Goal: Task Accomplishment & Management: Complete application form

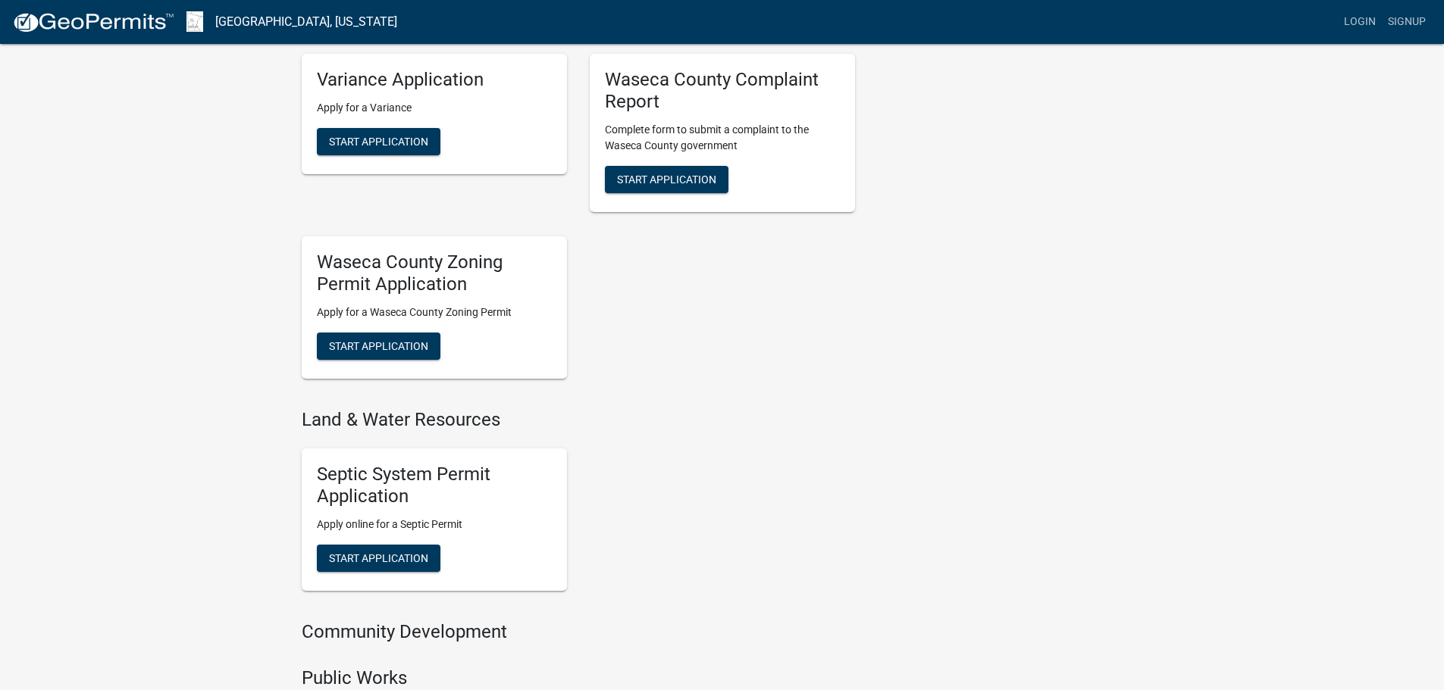
scroll to position [758, 0]
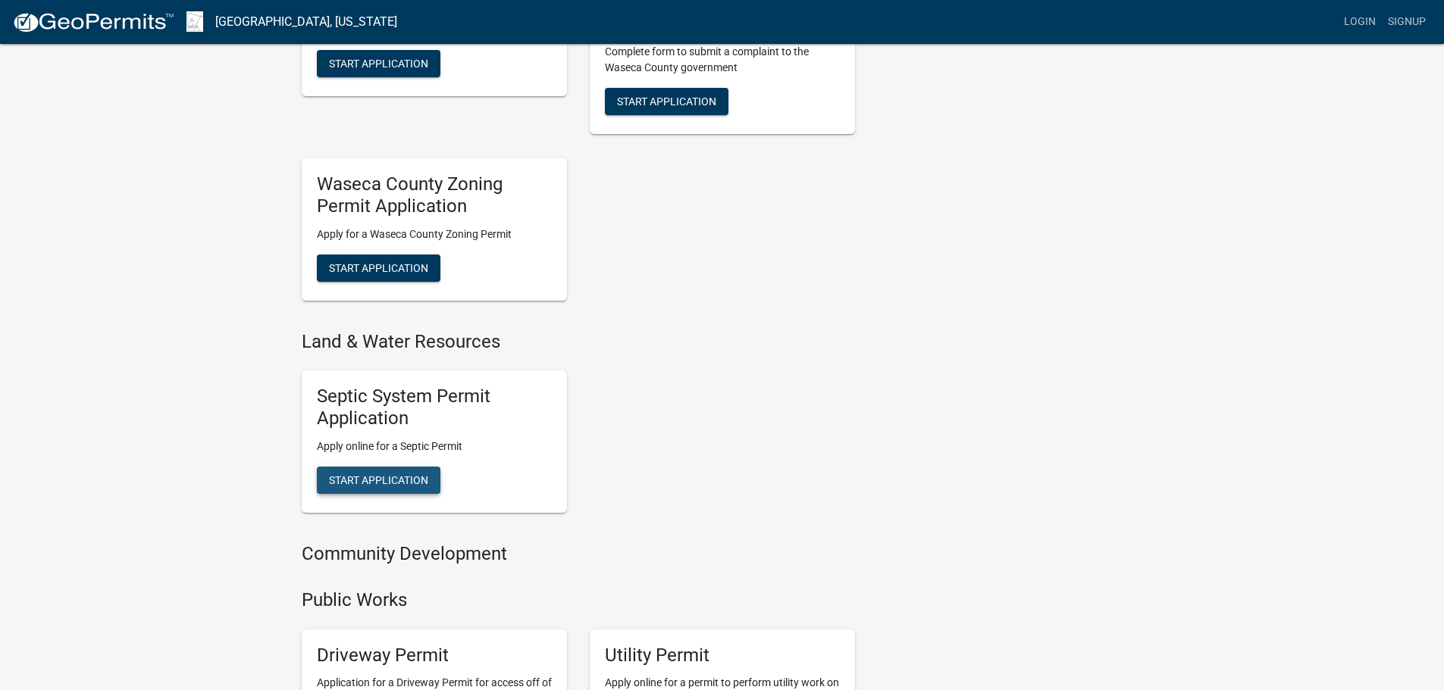
click at [376, 484] on span "Start Application" at bounding box center [378, 480] width 99 height 12
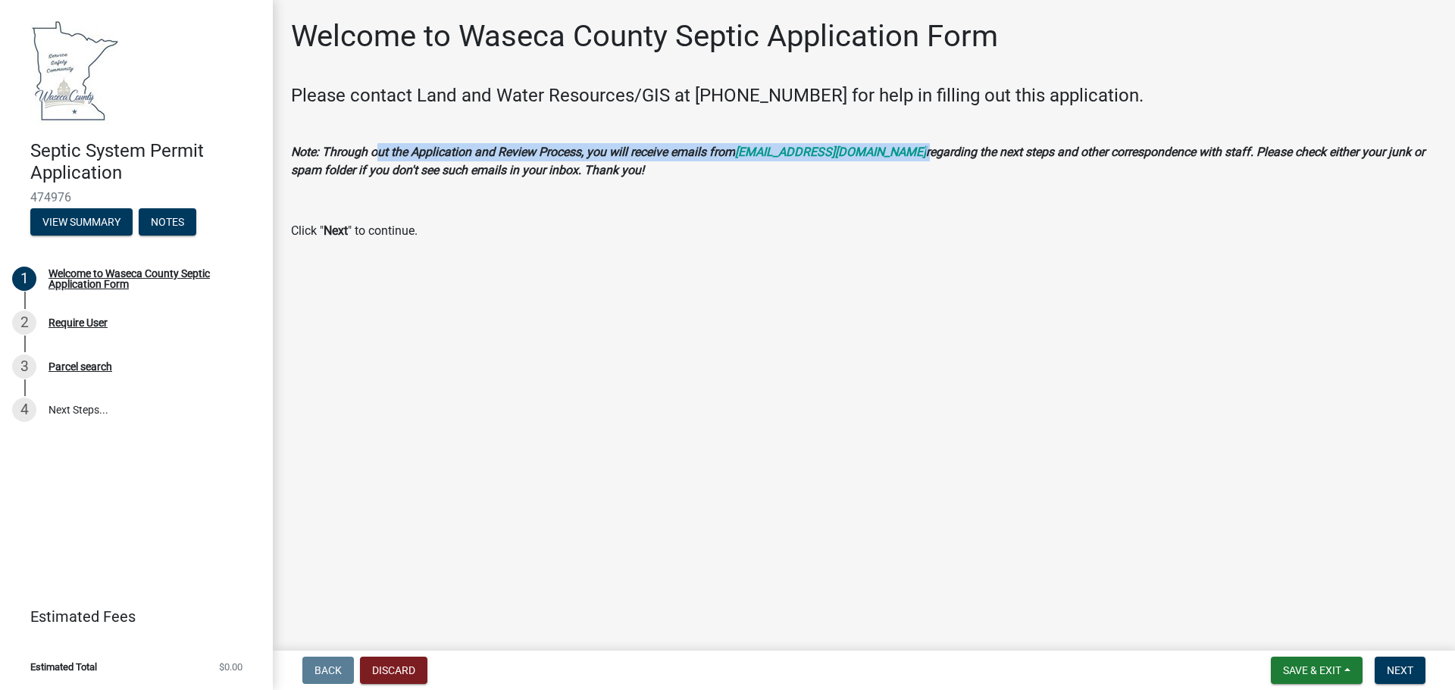
drag, startPoint x: 377, startPoint y: 153, endPoint x: 889, endPoint y: 149, distance: 512.3
click at [889, 149] on p "Note: Through out the Application and Review Process, you will receive emails f…" at bounding box center [864, 161] width 1146 height 36
click at [1406, 672] on span "Next" at bounding box center [1400, 671] width 27 height 12
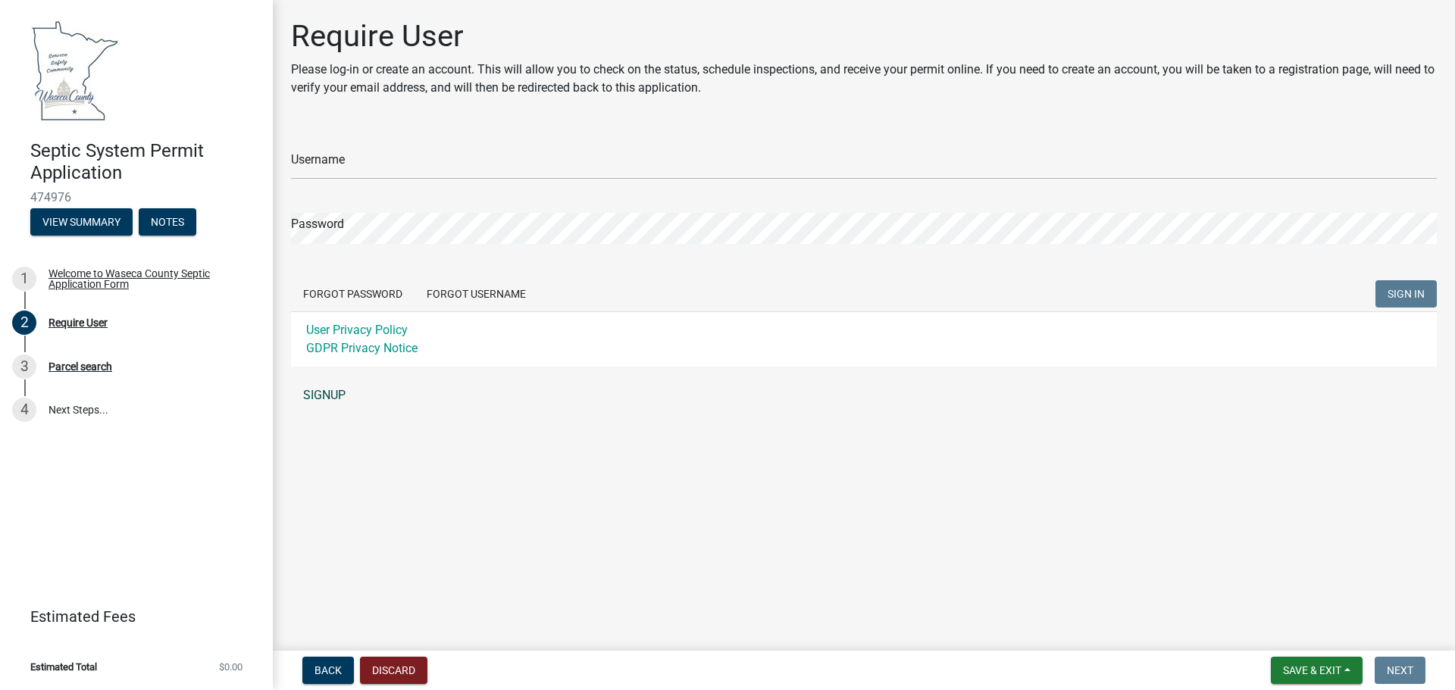
click at [324, 404] on link "SIGNUP" at bounding box center [864, 395] width 1146 height 30
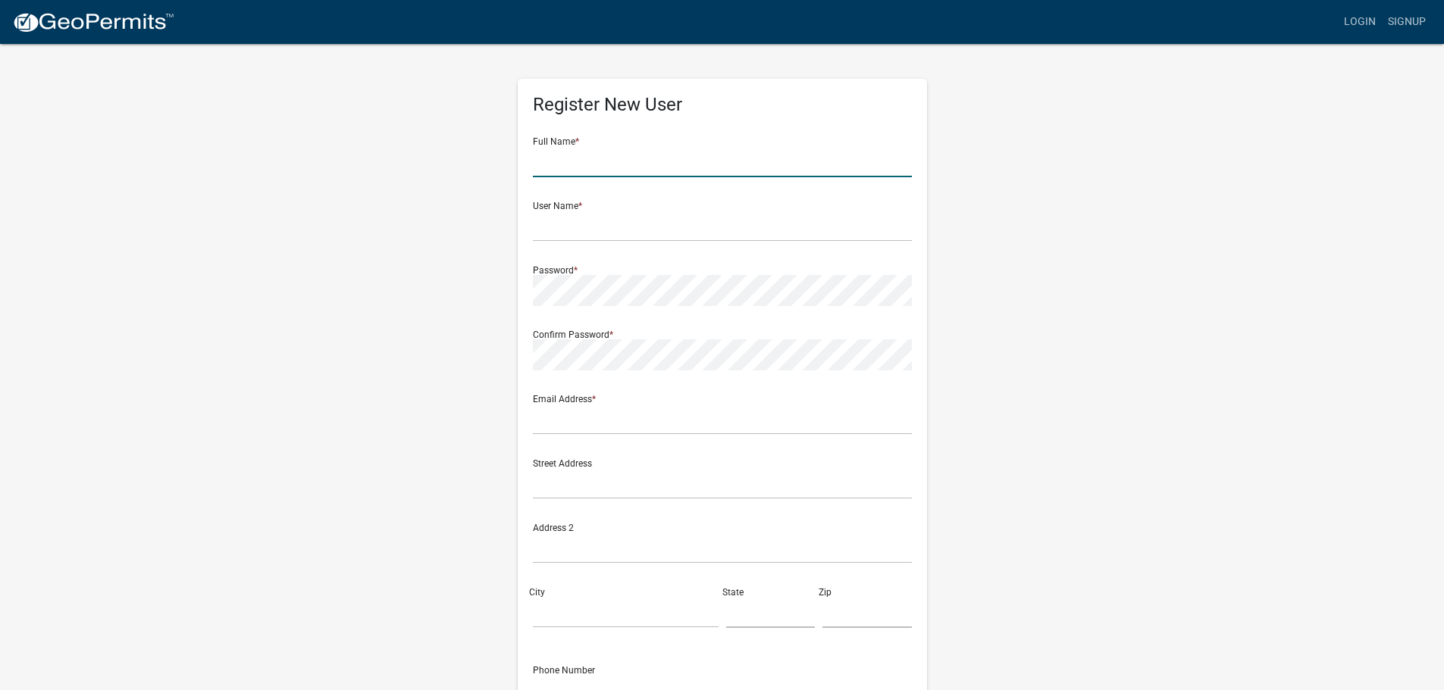
click at [558, 168] on input "text" at bounding box center [722, 161] width 379 height 31
type input "[PERSON_NAME]"
type input "snusbaum"
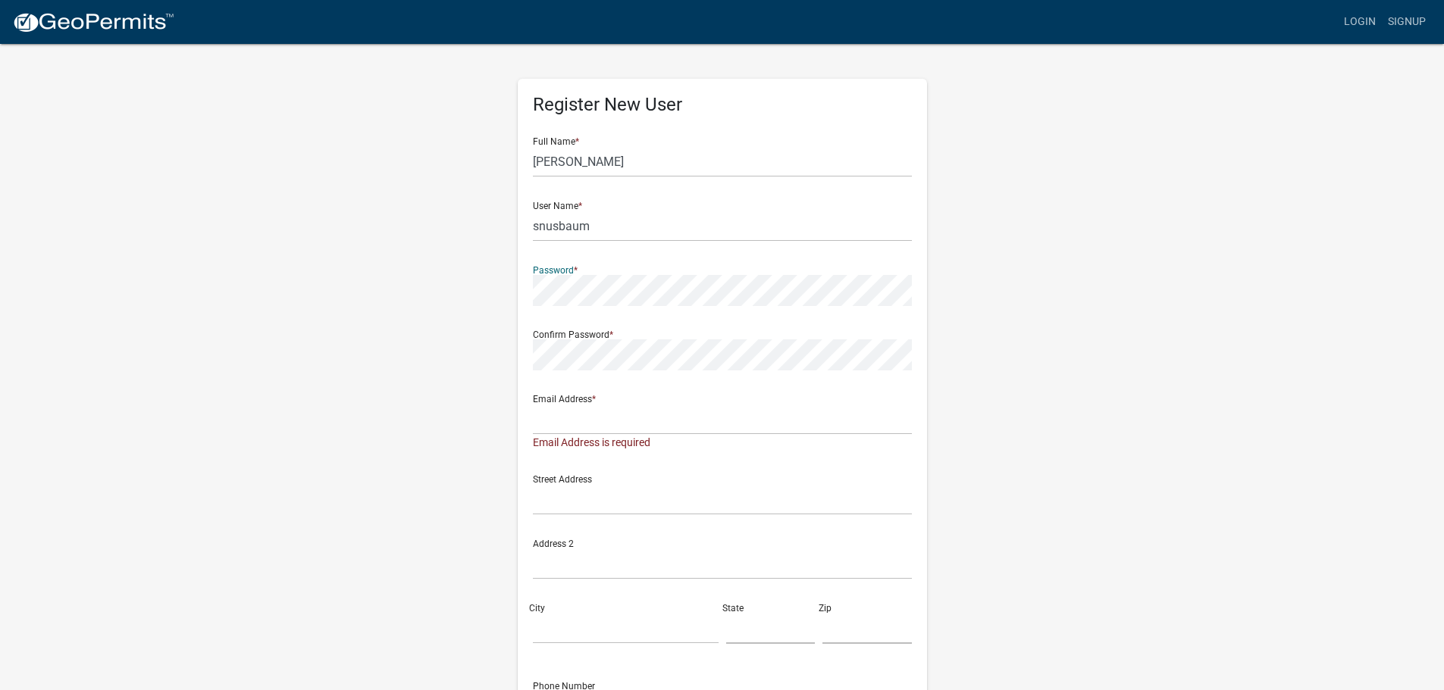
click at [510, 302] on div "Register New User Full Name * [PERSON_NAME] User Name * snusbaum Password * Con…" at bounding box center [722, 455] width 432 height 827
click at [572, 424] on input "text" at bounding box center [722, 419] width 379 height 31
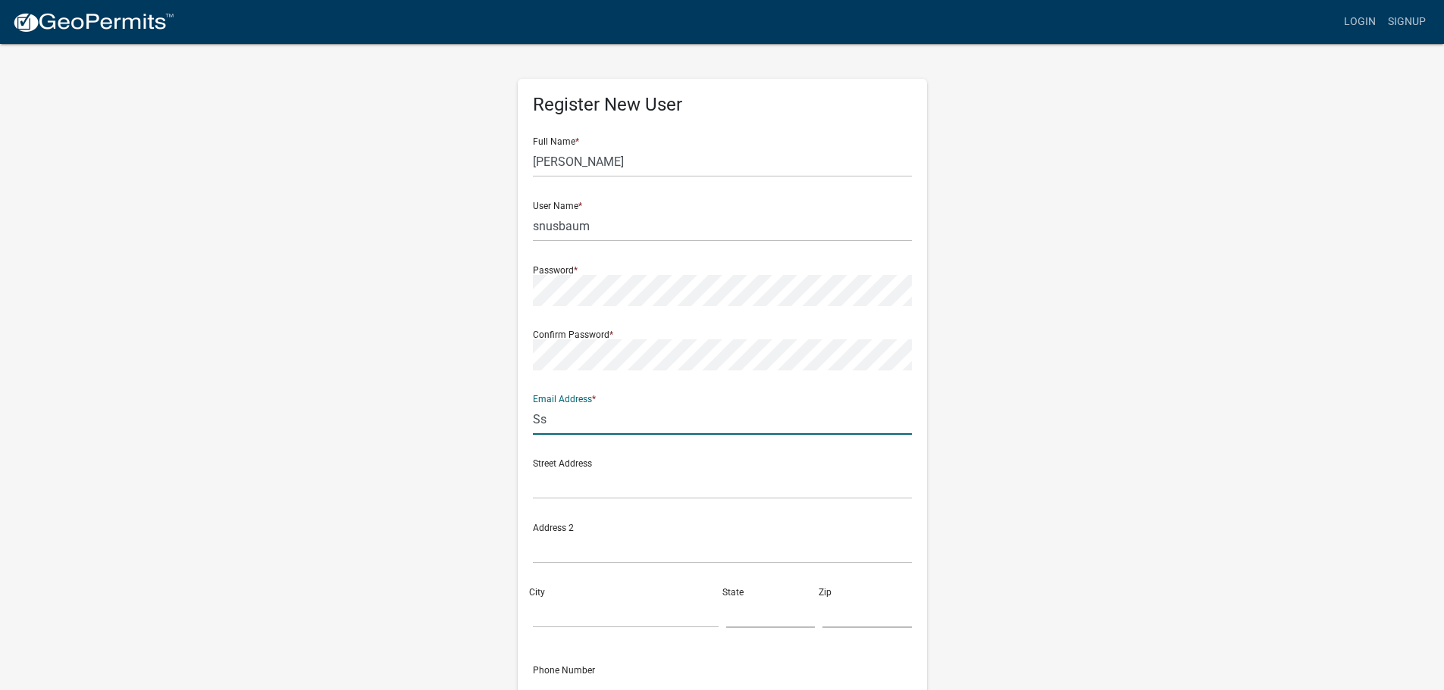
type input "S"
type input "[PERSON_NAME][EMAIL_ADDRESS][PERSON_NAME][DOMAIN_NAME]"
click at [617, 481] on input "text" at bounding box center [722, 483] width 379 height 31
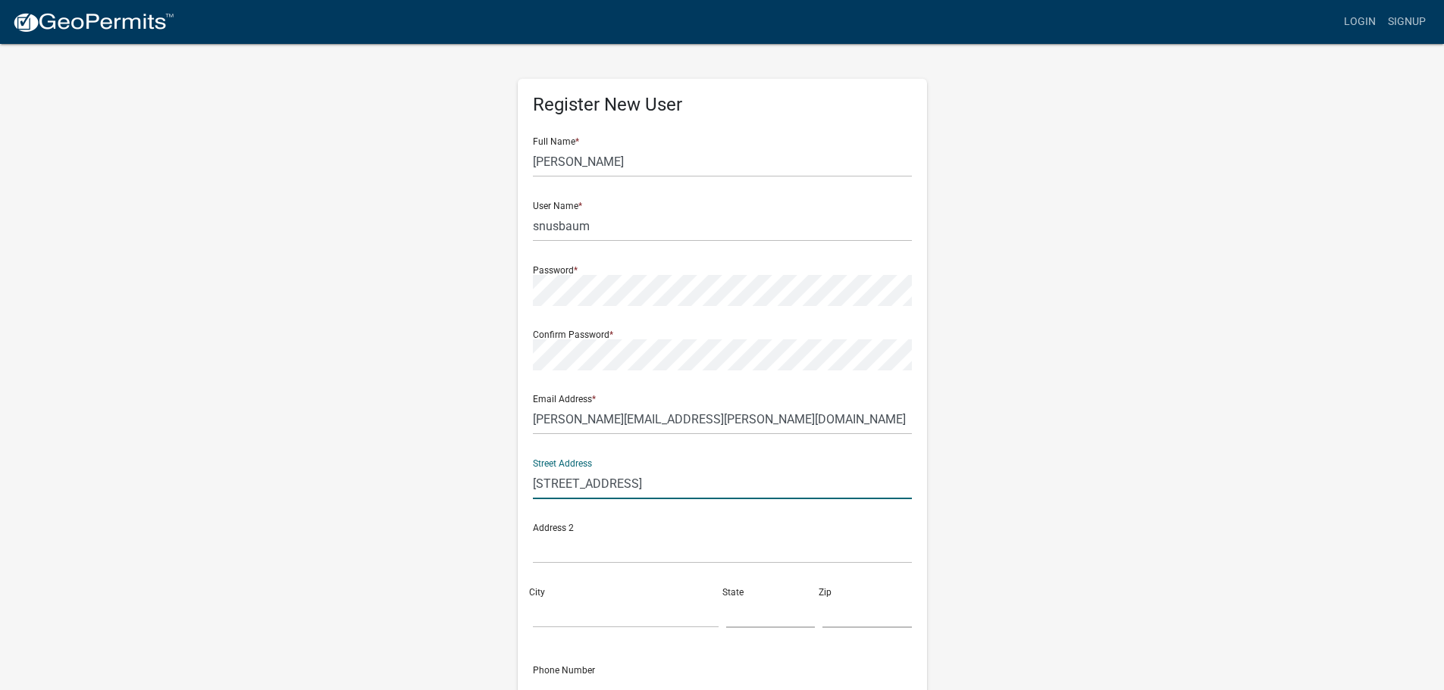
type input "[STREET_ADDRESS]"
type input "Waseca"
type input "MN"
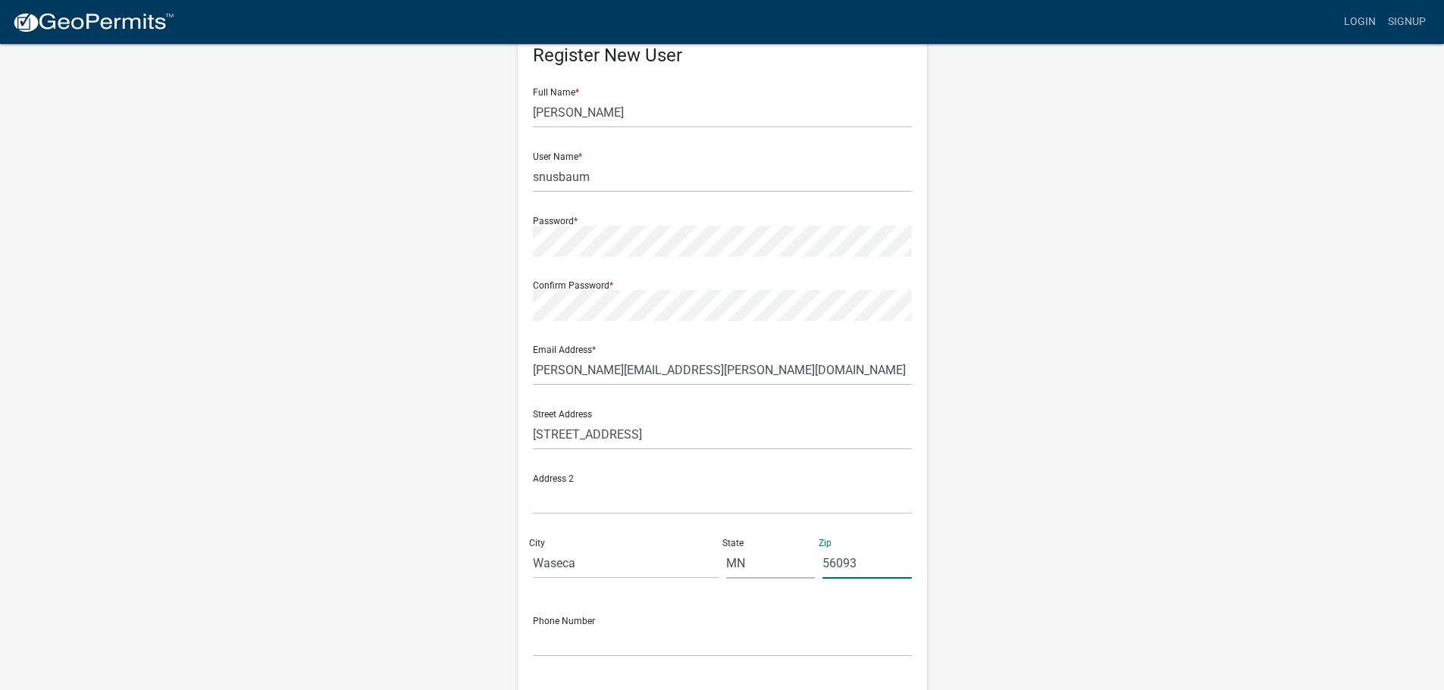
scroll to position [163, 0]
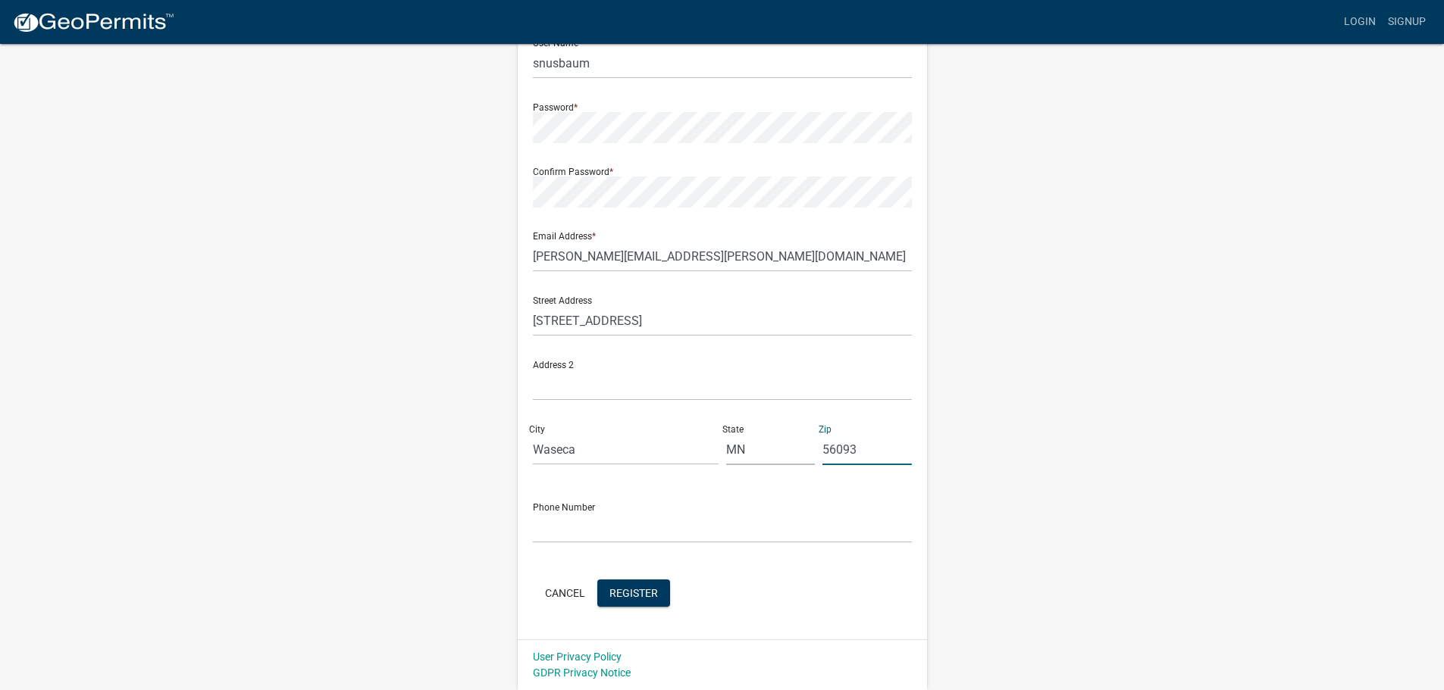
type input "56093"
click at [606, 528] on input "text" at bounding box center [722, 527] width 379 height 31
type input "5074615532"
click at [624, 585] on button "Register" at bounding box center [633, 593] width 73 height 27
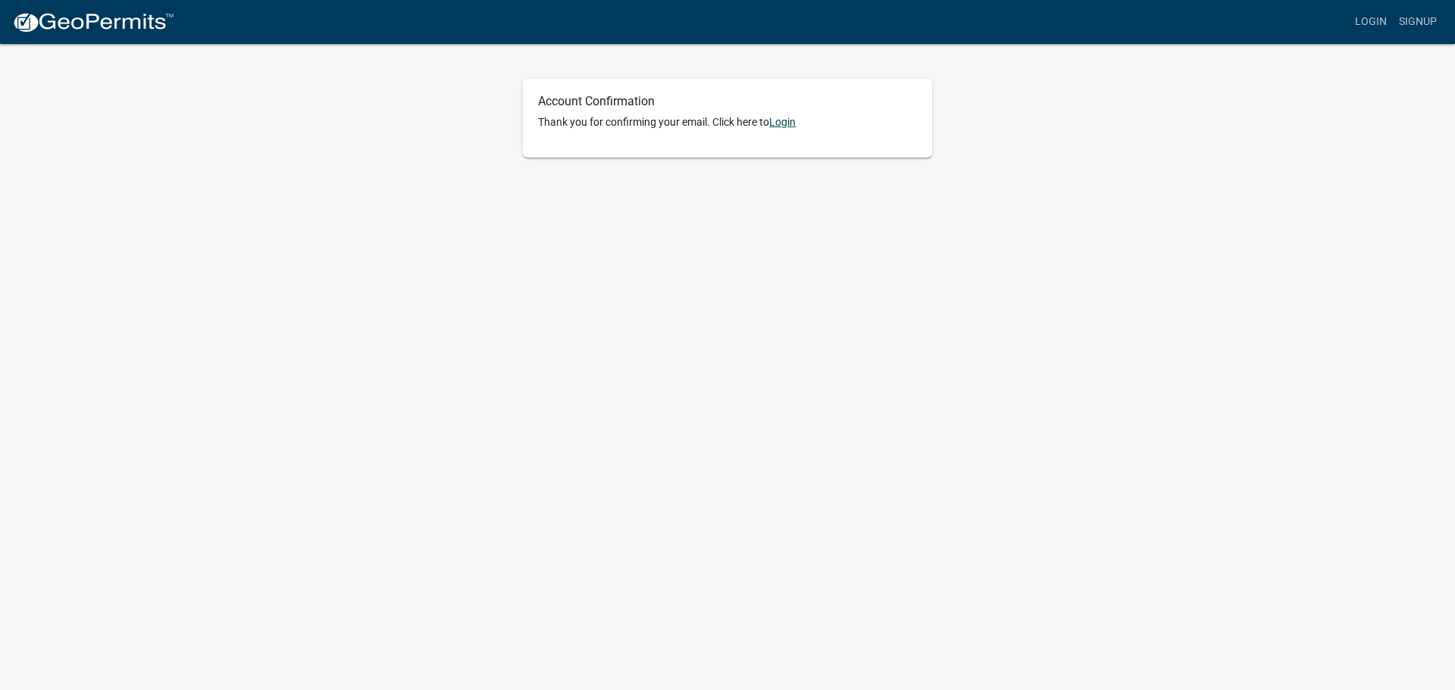
click at [793, 120] on link "Login" at bounding box center [782, 122] width 27 height 12
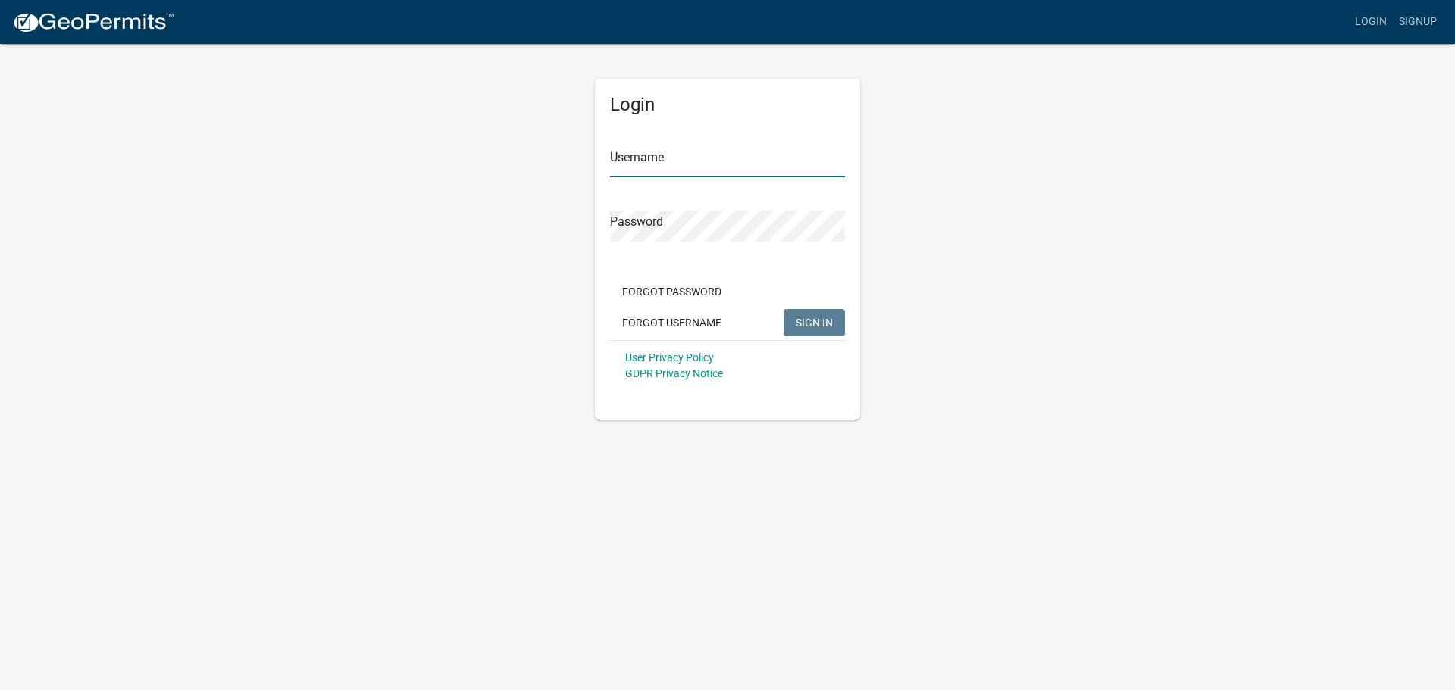
click at [631, 167] on input "Username" at bounding box center [727, 161] width 235 height 31
type input "snusbaum"
click at [784, 309] on button "SIGN IN" at bounding box center [814, 322] width 61 height 27
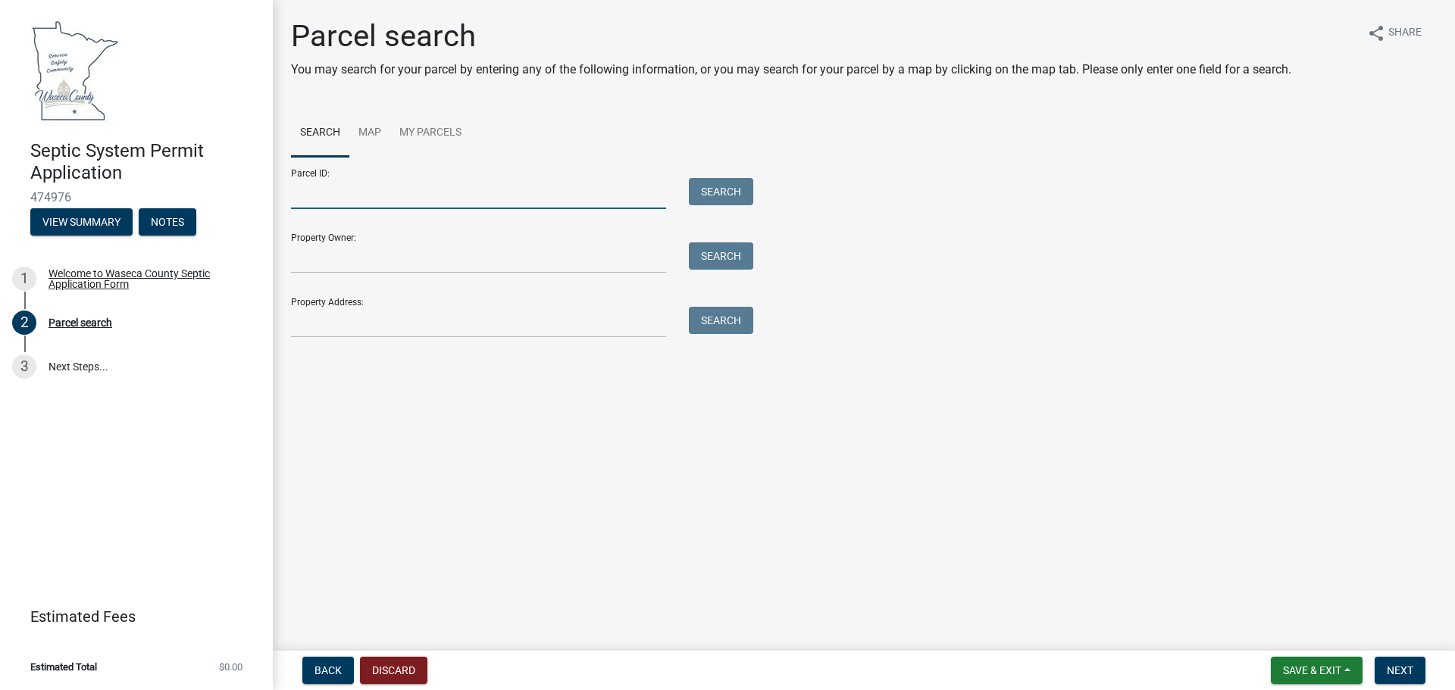
click at [317, 199] on input "Parcel ID:" at bounding box center [478, 193] width 375 height 31
click at [443, 261] on input "Property Owner:" at bounding box center [478, 258] width 375 height 31
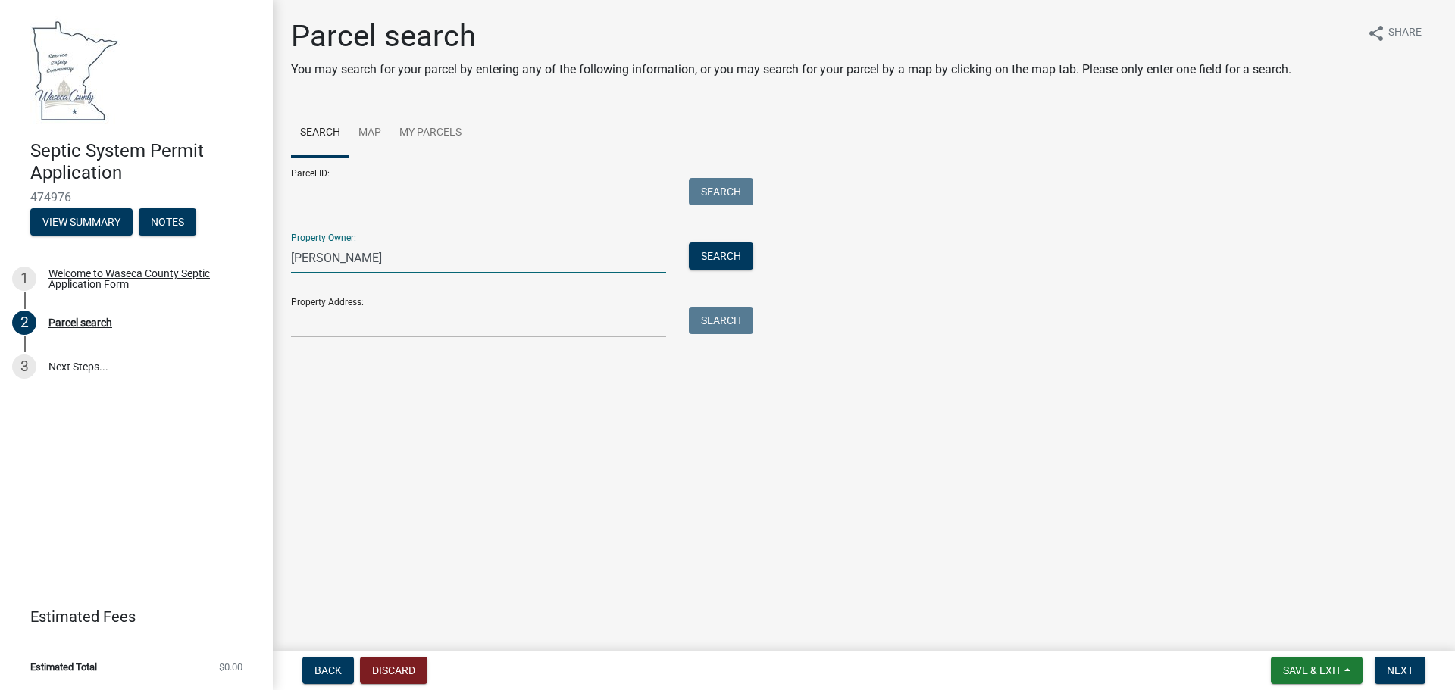
type input "[PERSON_NAME]"
click at [424, 338] on div "Parcel search You may search for your parcel by entering any of the following i…" at bounding box center [864, 184] width 1169 height 333
click at [434, 327] on input "Property Address:" at bounding box center [478, 322] width 375 height 31
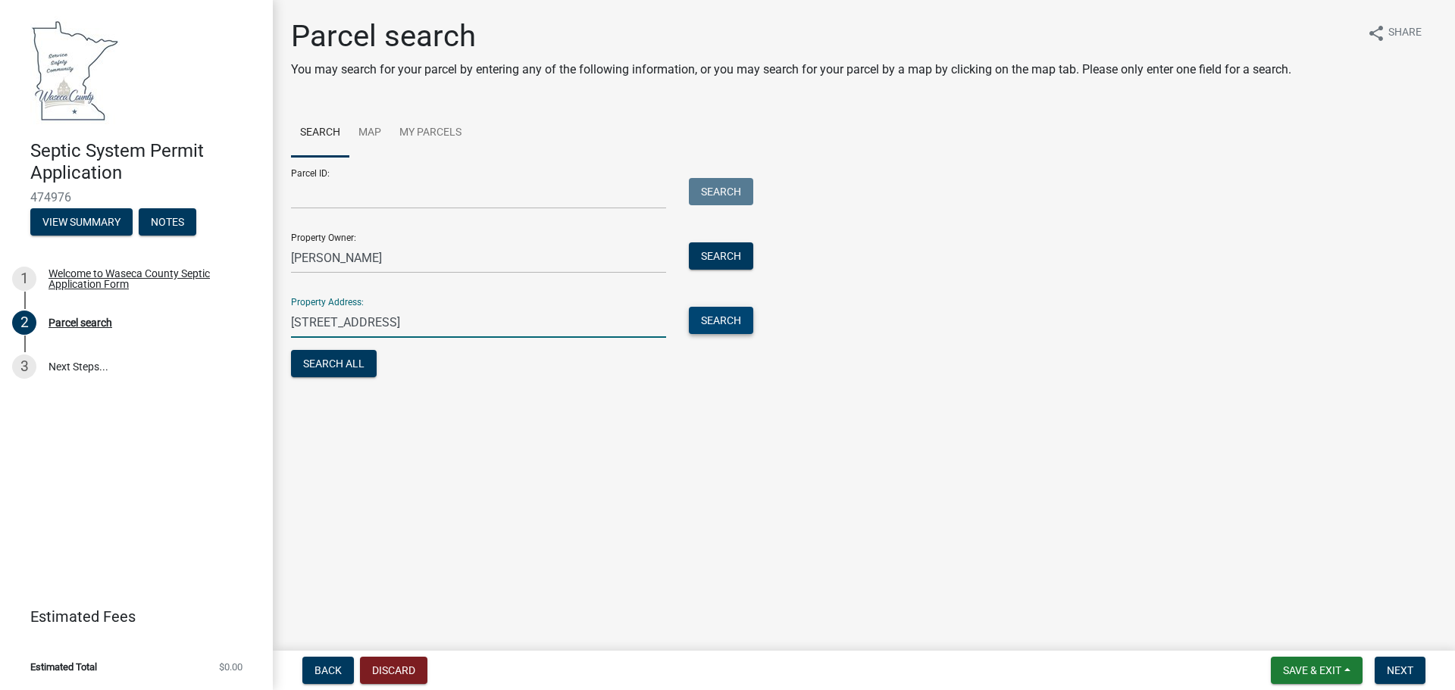
type input "[STREET_ADDRESS]"
click at [751, 319] on button "Search" at bounding box center [721, 320] width 64 height 27
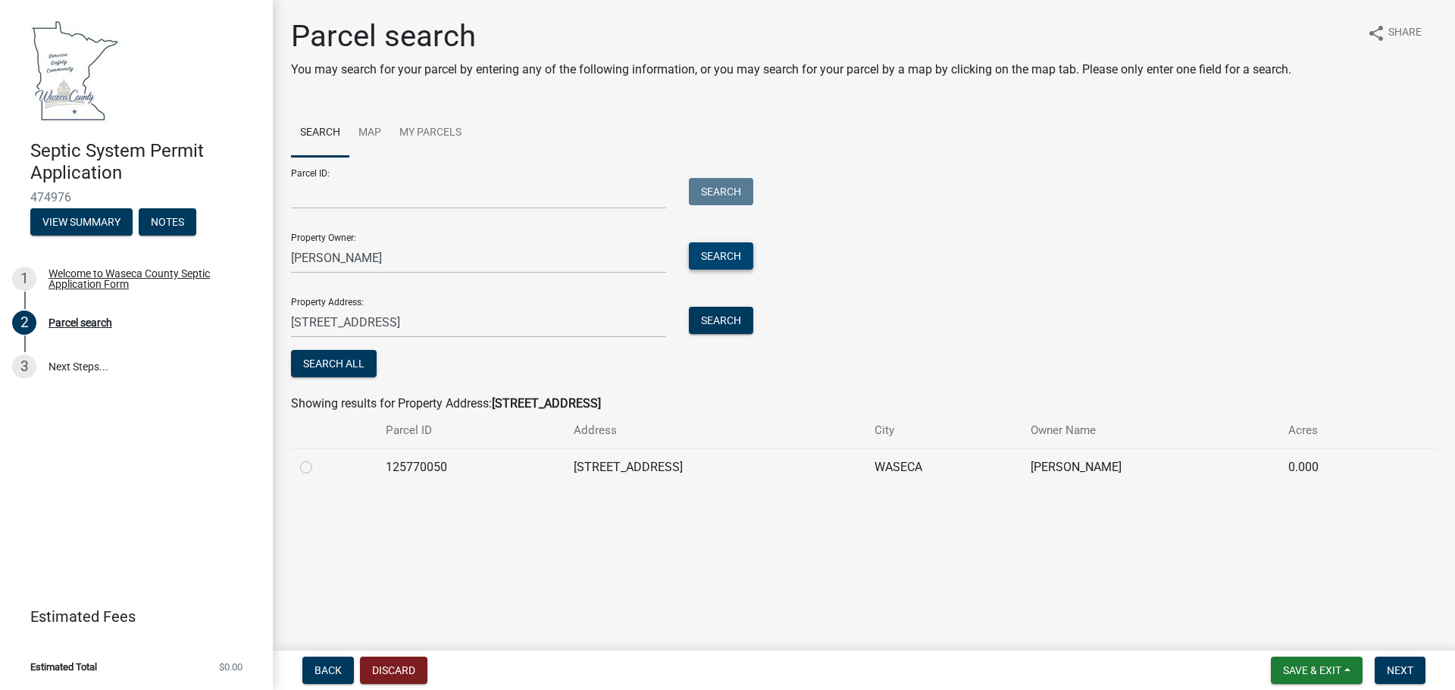
click at [713, 254] on button "Search" at bounding box center [721, 256] width 64 height 27
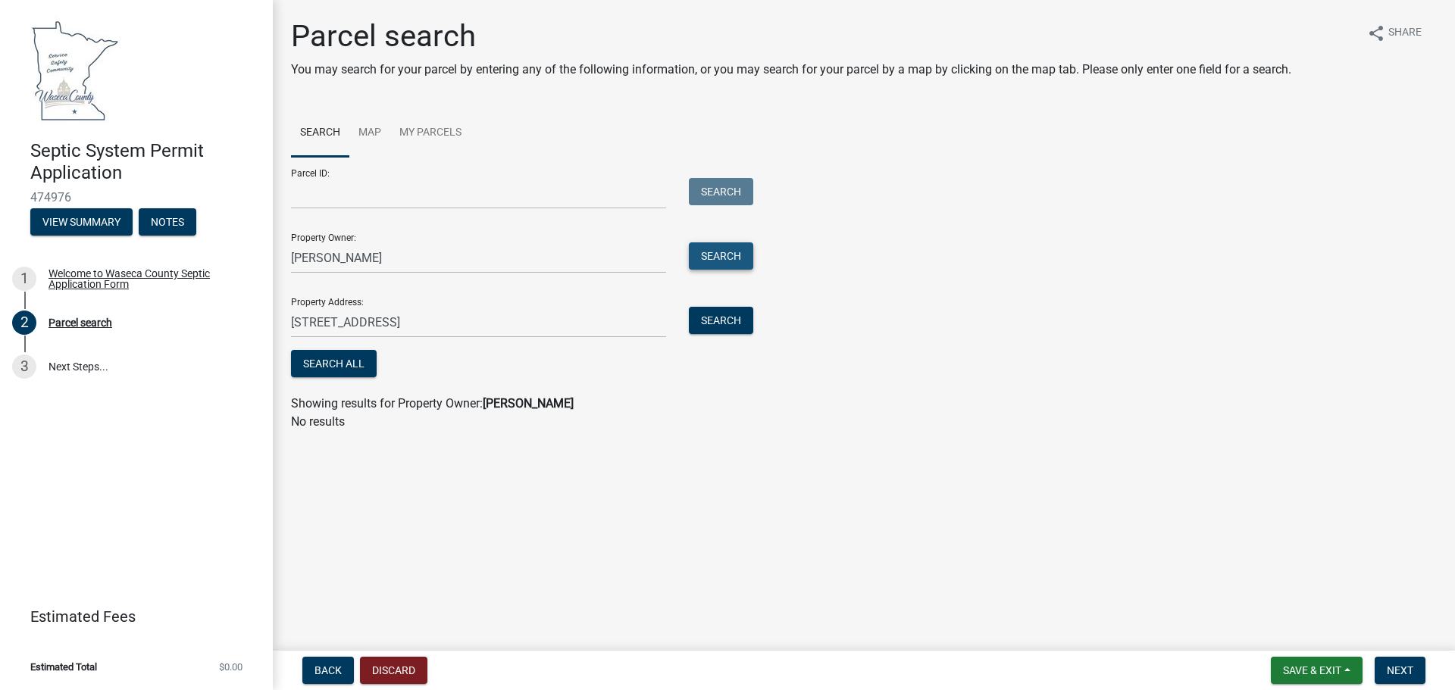
click at [713, 254] on button "Search" at bounding box center [721, 256] width 64 height 27
click at [704, 321] on button "Search" at bounding box center [721, 320] width 64 height 27
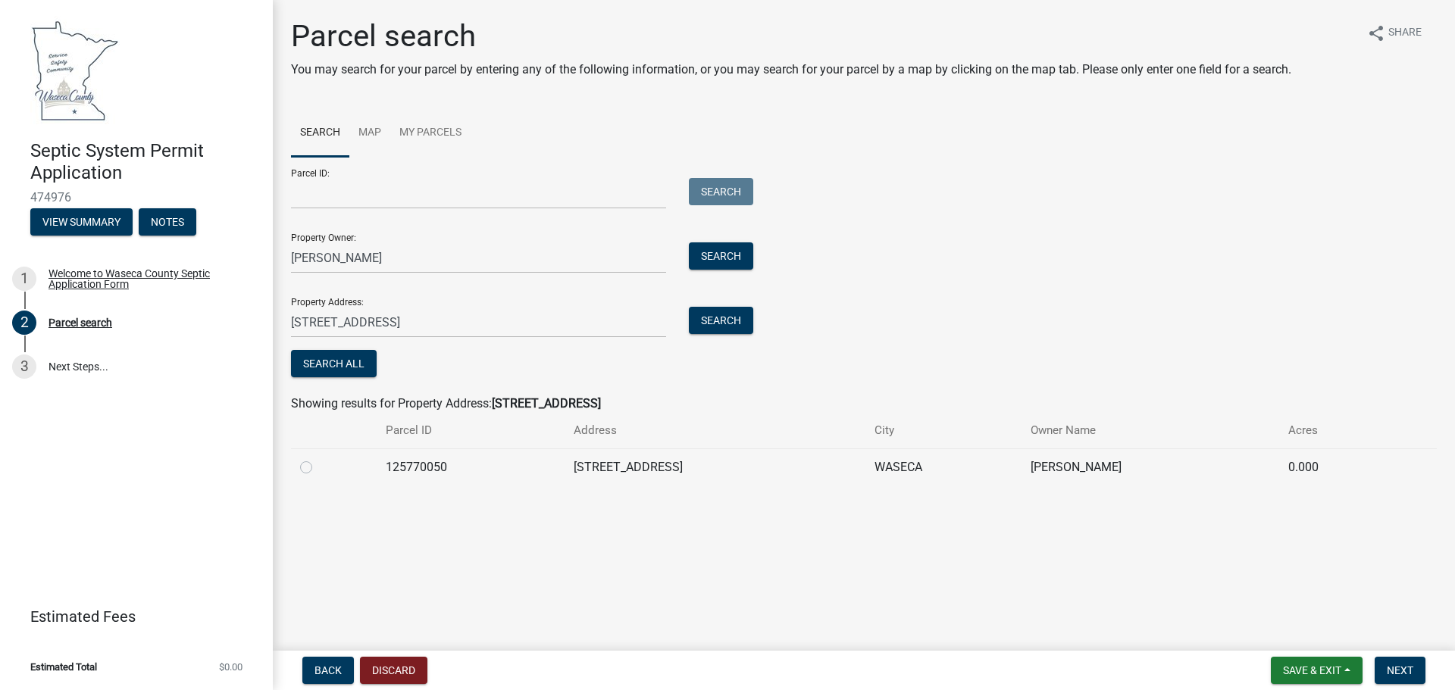
click at [318, 458] on label at bounding box center [318, 458] width 0 height 0
click at [318, 468] on input "radio" at bounding box center [323, 463] width 10 height 10
radio input "true"
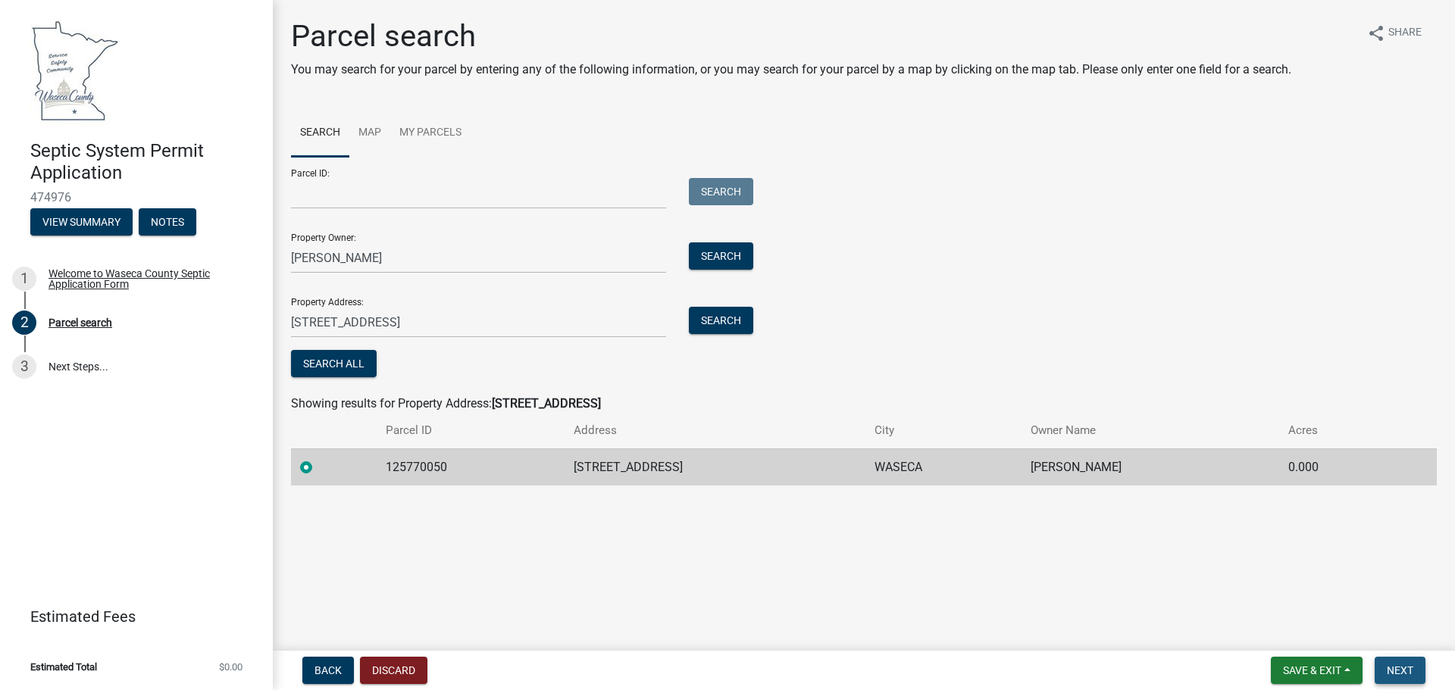
click at [1397, 673] on span "Next" at bounding box center [1400, 671] width 27 height 12
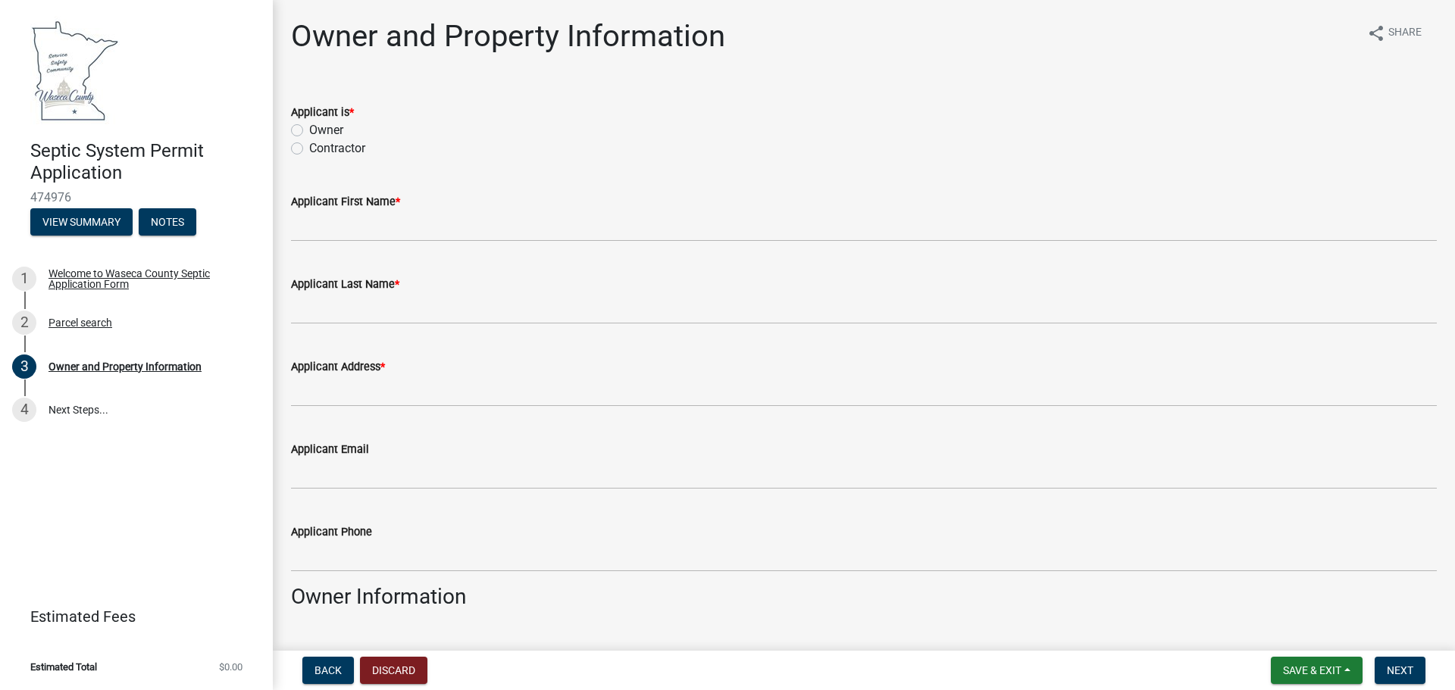
click at [309, 130] on label "Owner" at bounding box center [326, 130] width 34 height 18
click at [309, 130] on input "Owner" at bounding box center [314, 126] width 10 height 10
radio input "true"
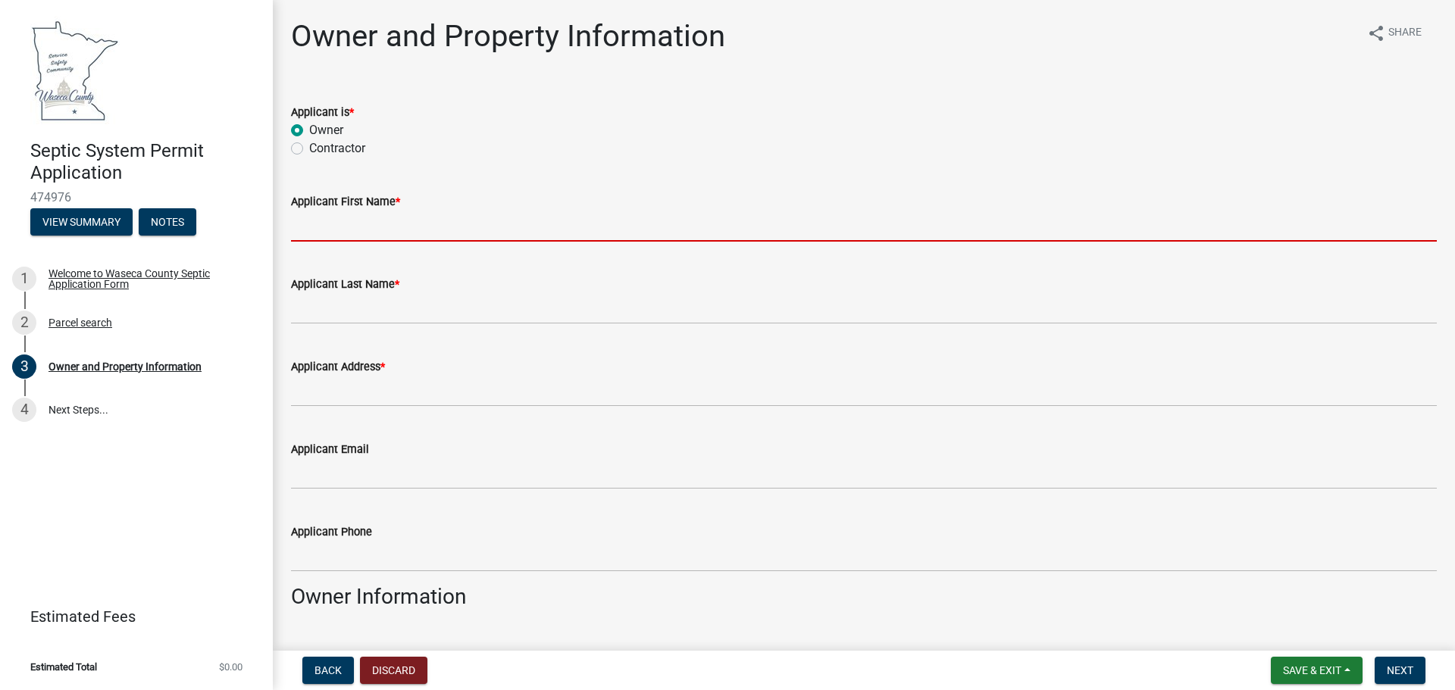
click at [340, 234] on input "Applicant First Name *" at bounding box center [864, 226] width 1146 height 31
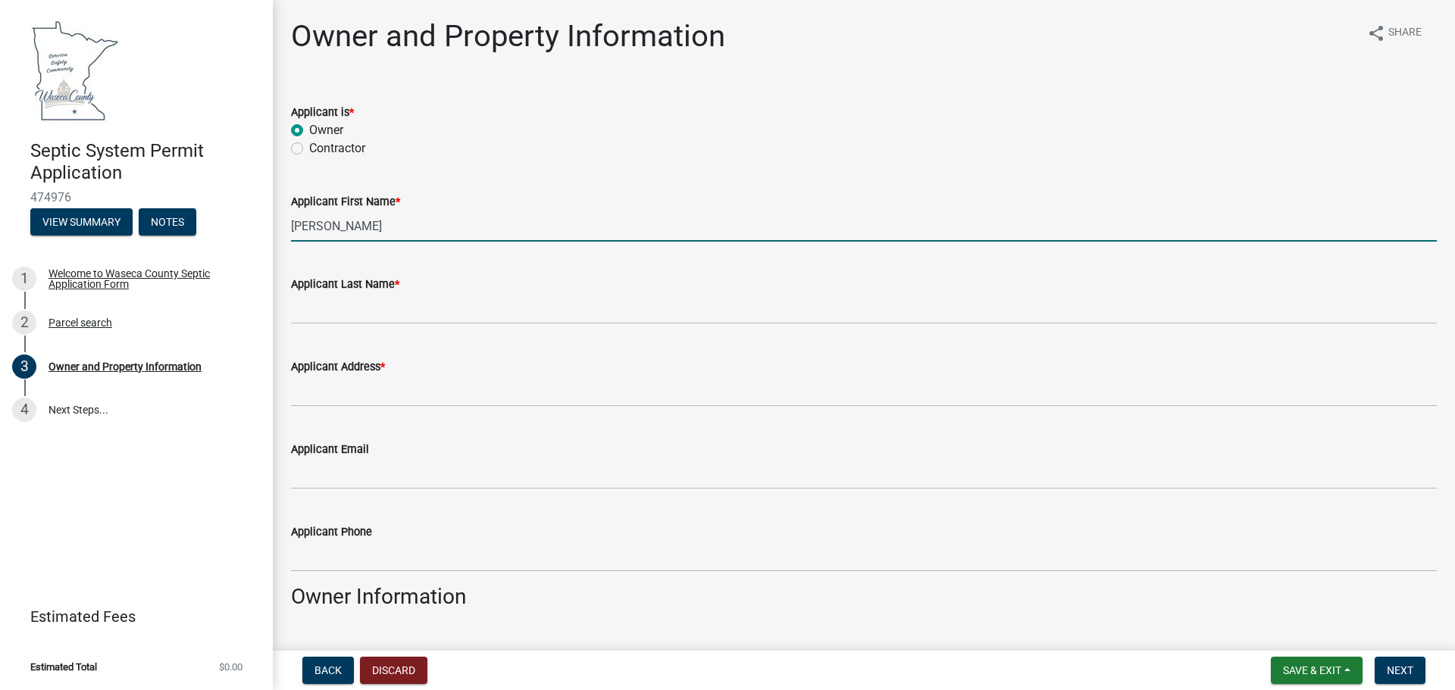
type input "[PERSON_NAME]"
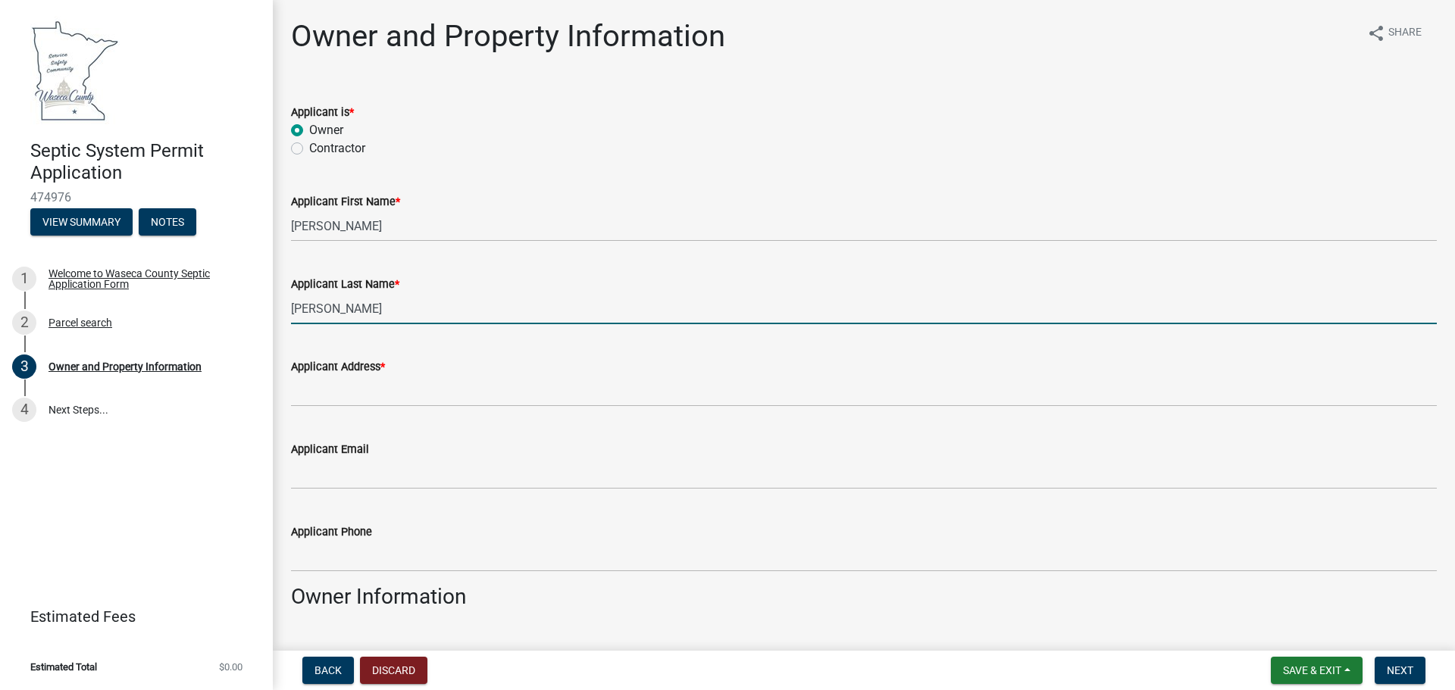
type input "Nusbaum"
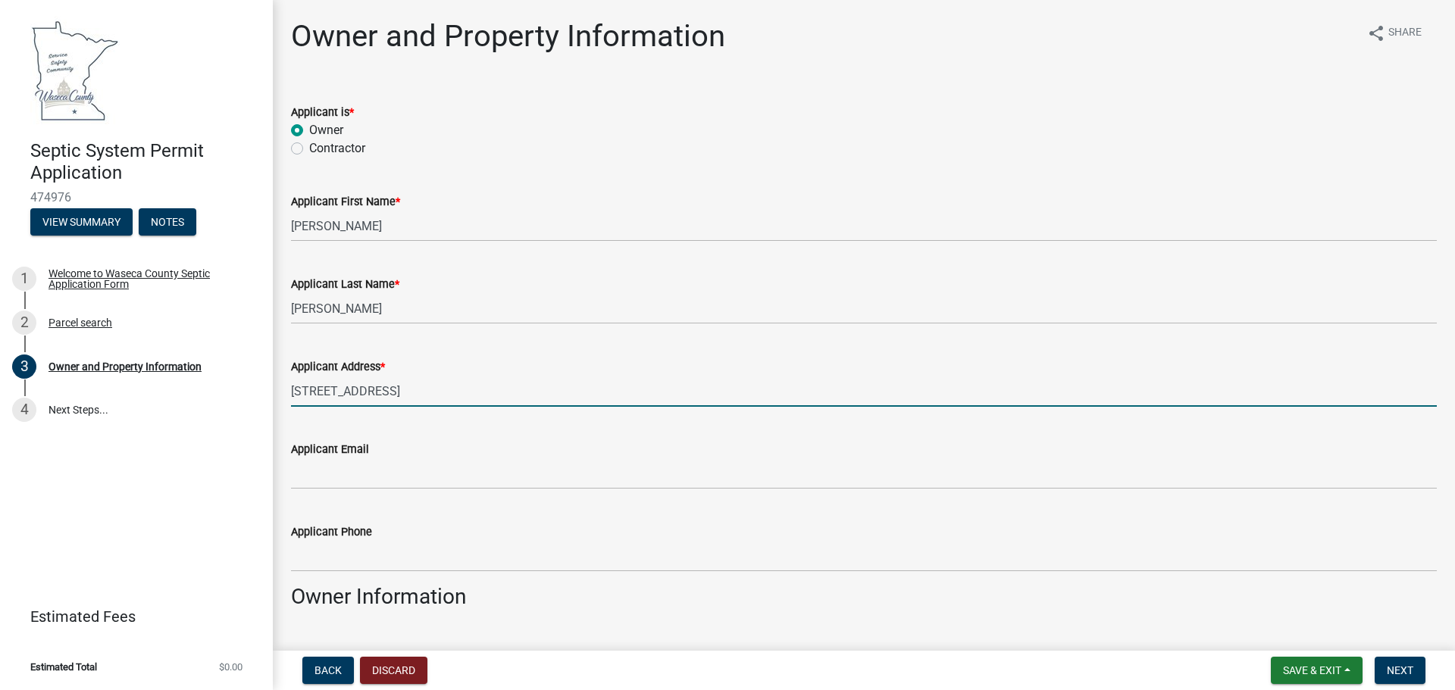
type input "[STREET_ADDRESS]"
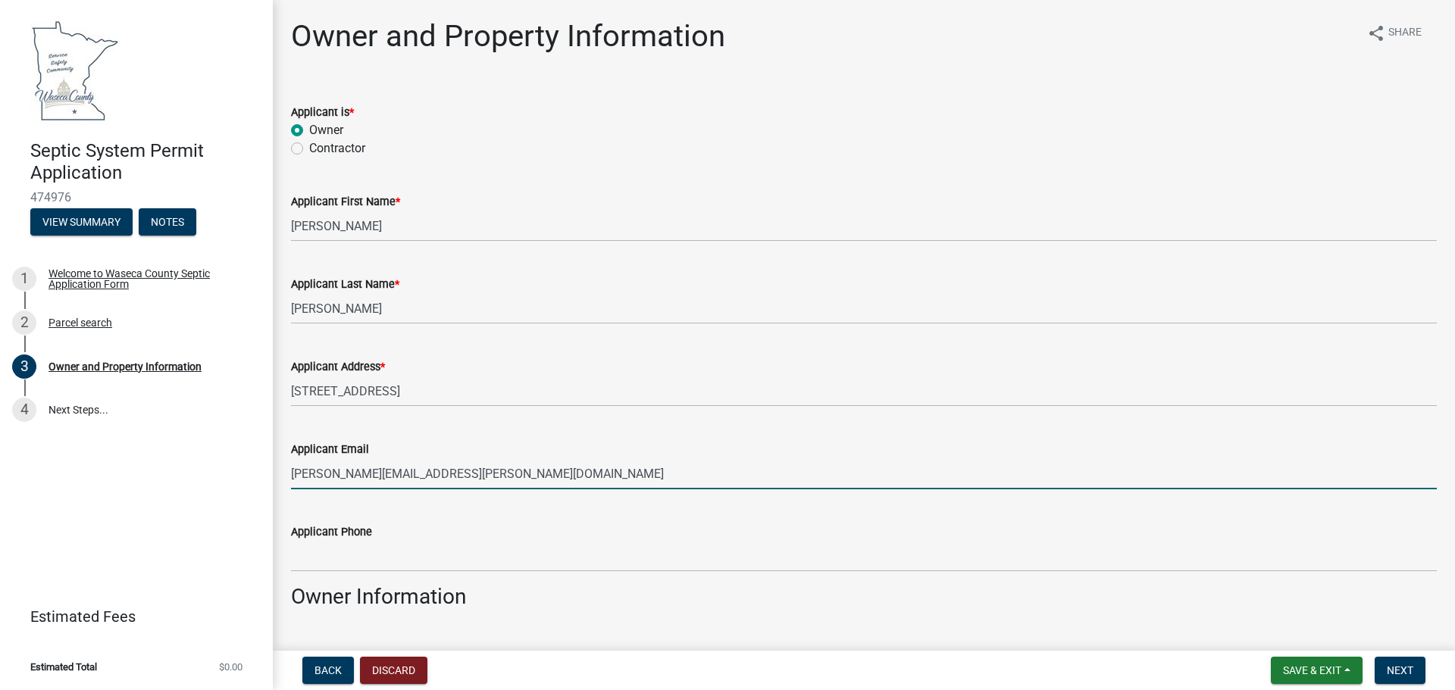
type input "[PERSON_NAME][EMAIL_ADDRESS][PERSON_NAME][DOMAIN_NAME]"
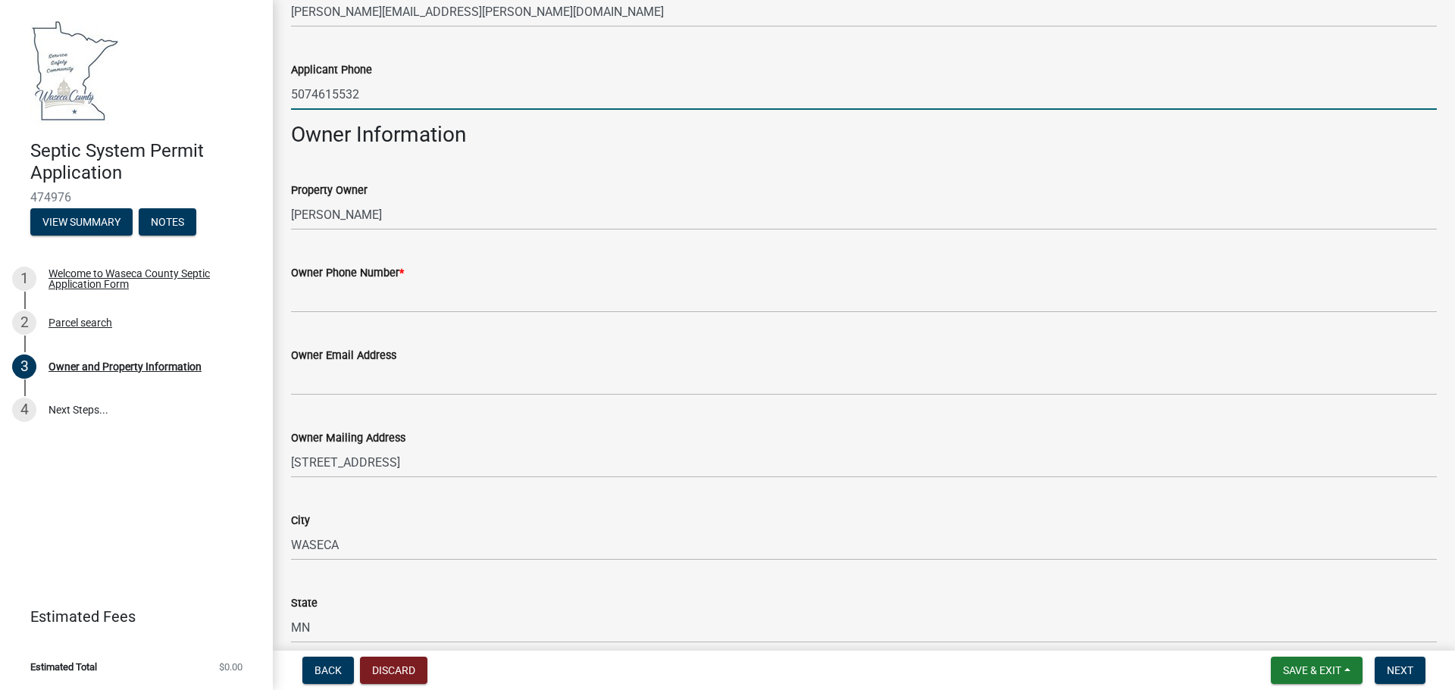
scroll to position [455, 0]
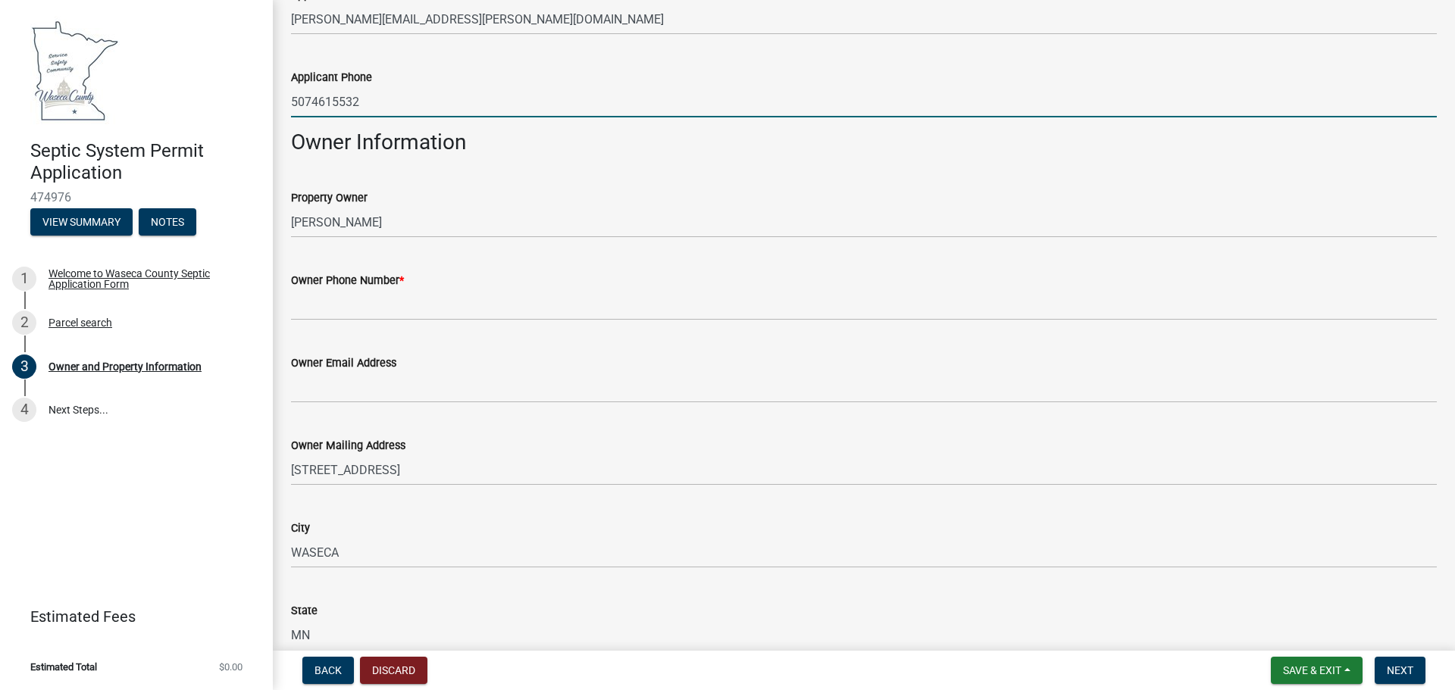
type input "5074615532"
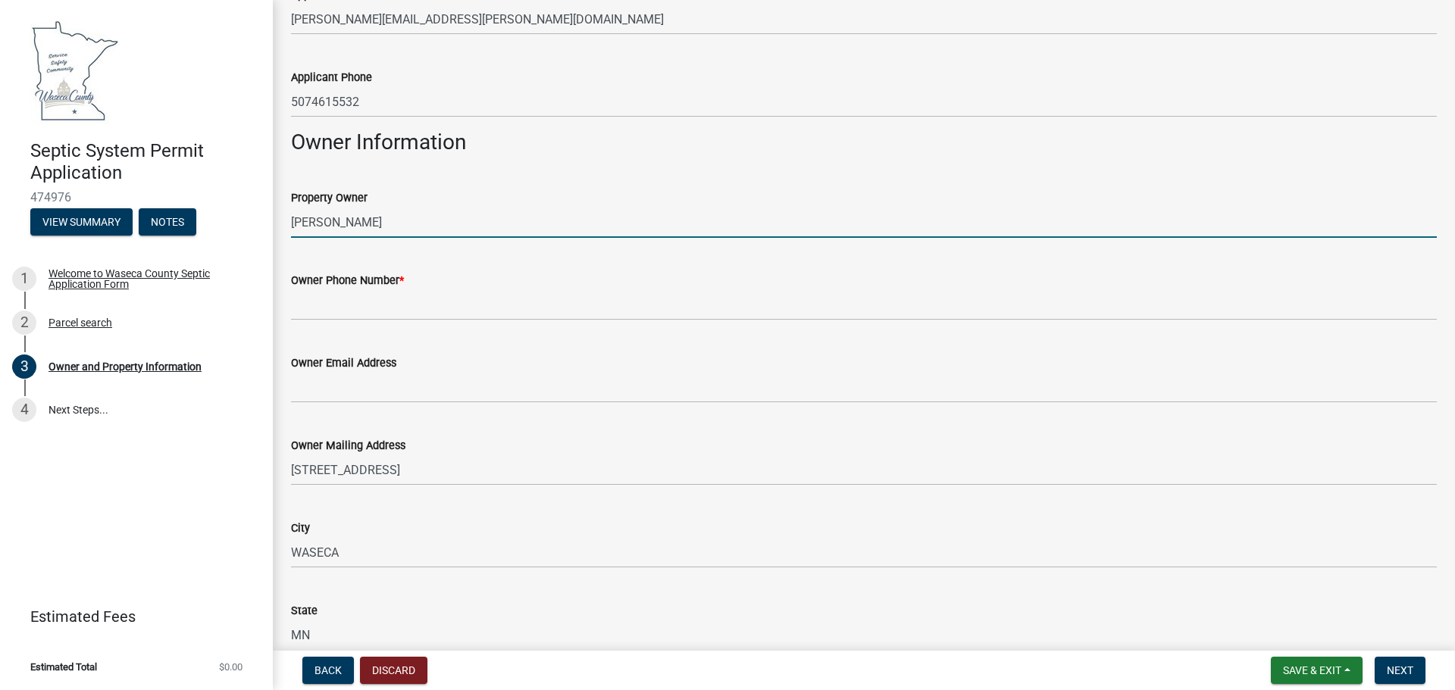
drag, startPoint x: 418, startPoint y: 218, endPoint x: 234, endPoint y: 219, distance: 184.2
click at [234, 219] on div "Septic System Permit Application 474976 View Summary Notes 1 Welcome to Waseca …" at bounding box center [727, 345] width 1455 height 690
type input "Steven and Jennifer Nusbaum"
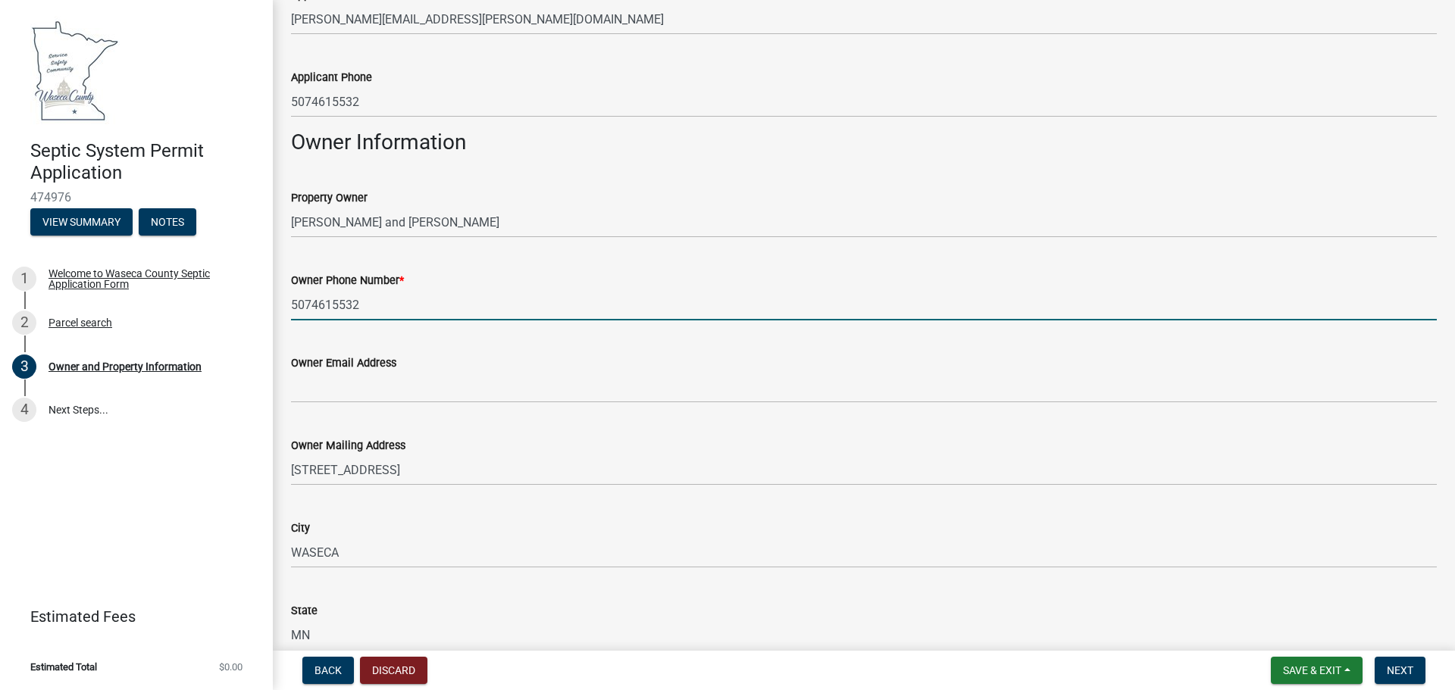
type input "5074615532"
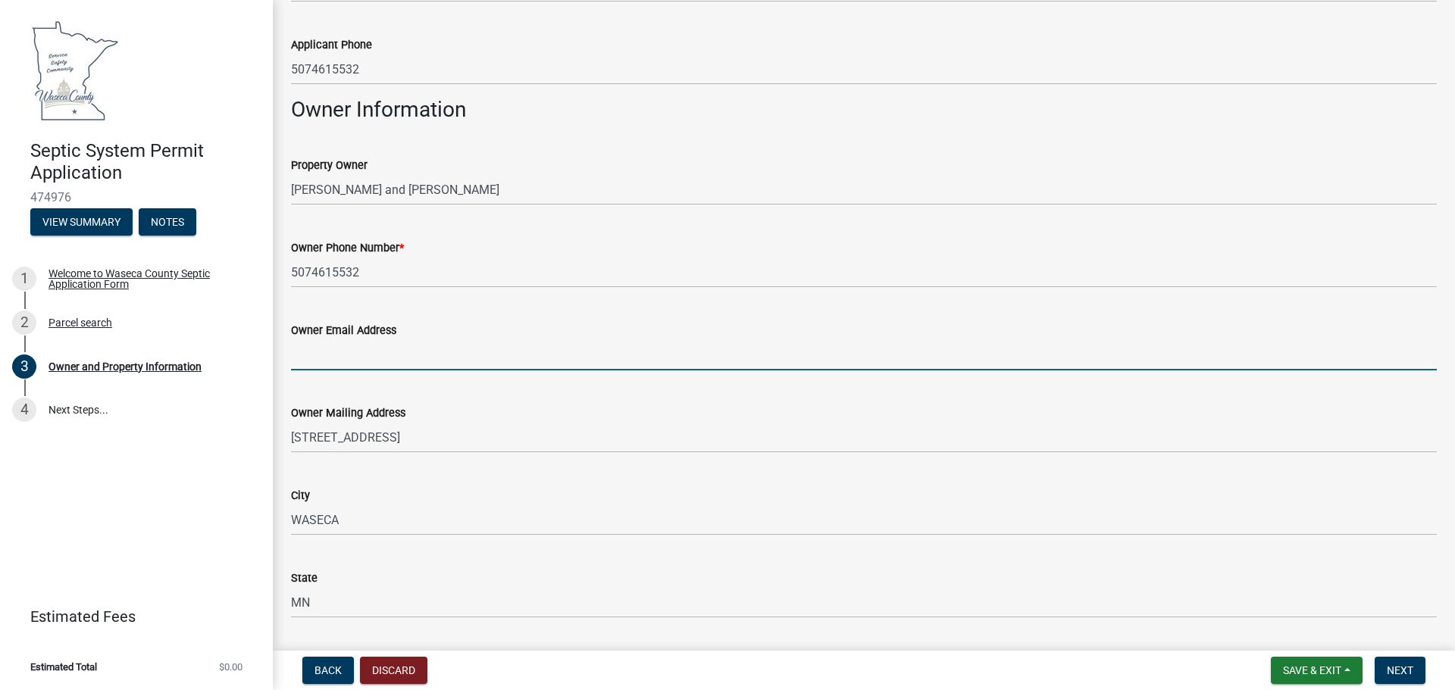
scroll to position [493, 0]
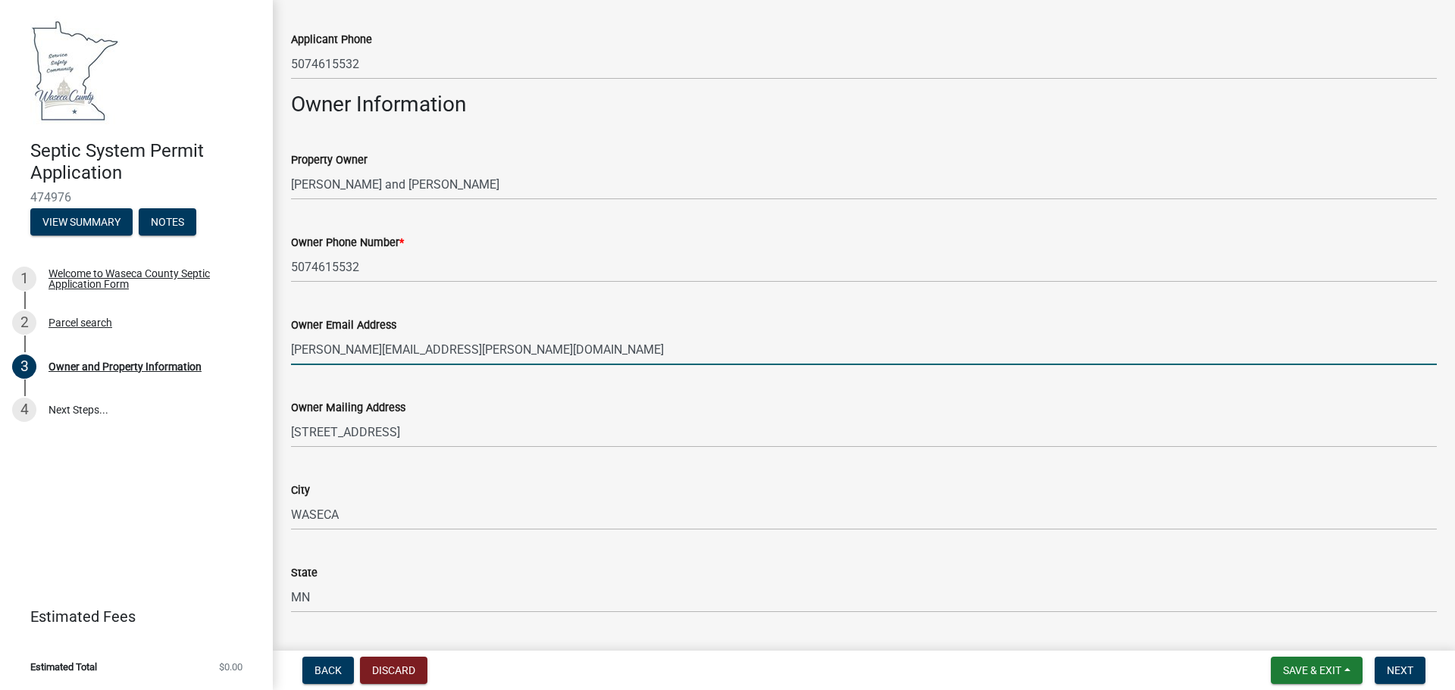
type input "[PERSON_NAME][EMAIL_ADDRESS][PERSON_NAME][DOMAIN_NAME]"
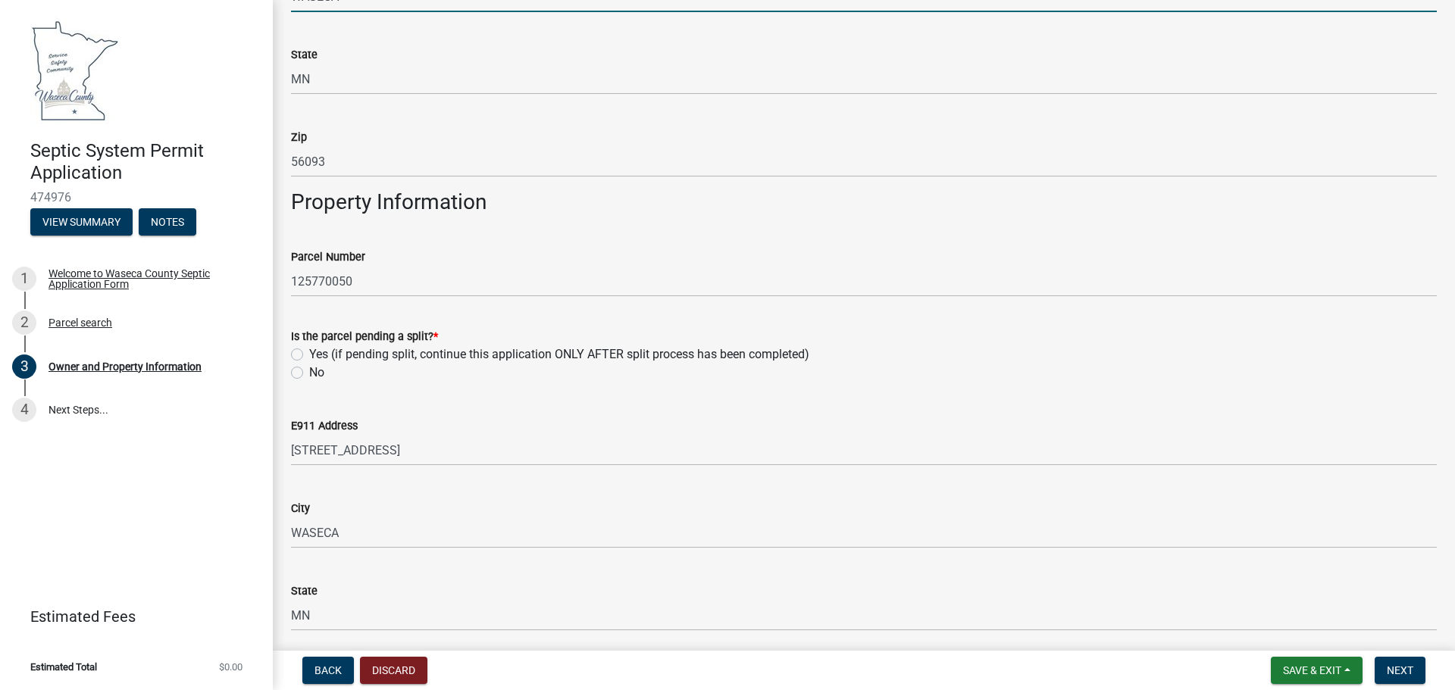
scroll to position [1042, 0]
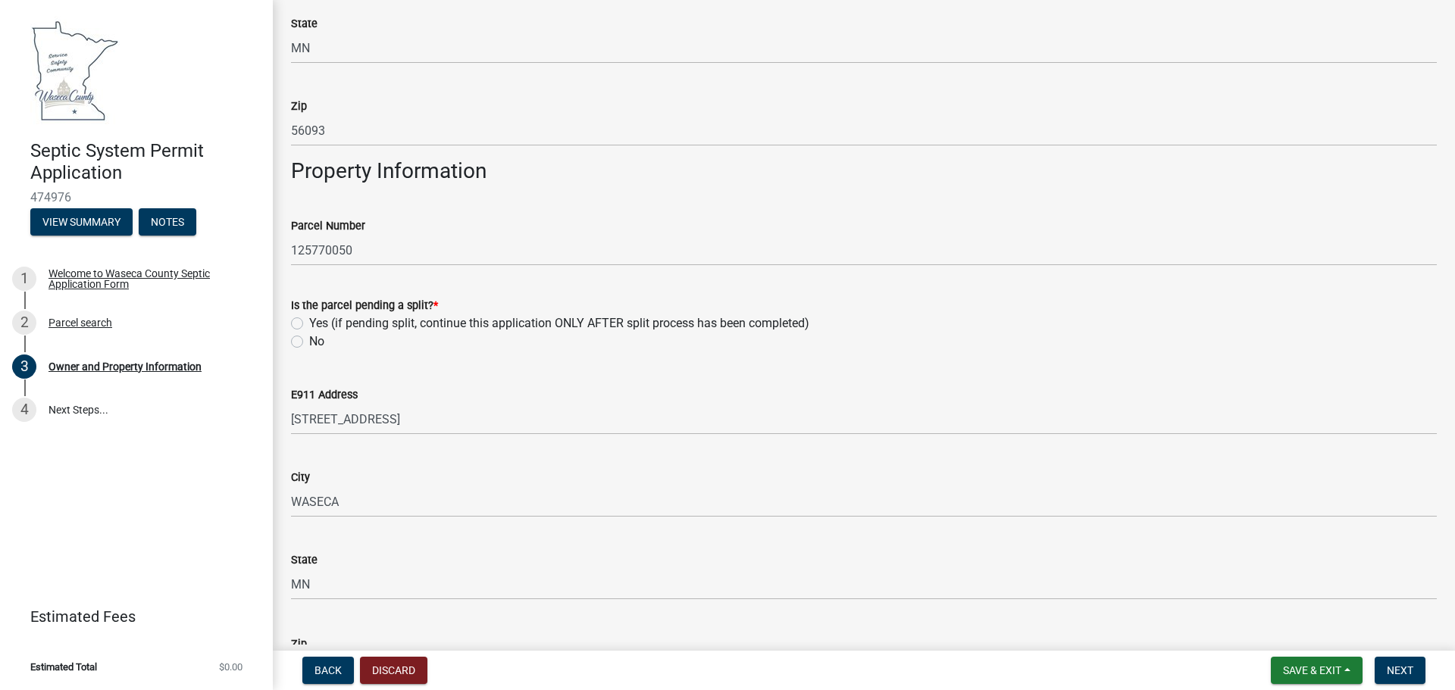
click at [309, 342] on label "No" at bounding box center [316, 342] width 15 height 18
click at [309, 342] on input "No" at bounding box center [314, 338] width 10 height 10
radio input "true"
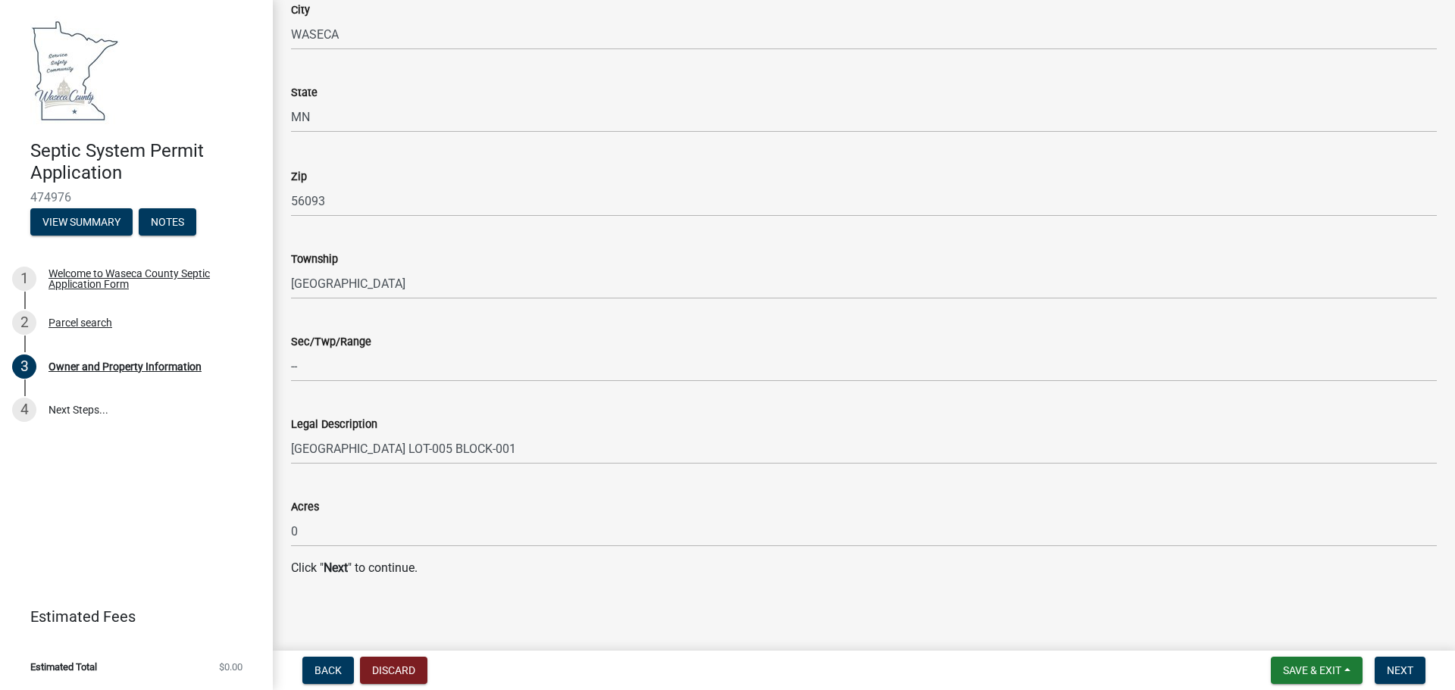
scroll to position [1513, 0]
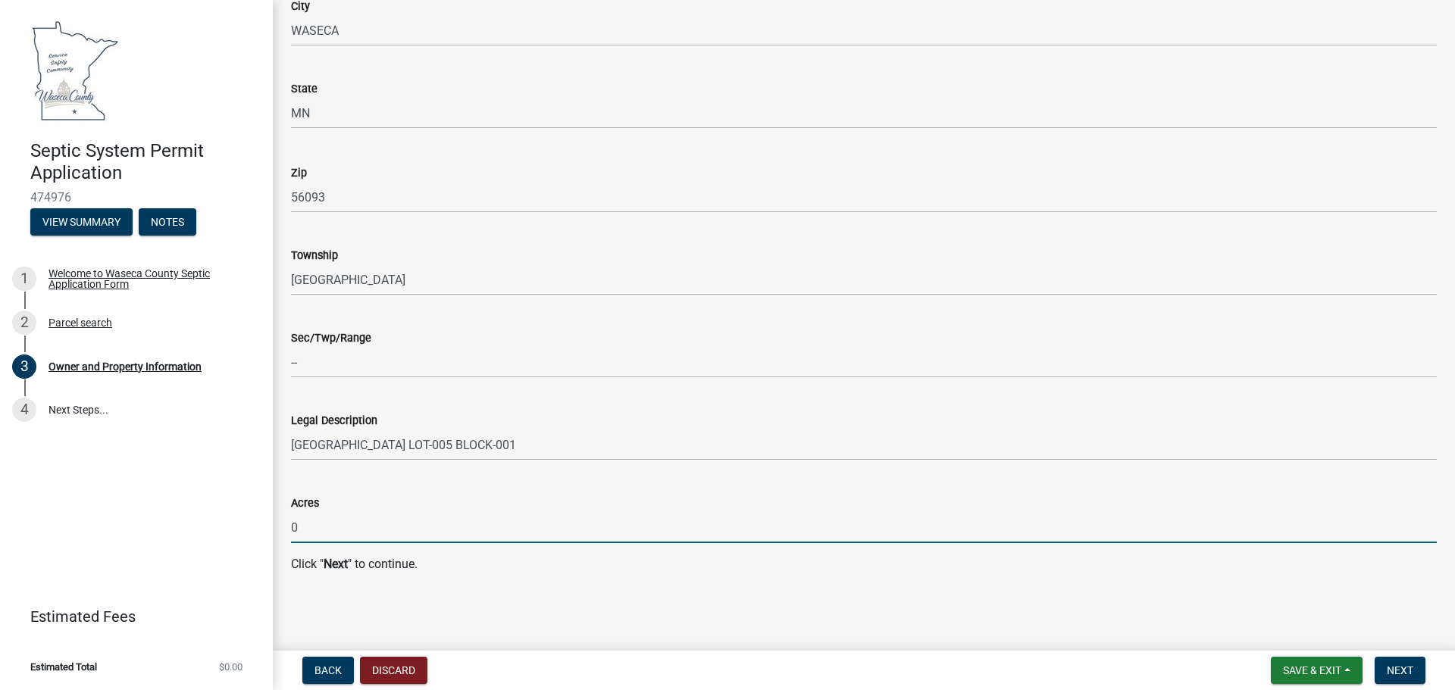
drag, startPoint x: 304, startPoint y: 531, endPoint x: 285, endPoint y: 536, distance: 19.5
click at [285, 536] on div "Acres 0" at bounding box center [864, 508] width 1169 height 70
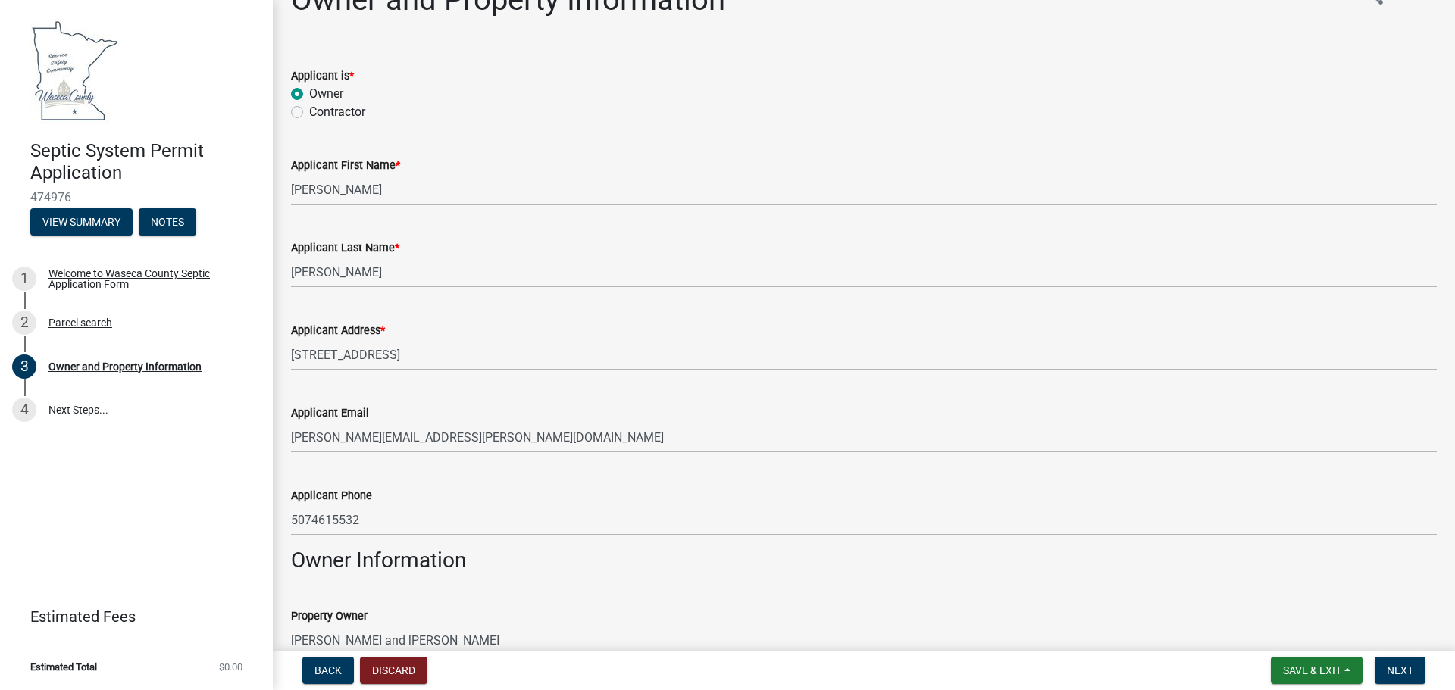
scroll to position [0, 0]
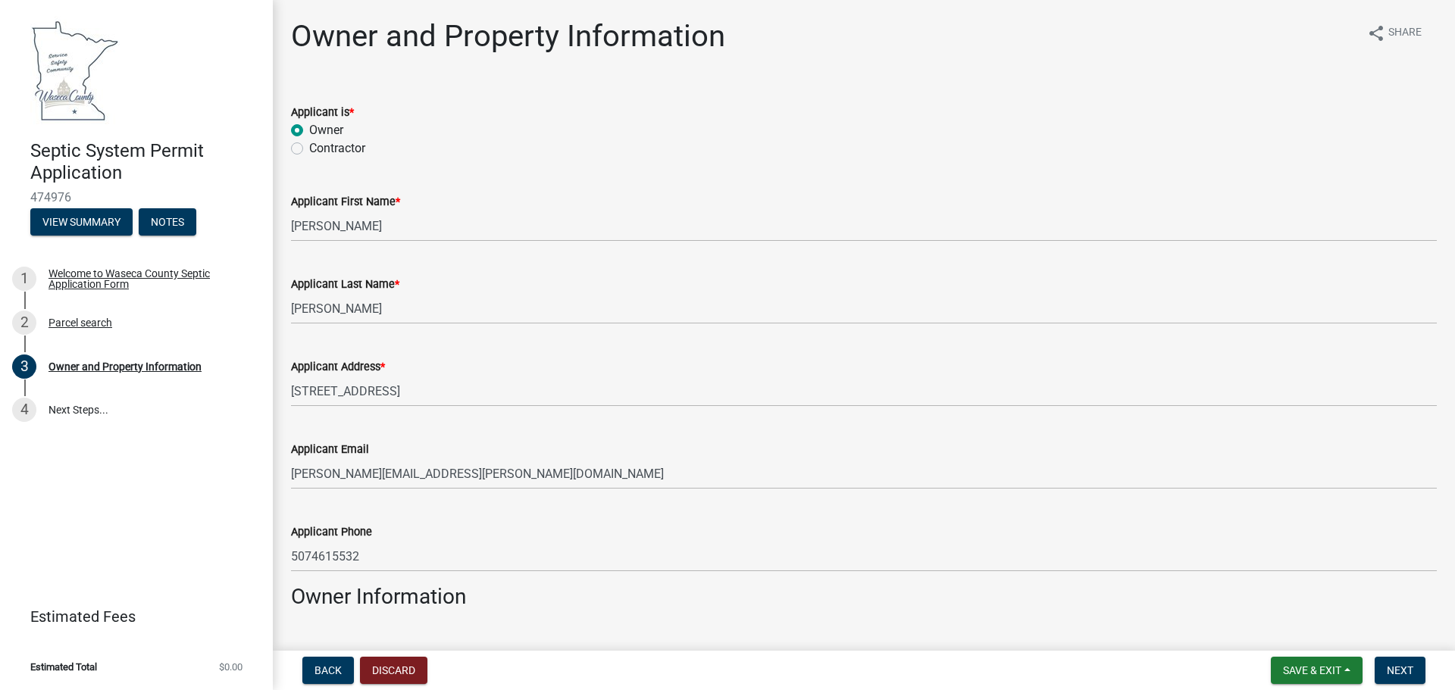
type input "1.1"
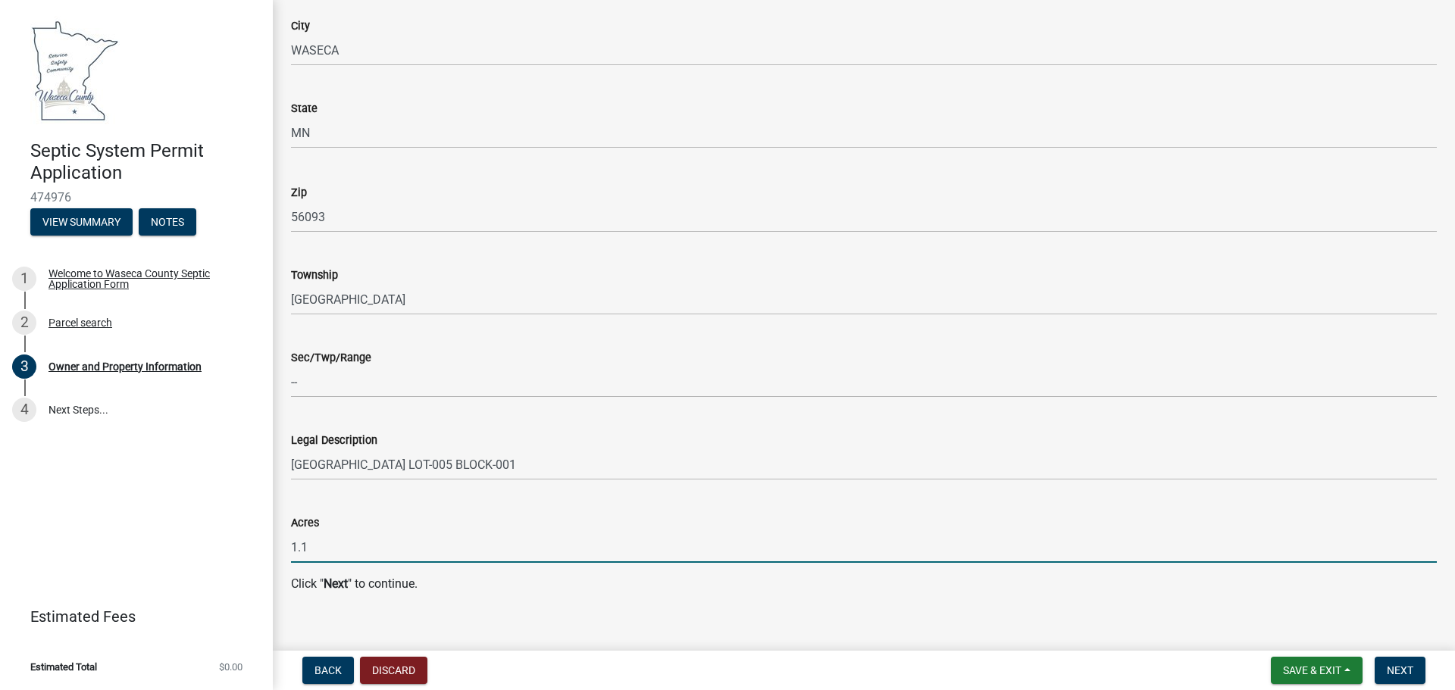
scroll to position [1513, 0]
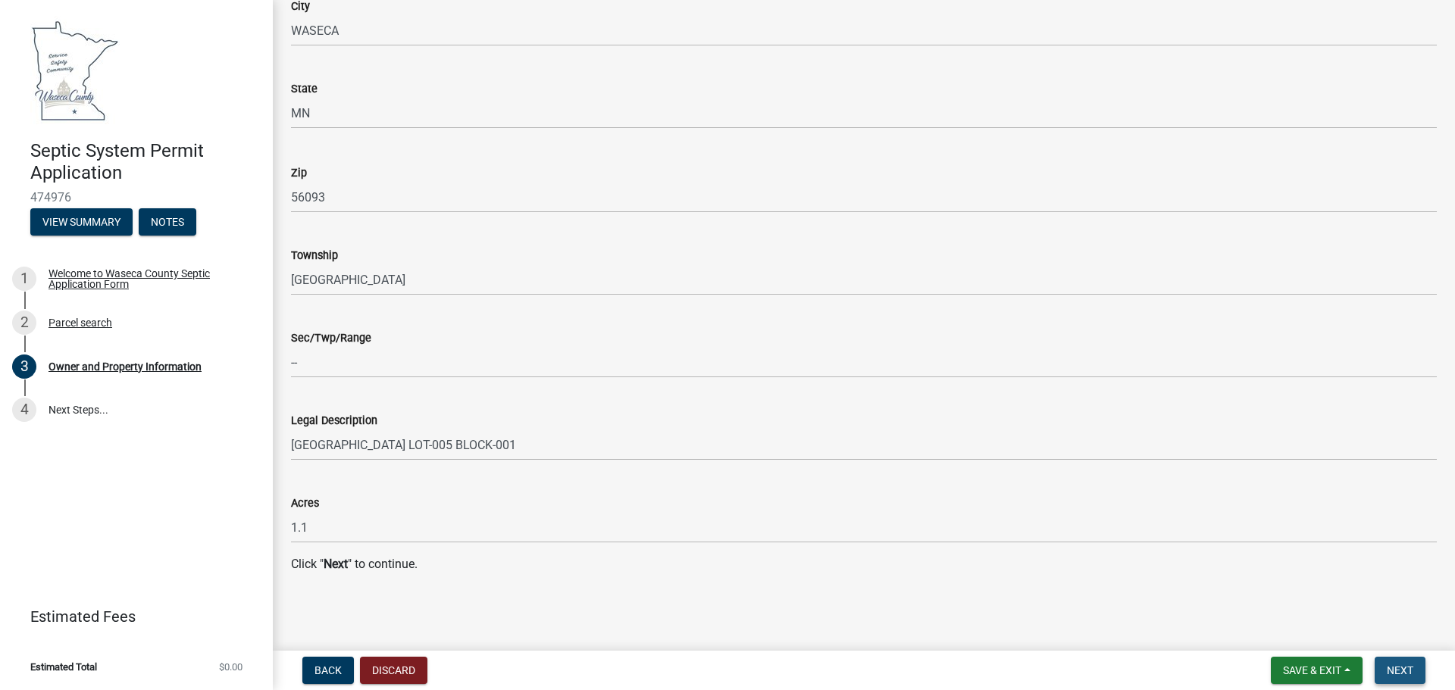
click at [1398, 675] on span "Next" at bounding box center [1400, 671] width 27 height 12
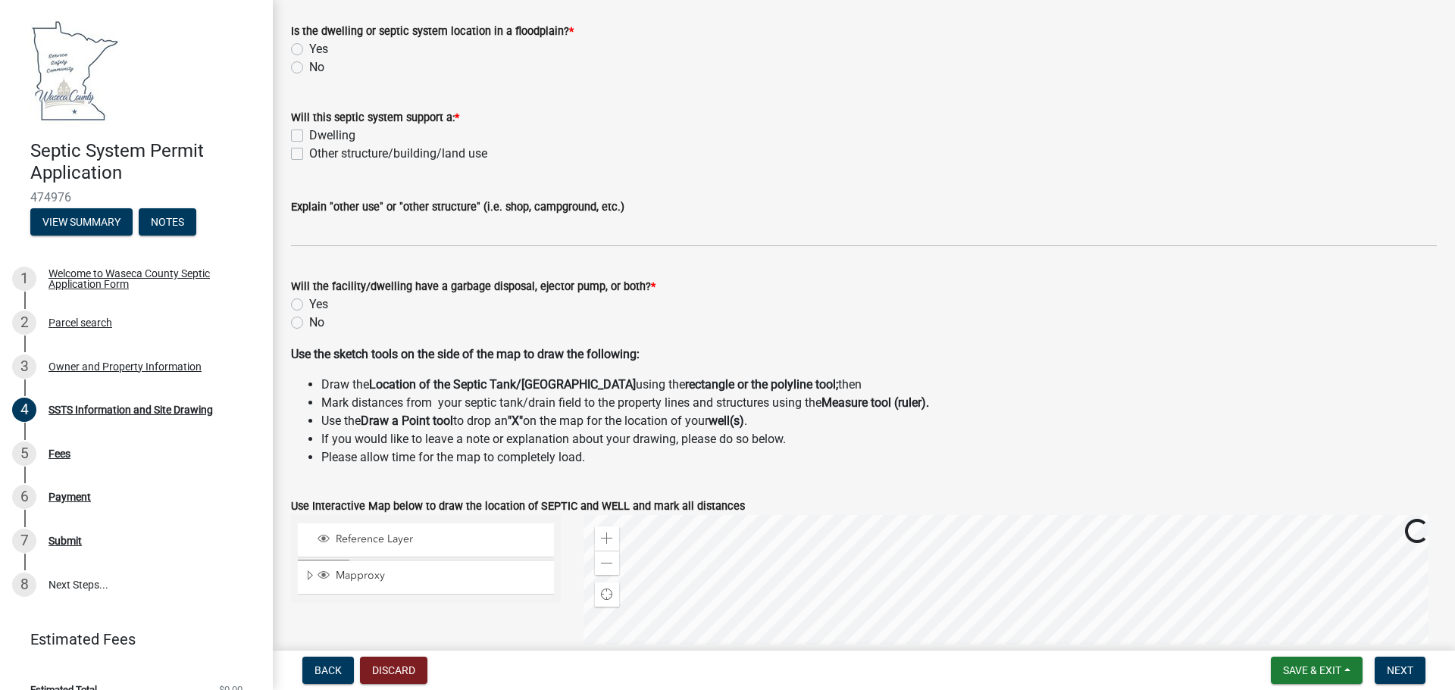
scroll to position [0, 0]
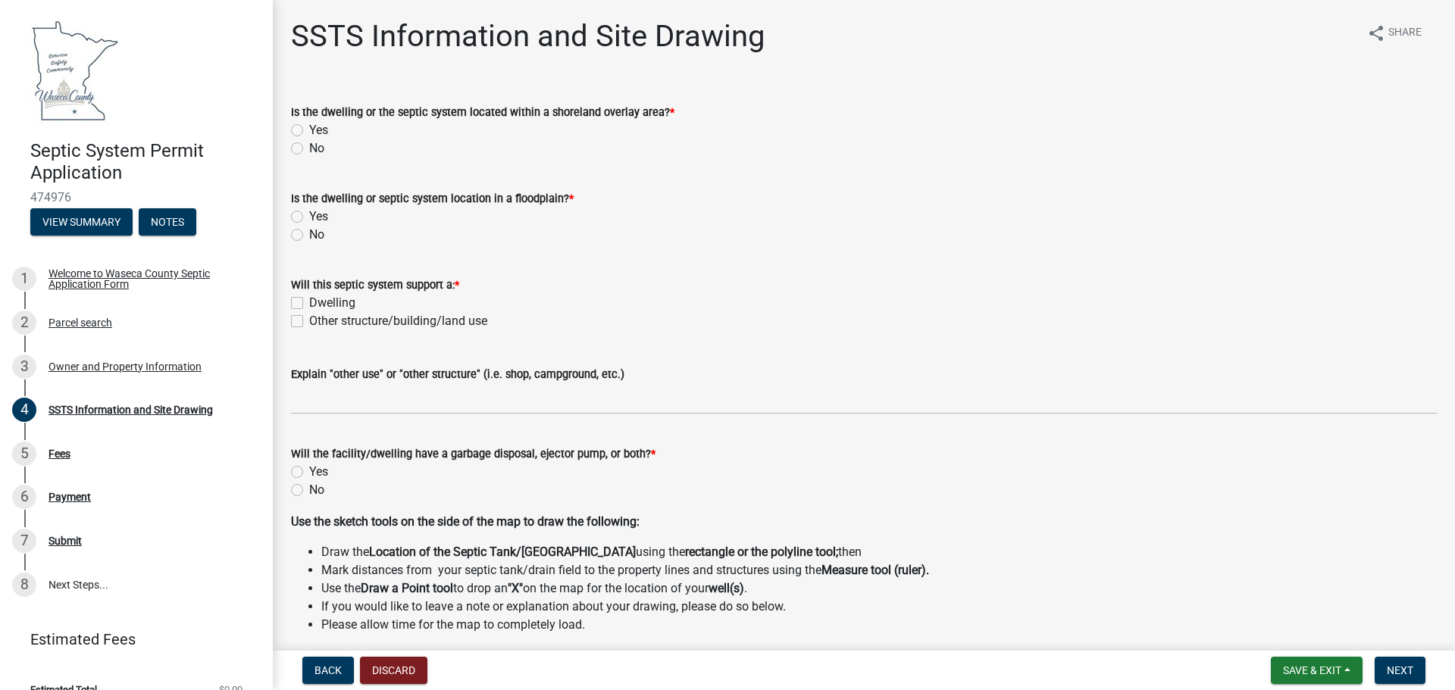
click at [316, 296] on label "Dwelling" at bounding box center [332, 303] width 46 height 18
click at [316, 296] on input "Dwelling" at bounding box center [314, 299] width 10 height 10
checkbox input "true"
checkbox input "false"
click at [303, 237] on div "No" at bounding box center [864, 235] width 1146 height 18
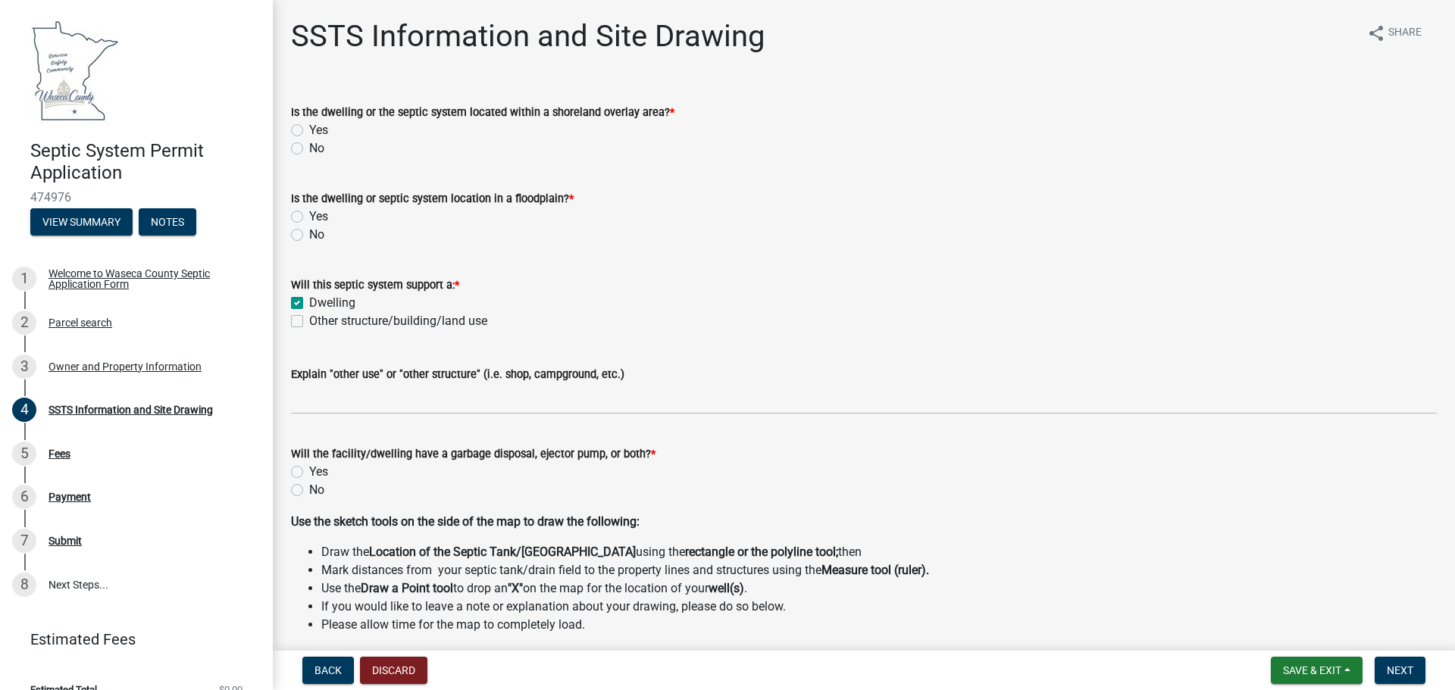
click at [309, 233] on label "No" at bounding box center [316, 235] width 15 height 18
click at [309, 233] on input "No" at bounding box center [314, 231] width 10 height 10
radio input "true"
click at [309, 146] on label "No" at bounding box center [316, 148] width 15 height 18
click at [309, 146] on input "No" at bounding box center [314, 144] width 10 height 10
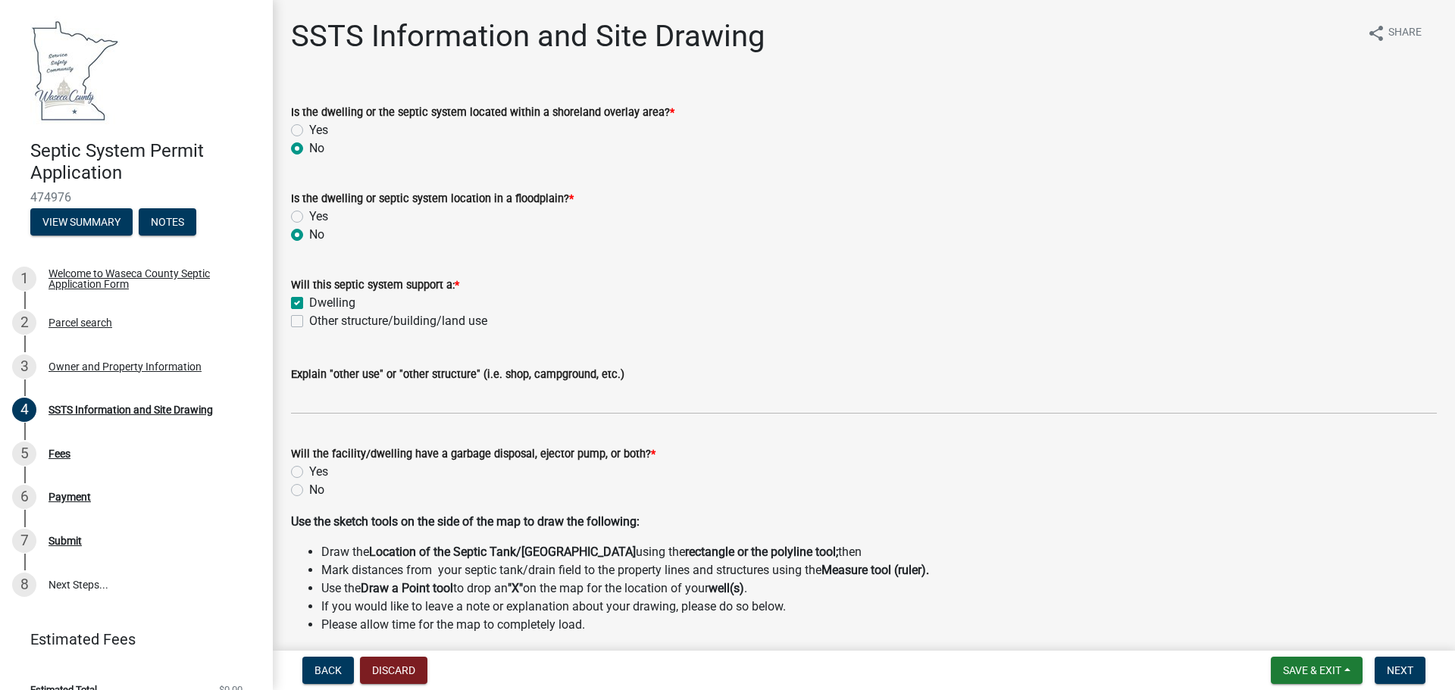
radio input "true"
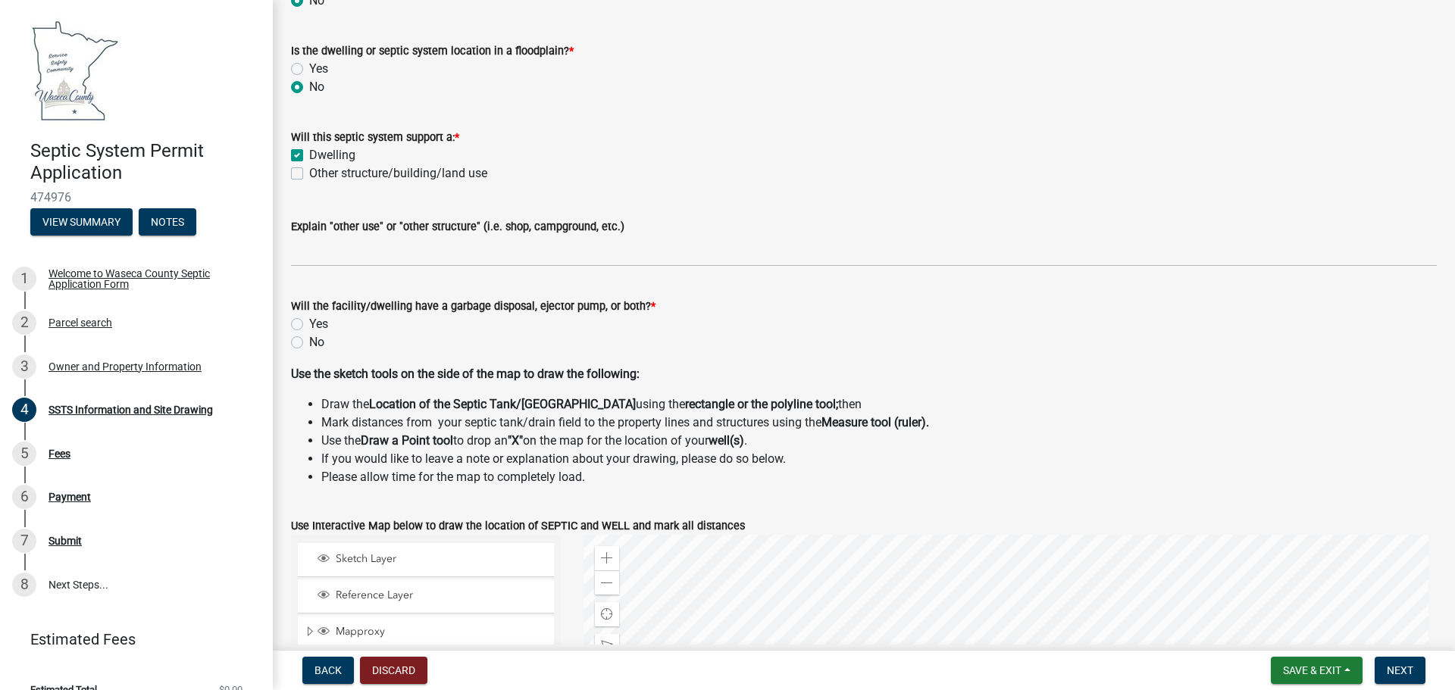
scroll to position [152, 0]
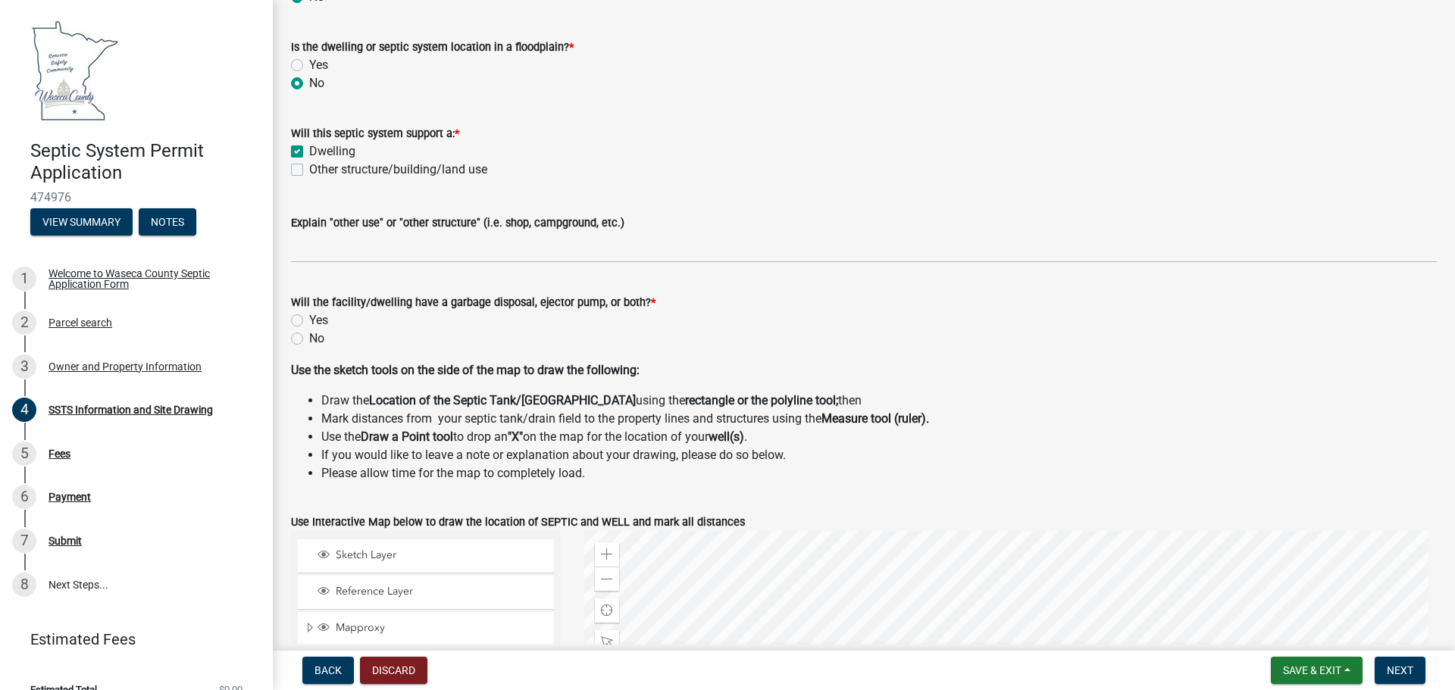
click at [305, 320] on div "Yes" at bounding box center [864, 320] width 1146 height 18
click at [309, 318] on label "Yes" at bounding box center [318, 320] width 19 height 18
click at [309, 318] on input "Yes" at bounding box center [314, 316] width 10 height 10
radio input "true"
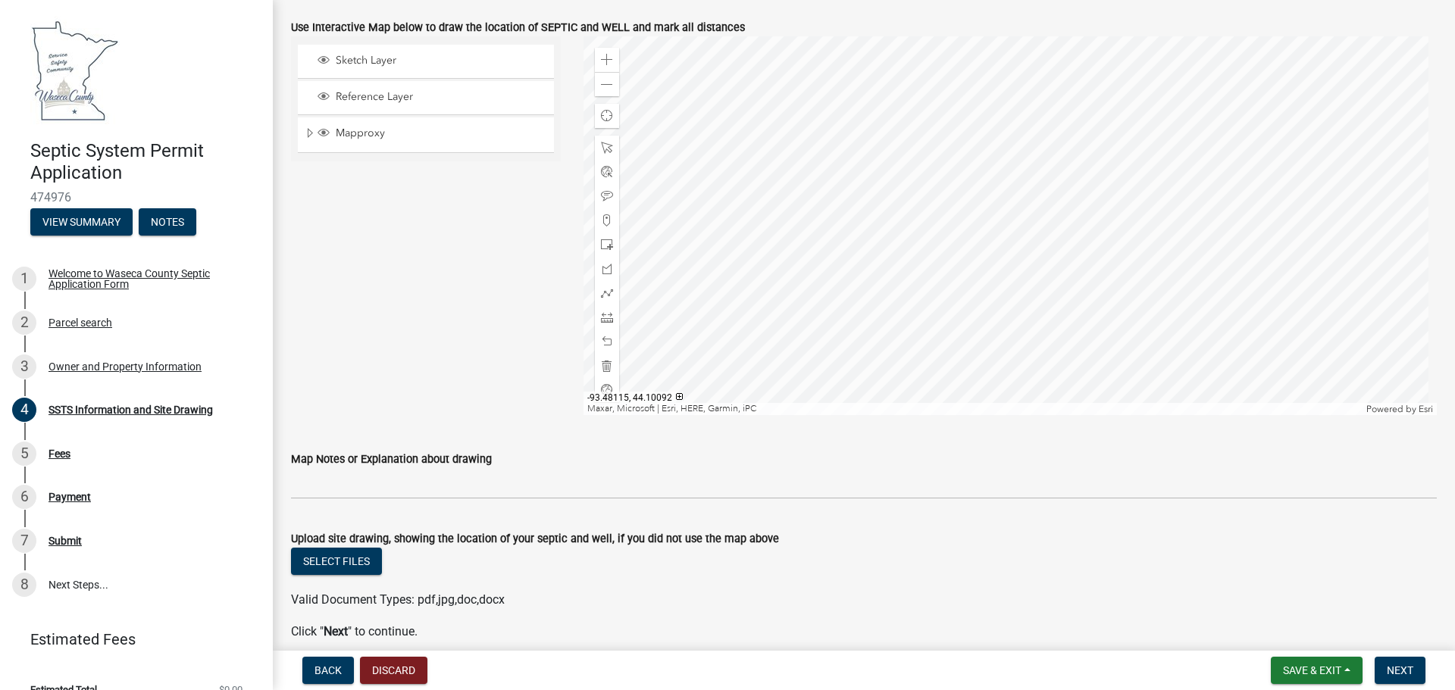
scroll to position [701, 0]
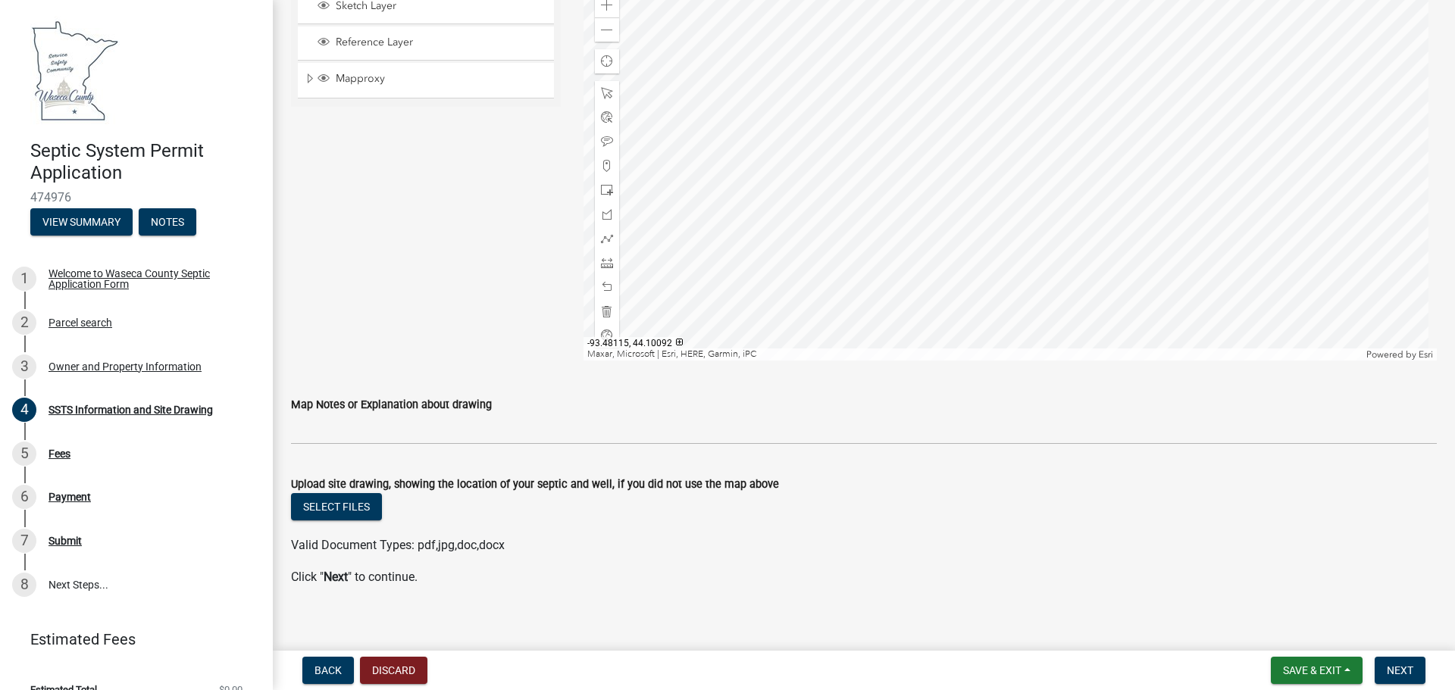
click at [1001, 187] on div at bounding box center [1011, 171] width 854 height 379
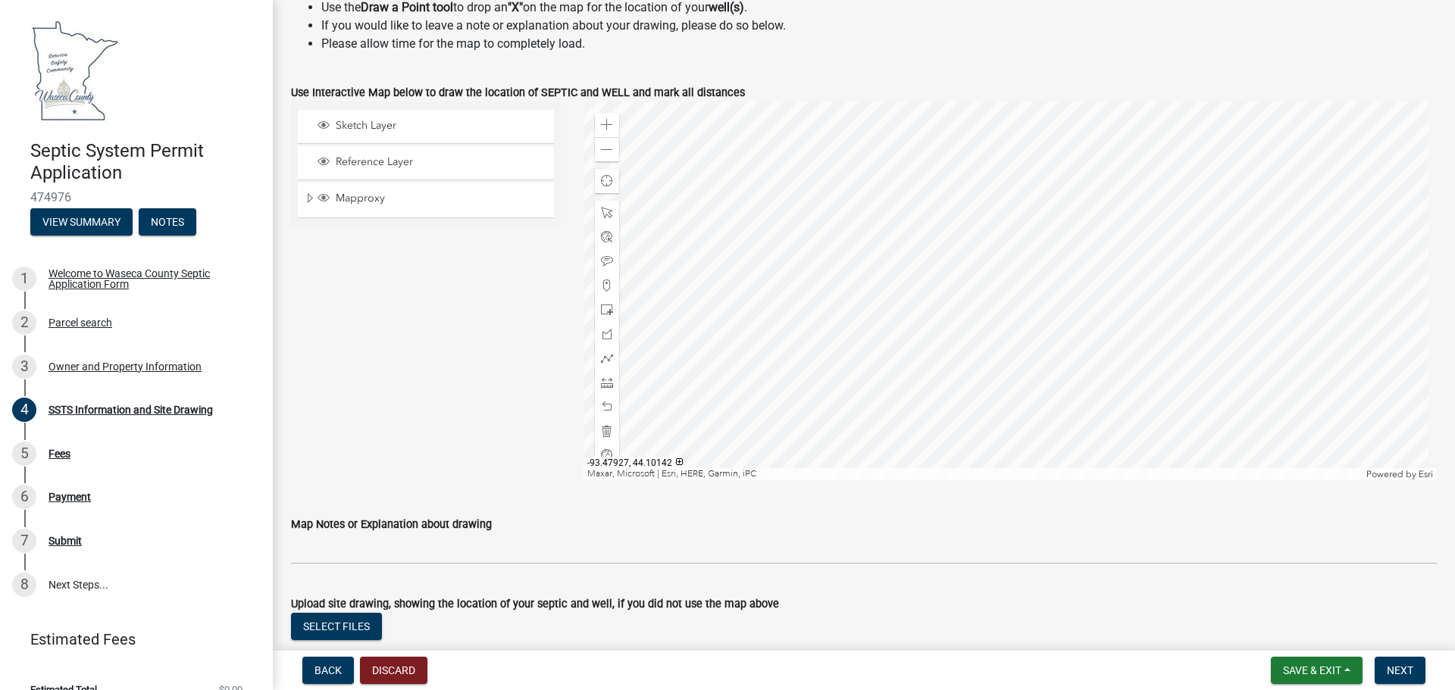
scroll to position [568, 0]
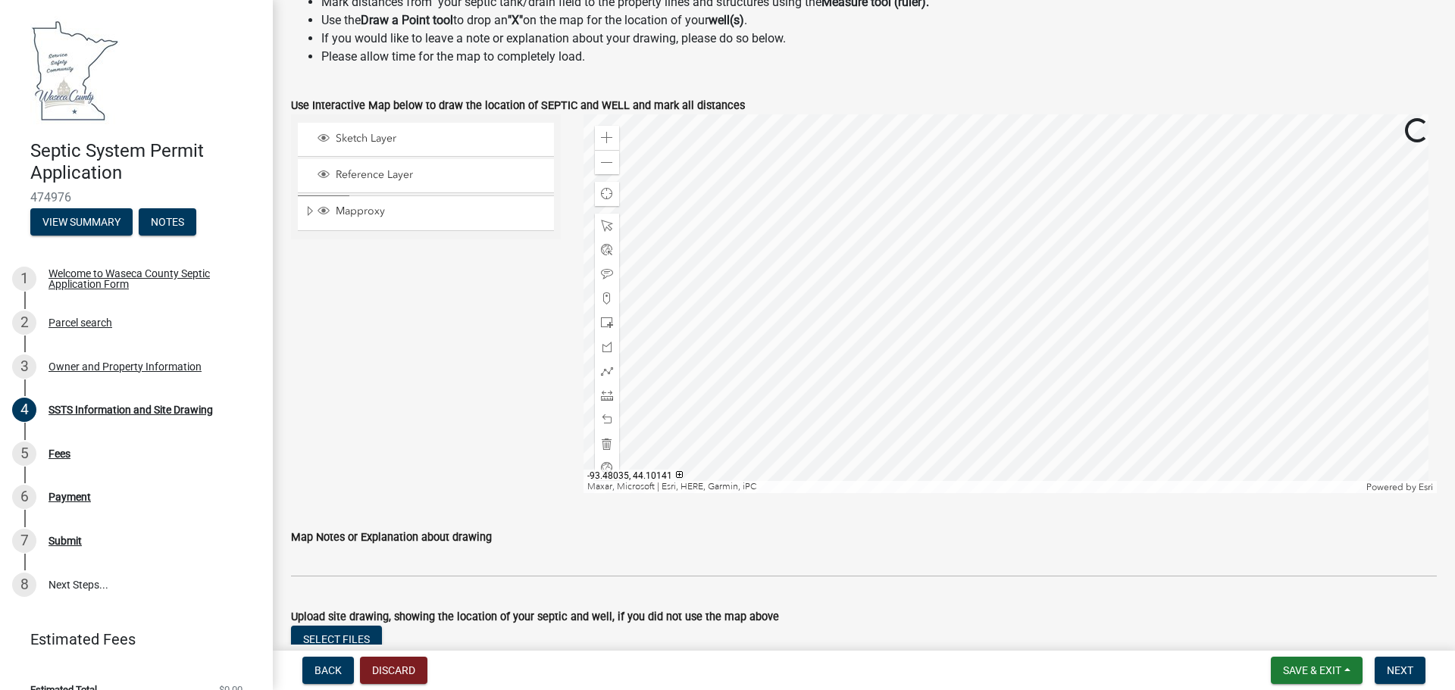
click at [655, 493] on div at bounding box center [1011, 303] width 854 height 379
click at [904, 245] on div at bounding box center [1011, 303] width 854 height 379
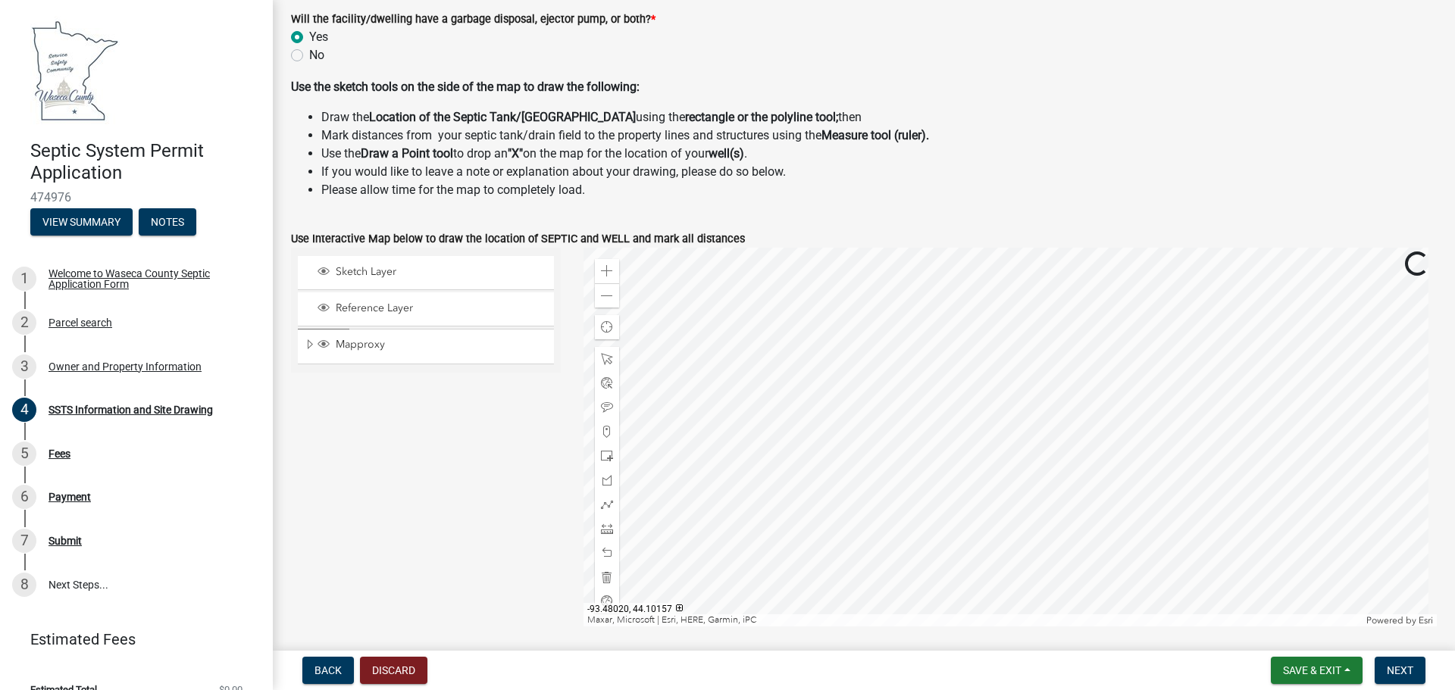
scroll to position [417, 0]
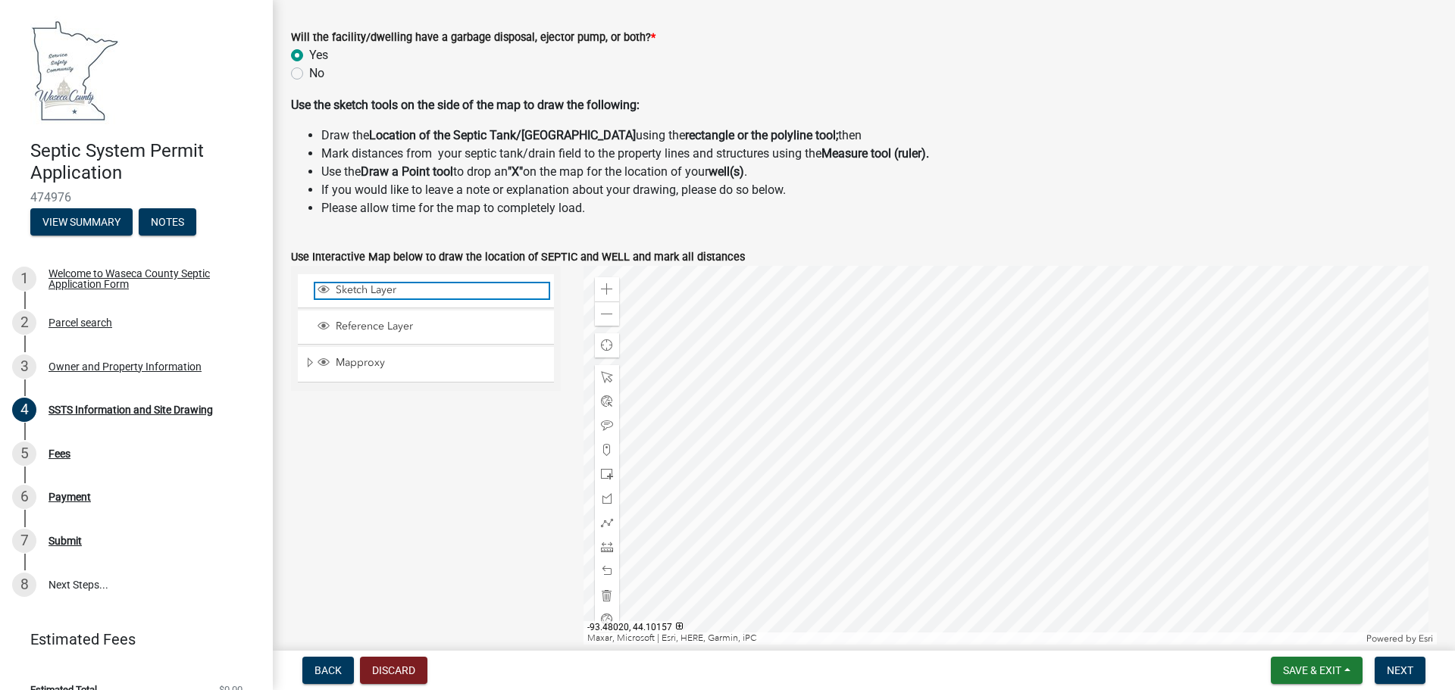
click at [370, 292] on span "Sketch Layer" at bounding box center [440, 290] width 217 height 14
click at [356, 289] on span "Sketch Layer" at bounding box center [440, 290] width 217 height 14
click at [371, 519] on div "Sketch Layer Reference Layer Mapproxy New Homes (By Year) Powerplants Address W…" at bounding box center [426, 455] width 293 height 379
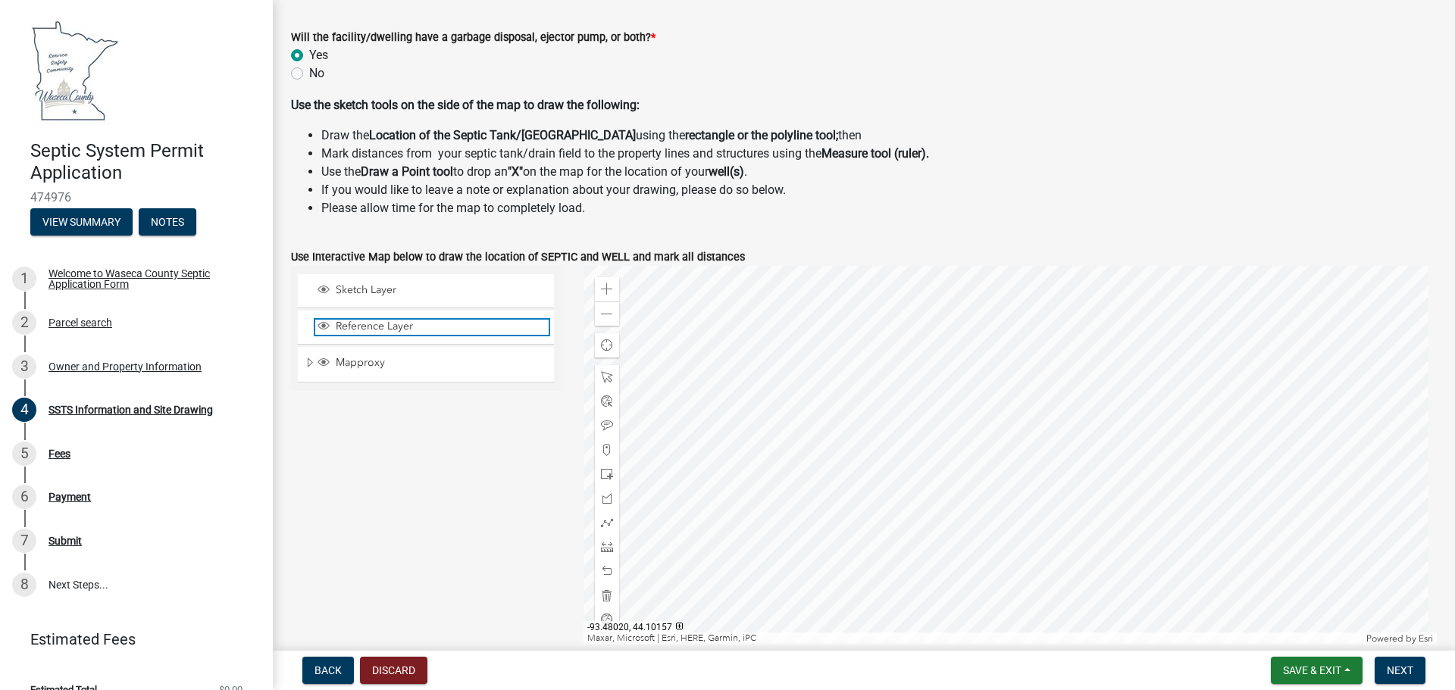
click at [361, 330] on span "Reference Layer" at bounding box center [440, 327] width 217 height 14
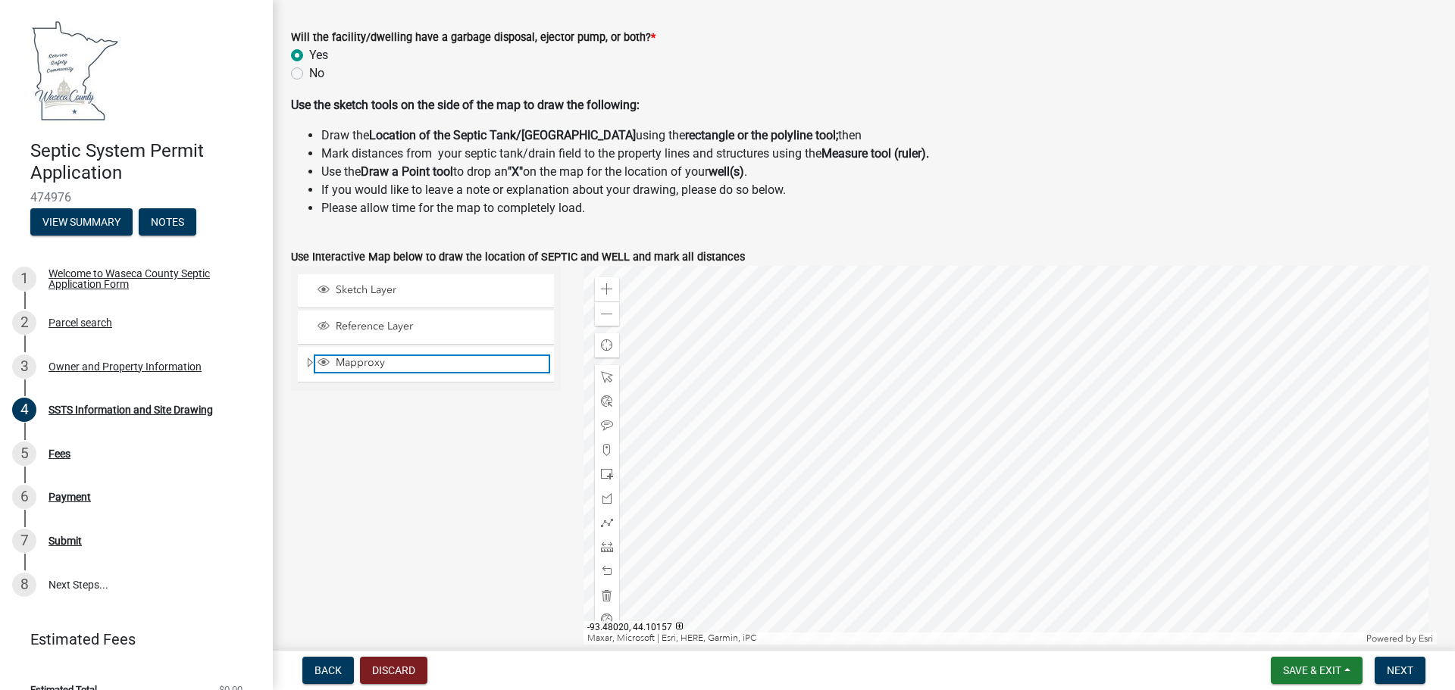
click at [371, 370] on span "Mapproxy" at bounding box center [440, 363] width 217 height 14
click at [308, 362] on span "Expand" at bounding box center [310, 363] width 12 height 14
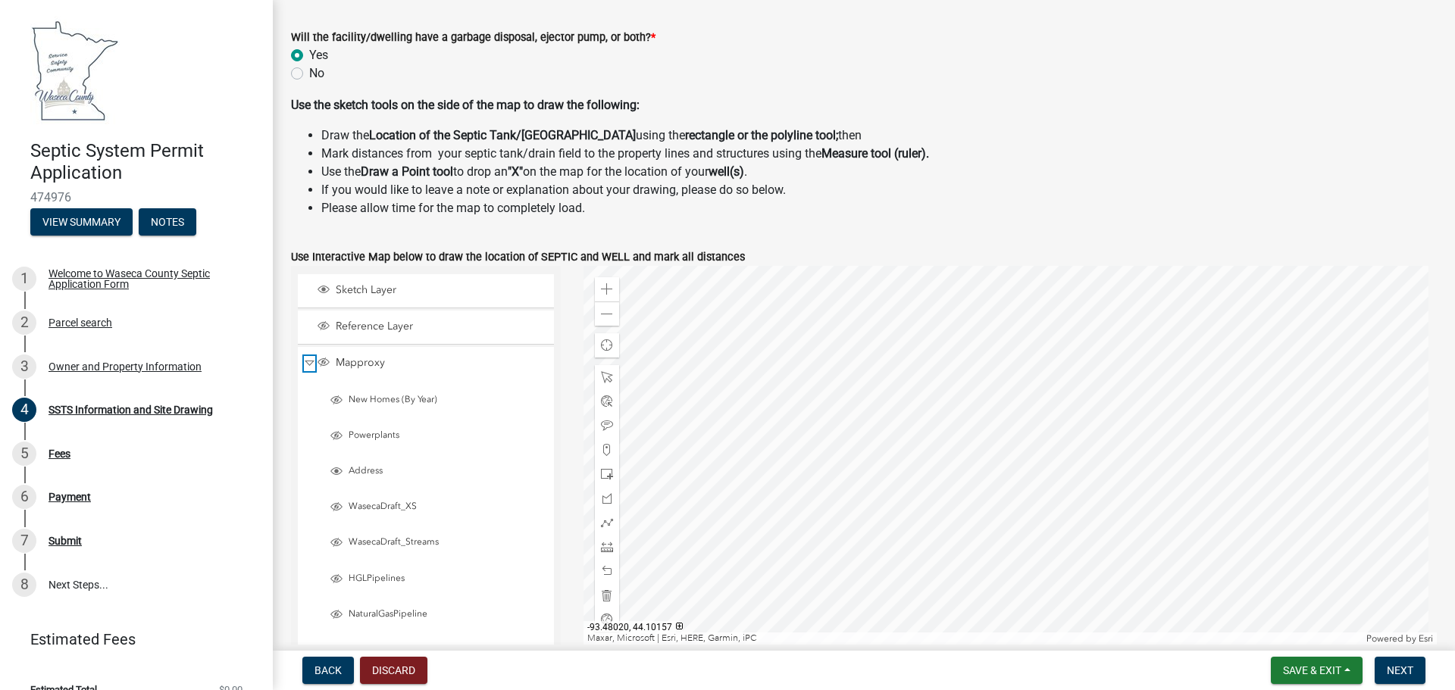
click at [308, 362] on span "Collapse" at bounding box center [309, 363] width 11 height 14
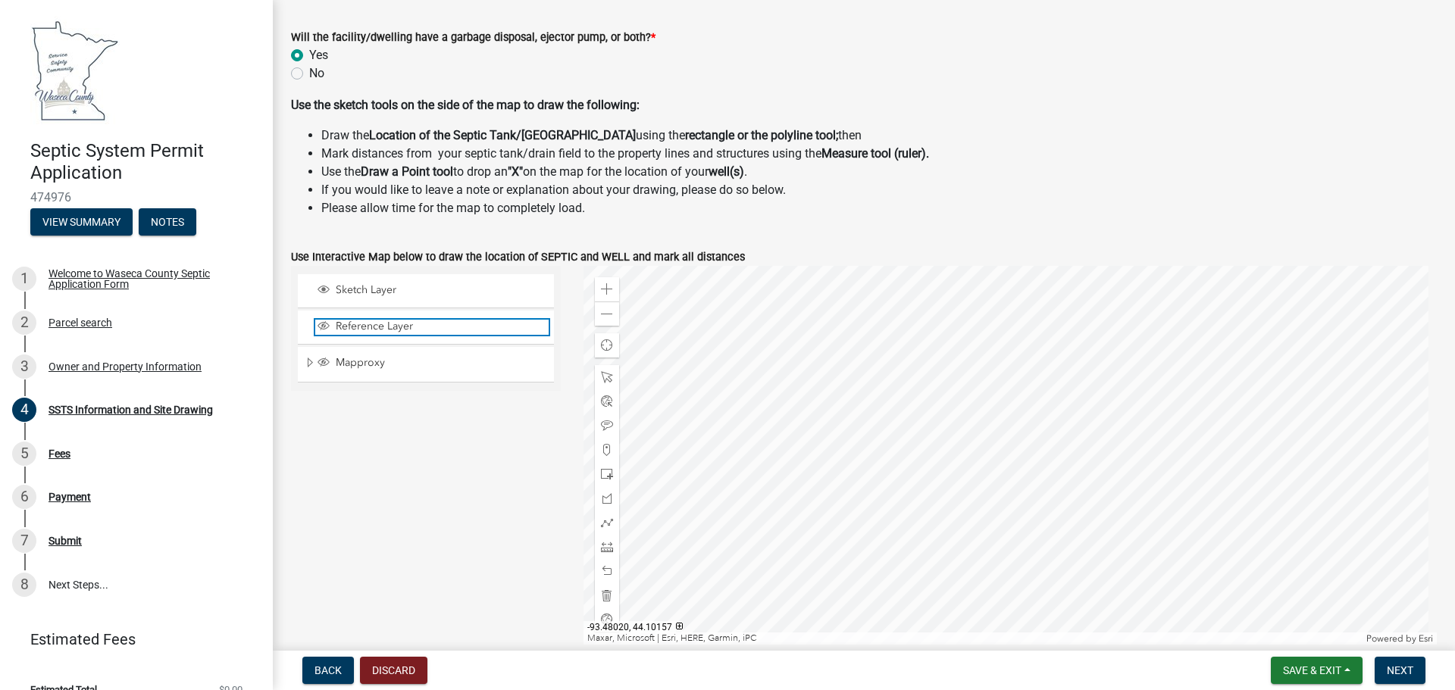
click at [334, 335] on div "Reference Layer" at bounding box center [431, 327] width 233 height 15
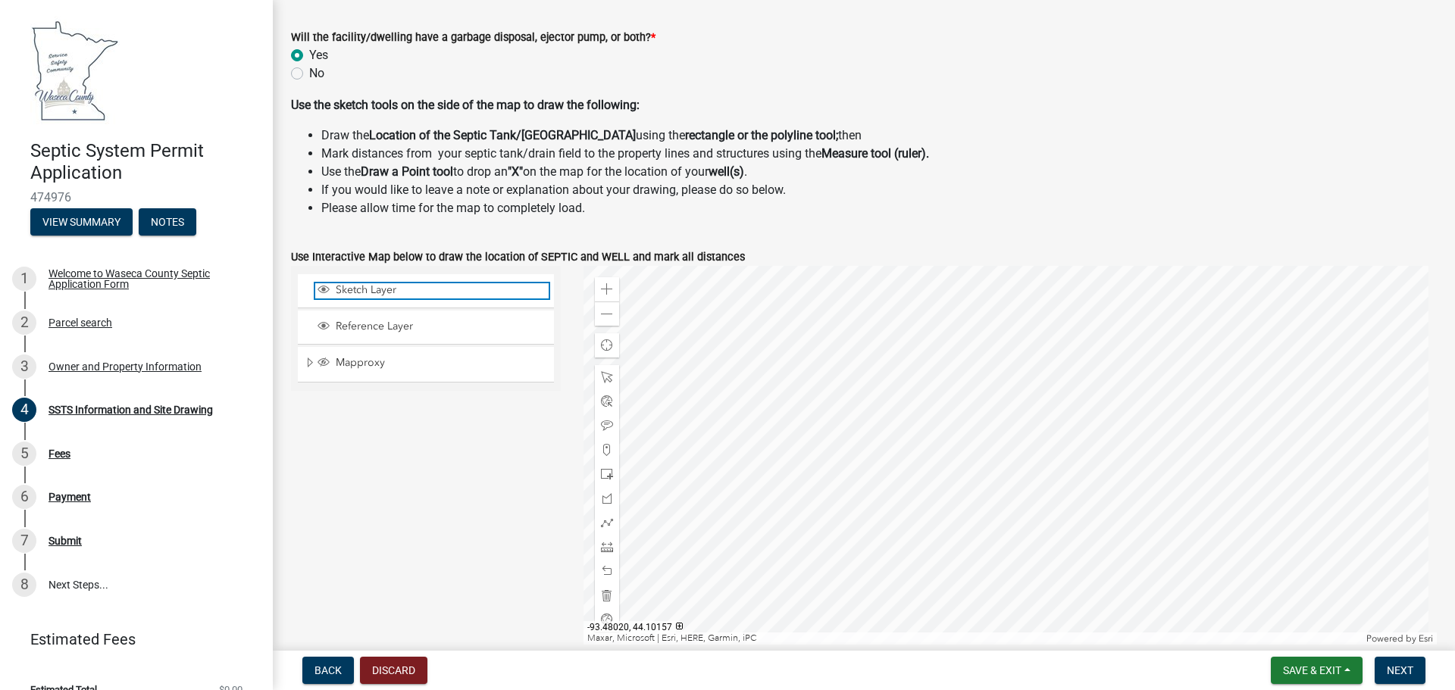
click at [341, 291] on span "Sketch Layer" at bounding box center [440, 290] width 217 height 14
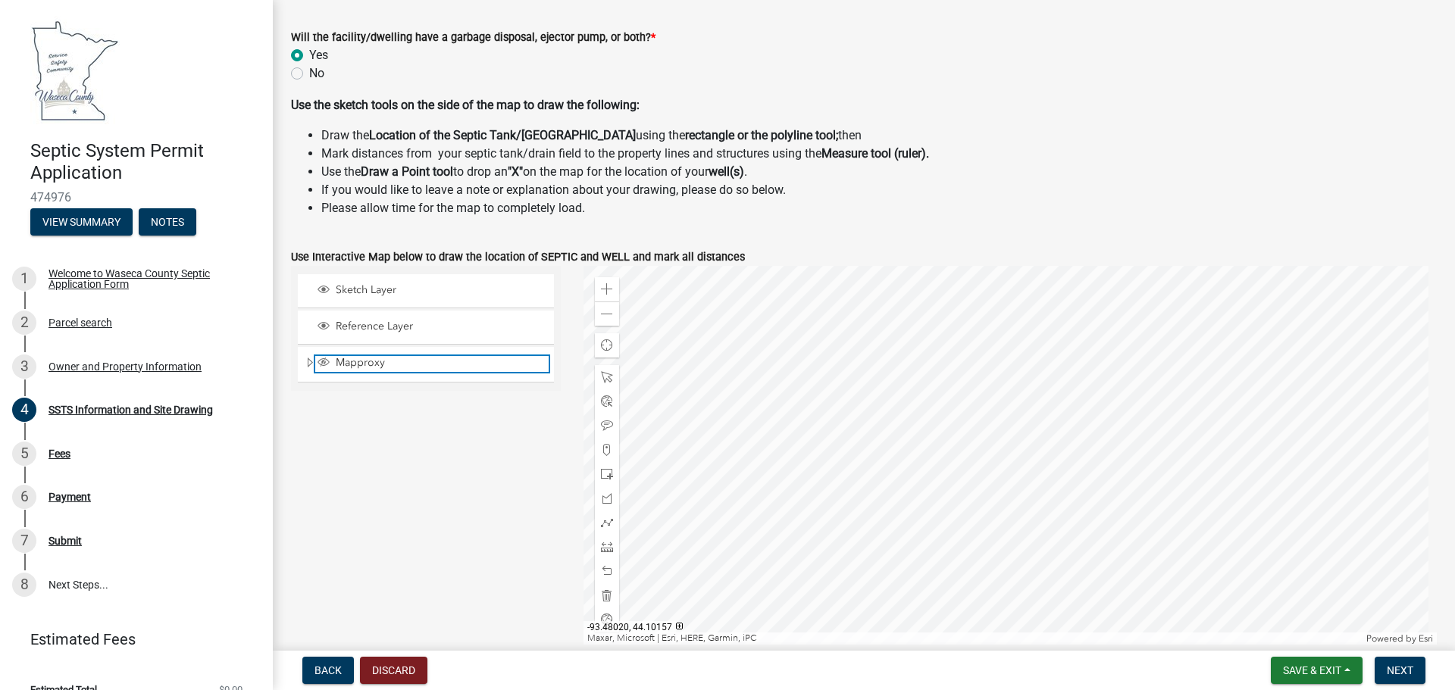
click at [347, 365] on span "Mapproxy" at bounding box center [440, 363] width 217 height 14
click at [737, 557] on div at bounding box center [1011, 455] width 854 height 379
click at [903, 418] on div at bounding box center [1011, 455] width 854 height 379
click at [906, 500] on div at bounding box center [1011, 455] width 854 height 379
click at [878, 458] on div at bounding box center [1011, 455] width 854 height 379
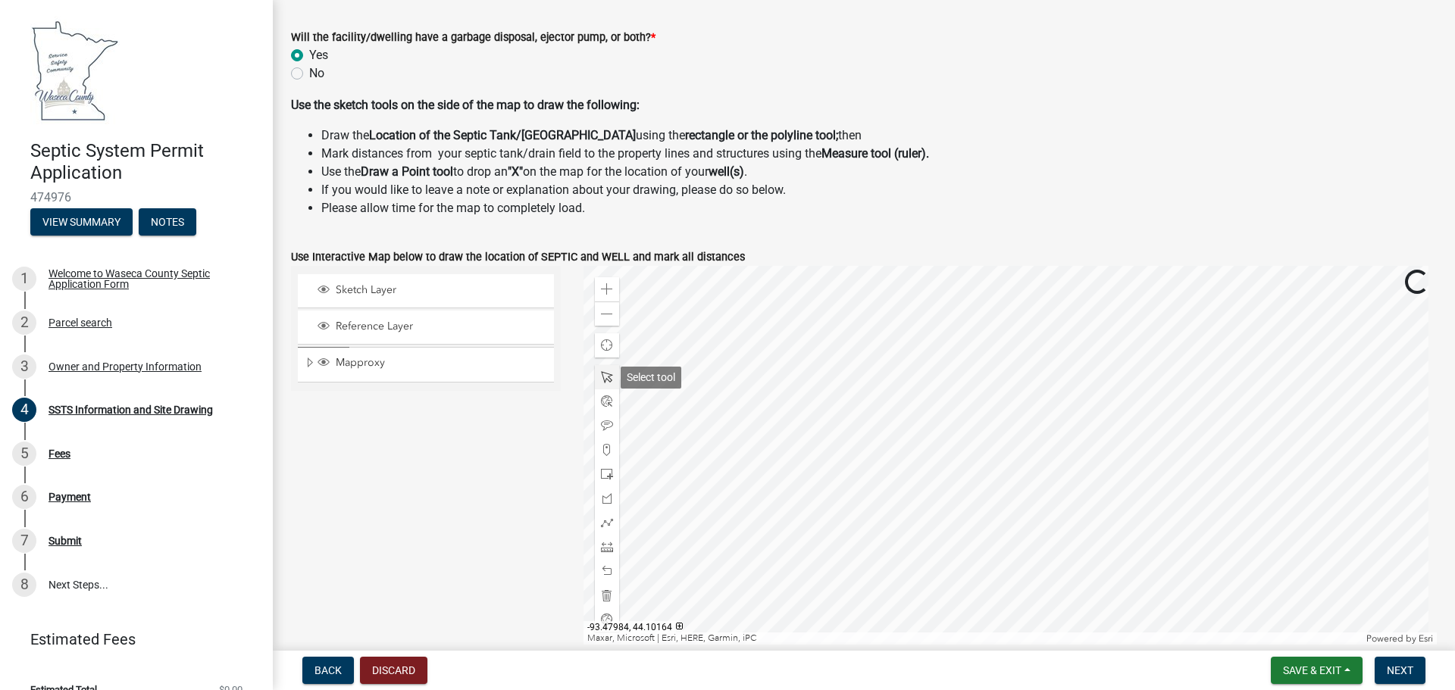
click at [601, 373] on span at bounding box center [607, 377] width 12 height 12
click at [895, 484] on div at bounding box center [1011, 455] width 854 height 379
click at [601, 377] on span at bounding box center [607, 377] width 12 height 12
click at [862, 512] on div at bounding box center [1011, 455] width 854 height 379
click at [605, 473] on span at bounding box center [607, 474] width 12 height 12
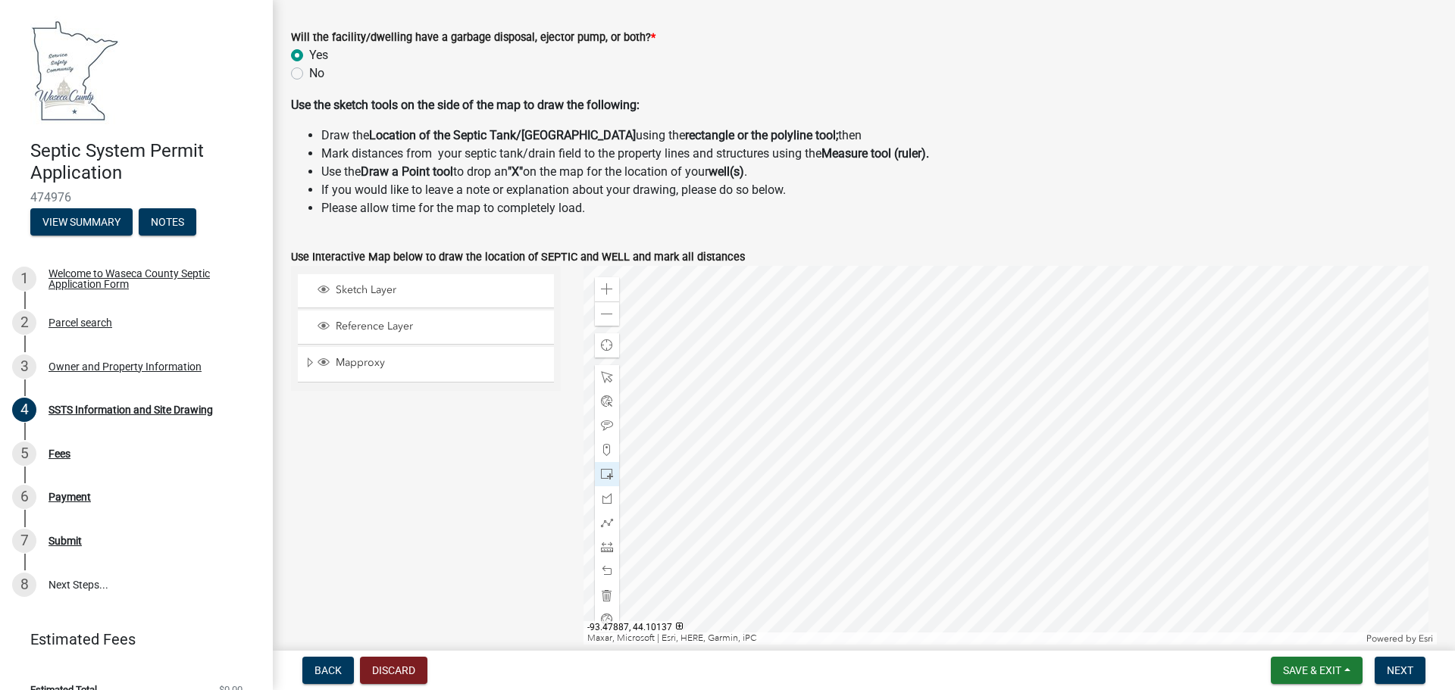
click at [906, 576] on div at bounding box center [1011, 455] width 854 height 379
click at [875, 540] on div at bounding box center [1011, 455] width 854 height 379
click at [602, 570] on span at bounding box center [607, 571] width 12 height 12
click at [606, 503] on span at bounding box center [607, 499] width 12 height 12
click at [601, 565] on span at bounding box center [607, 571] width 12 height 12
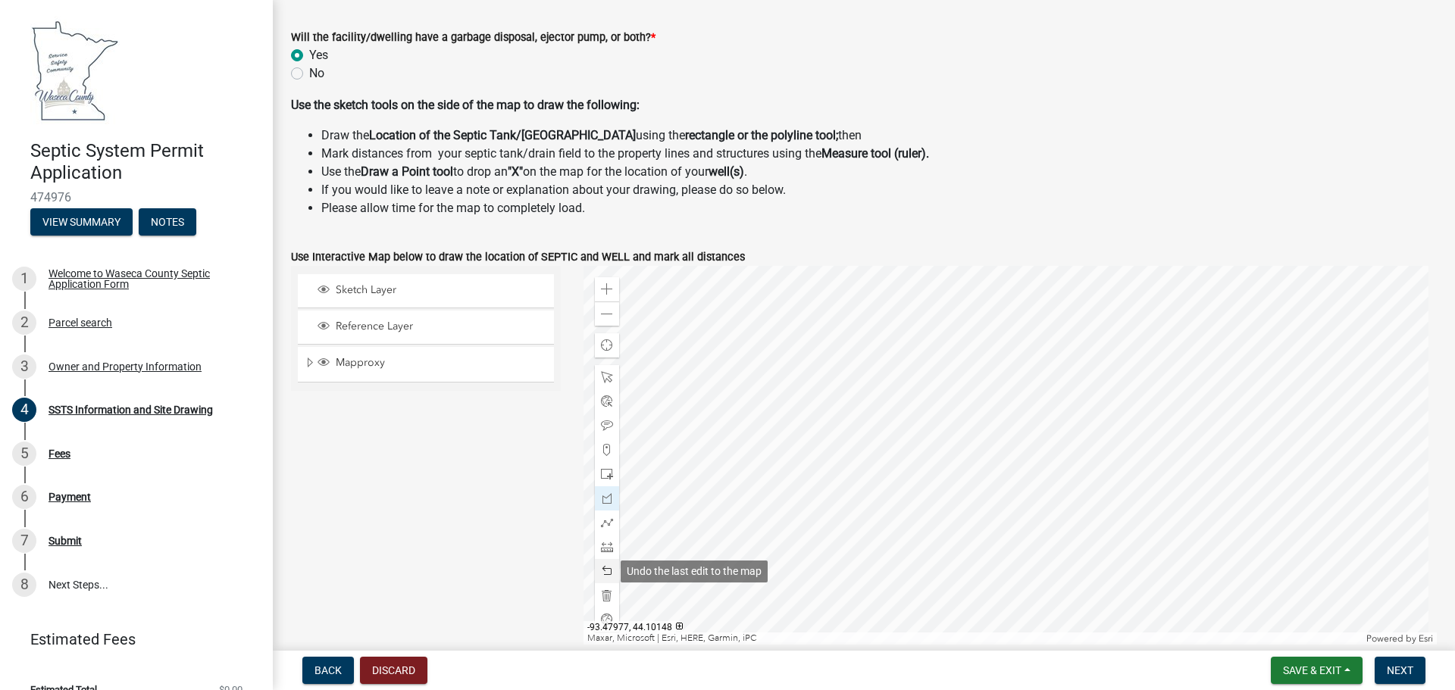
click at [602, 566] on span at bounding box center [607, 571] width 12 height 12
click at [602, 574] on span at bounding box center [607, 571] width 12 height 12
click at [606, 574] on span at bounding box center [607, 571] width 12 height 12
click at [607, 571] on span at bounding box center [607, 571] width 12 height 12
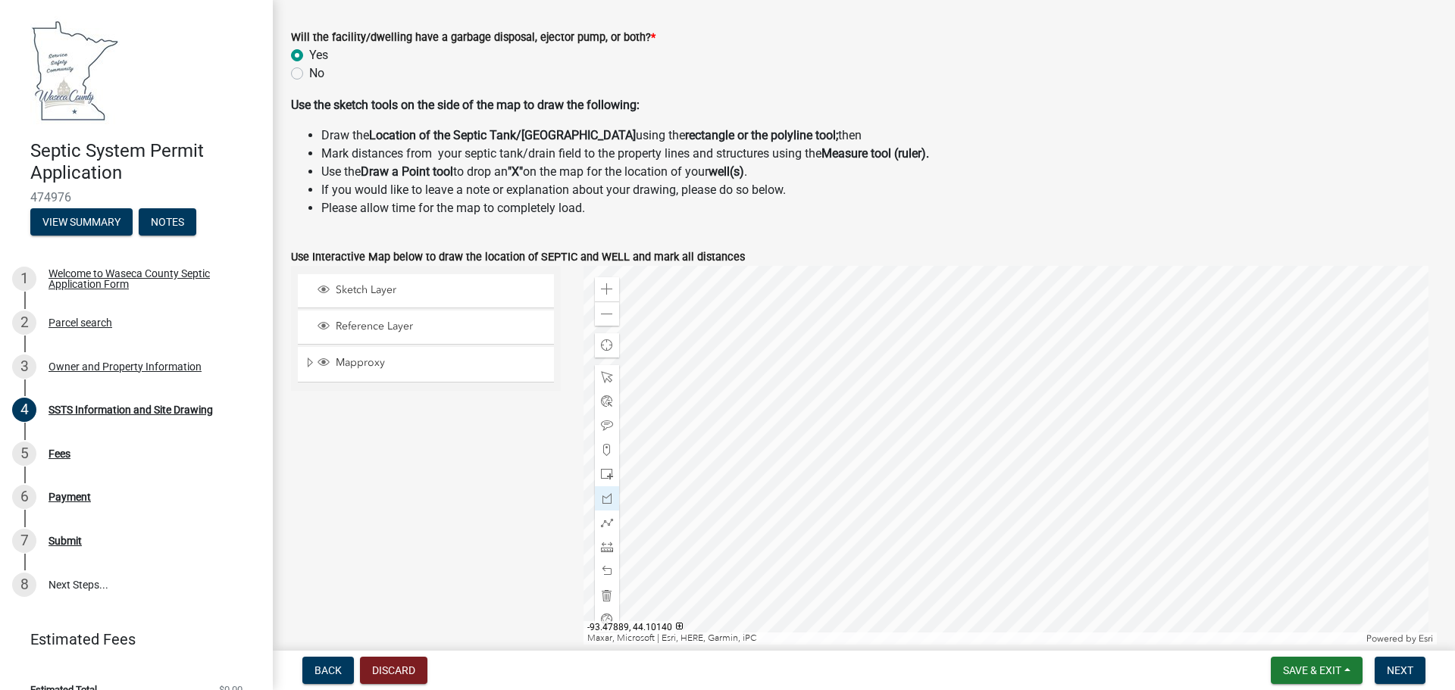
click at [897, 559] on div at bounding box center [1011, 455] width 854 height 379
click at [795, 572] on div at bounding box center [1011, 455] width 854 height 379
click at [806, 559] on div at bounding box center [1011, 455] width 854 height 379
click at [817, 477] on div at bounding box center [1011, 455] width 854 height 379
click at [909, 475] on div at bounding box center [1011, 455] width 854 height 379
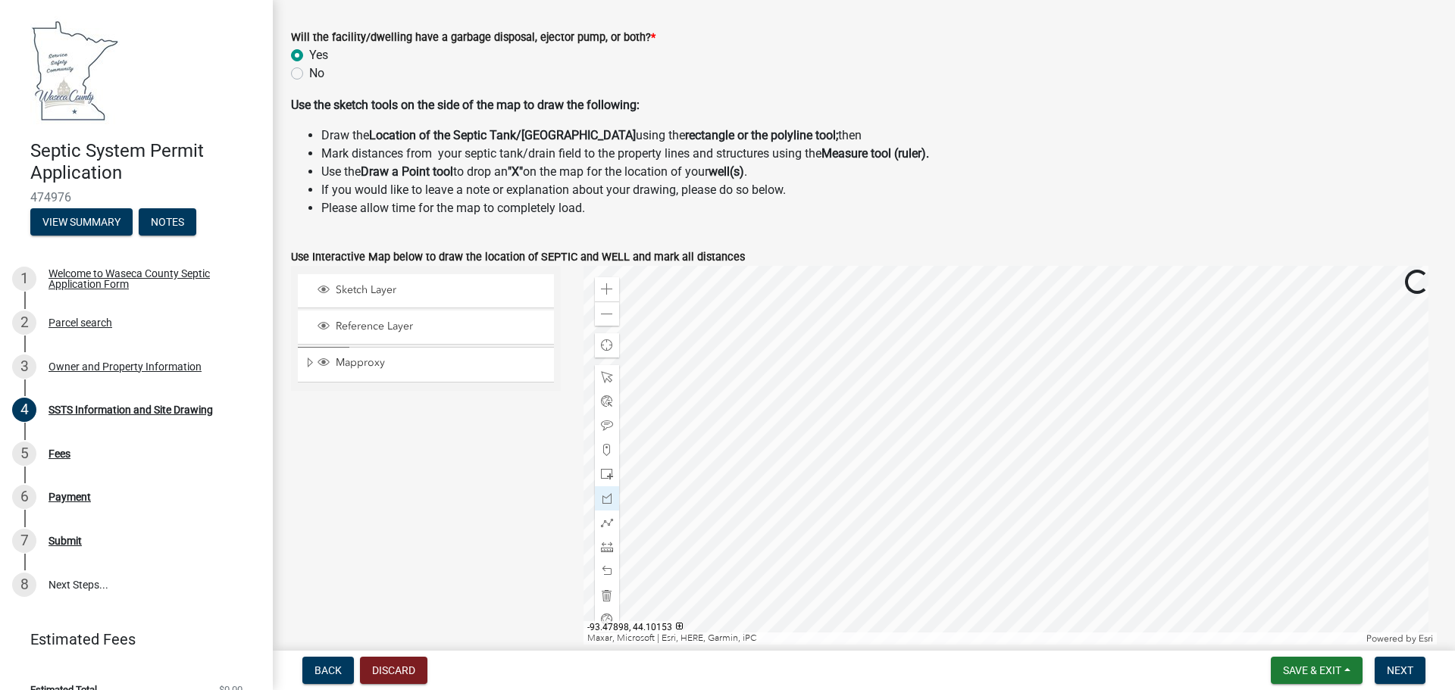
click at [872, 523] on div at bounding box center [1011, 455] width 854 height 379
click at [877, 576] on div at bounding box center [1011, 455] width 854 height 379
click at [890, 464] on div at bounding box center [1011, 455] width 854 height 379
click at [832, 451] on div at bounding box center [1011, 455] width 854 height 379
click at [864, 529] on div at bounding box center [1011, 455] width 854 height 379
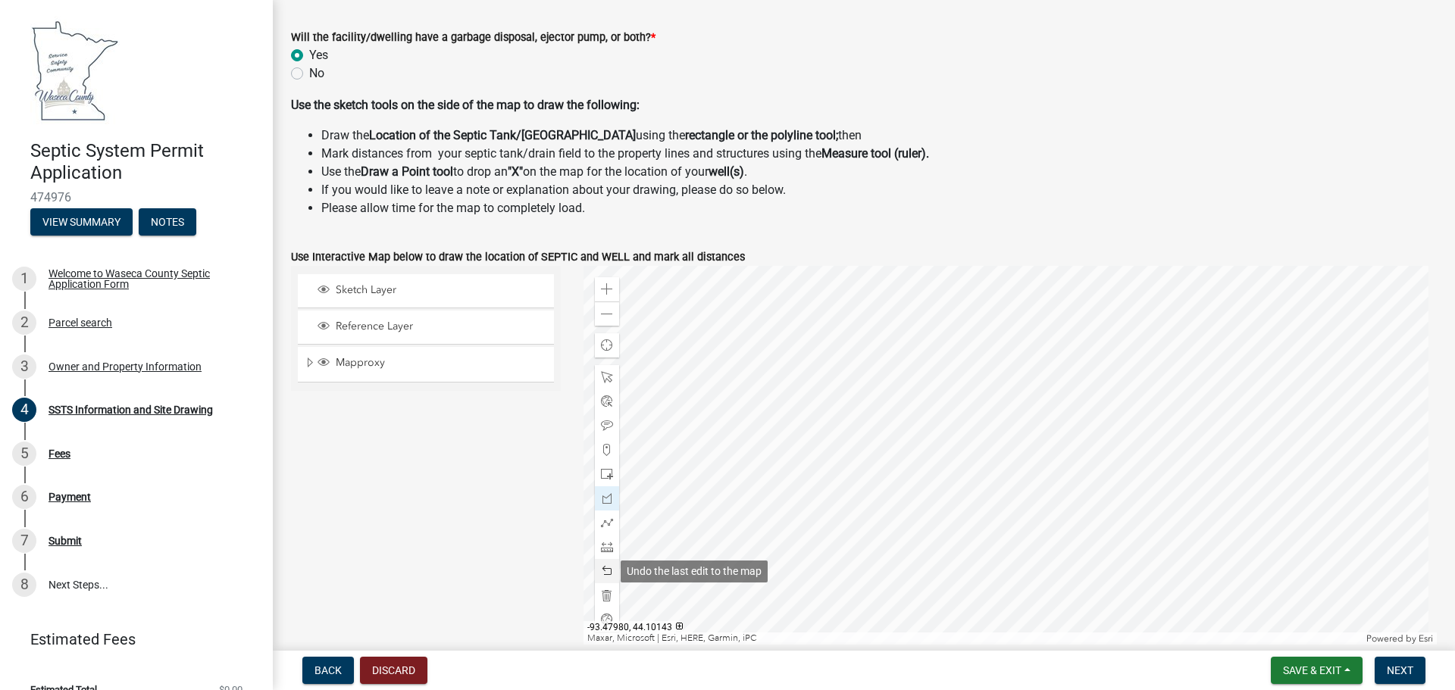
click at [603, 571] on span at bounding box center [607, 571] width 12 height 12
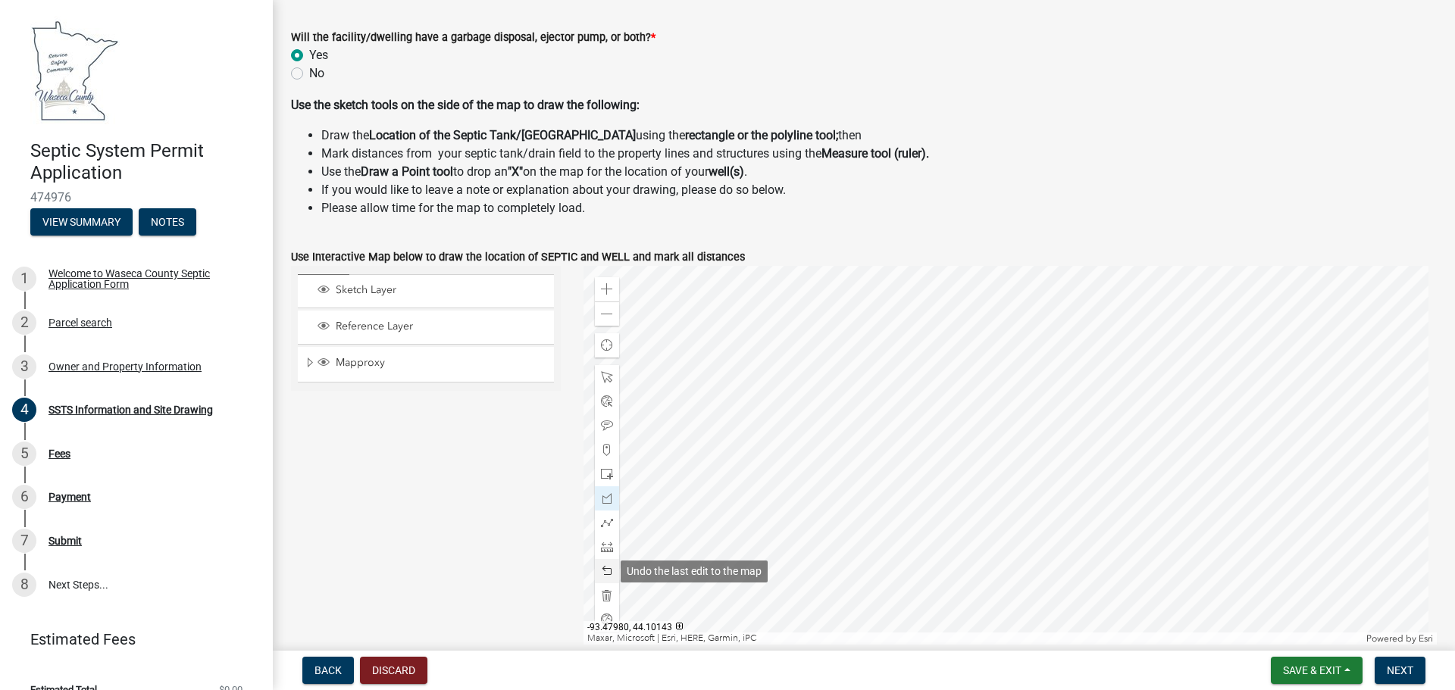
click at [603, 571] on span at bounding box center [607, 571] width 12 height 12
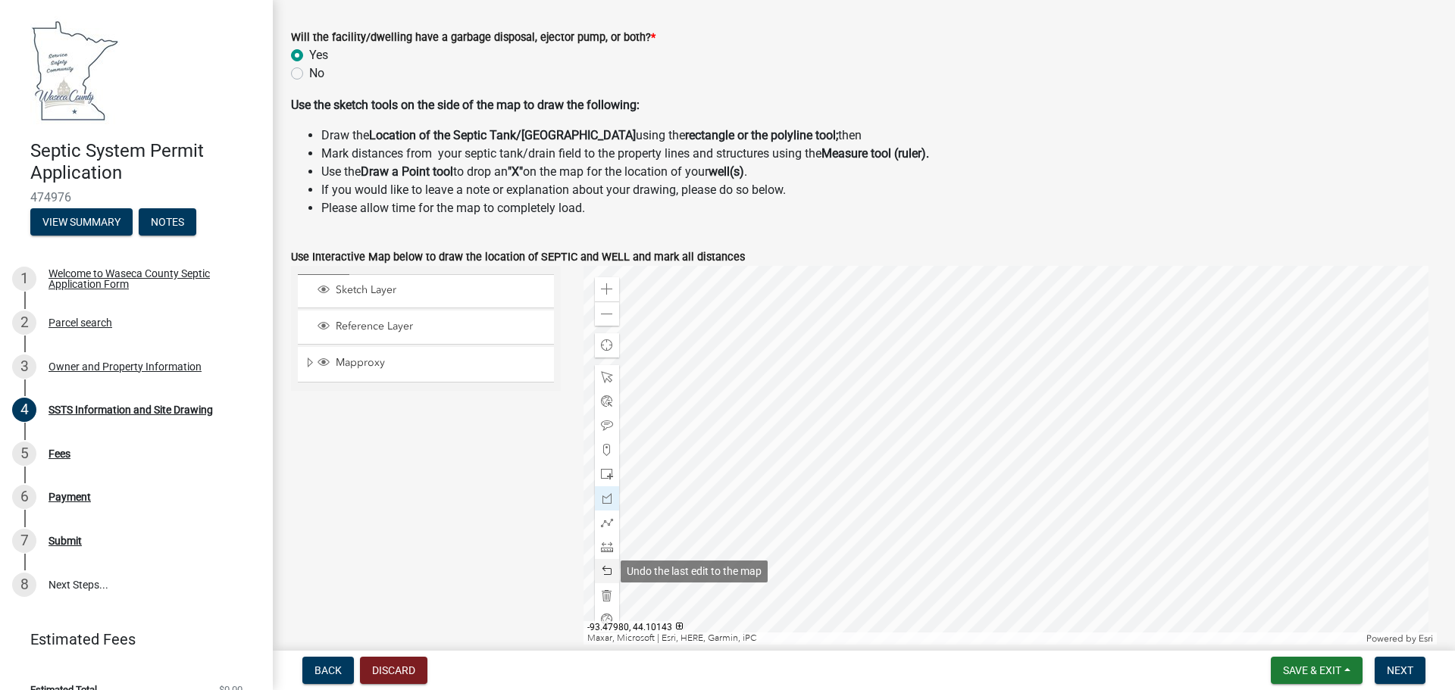
click at [603, 571] on span at bounding box center [607, 571] width 12 height 12
click at [383, 666] on button "Discard" at bounding box center [393, 670] width 67 height 27
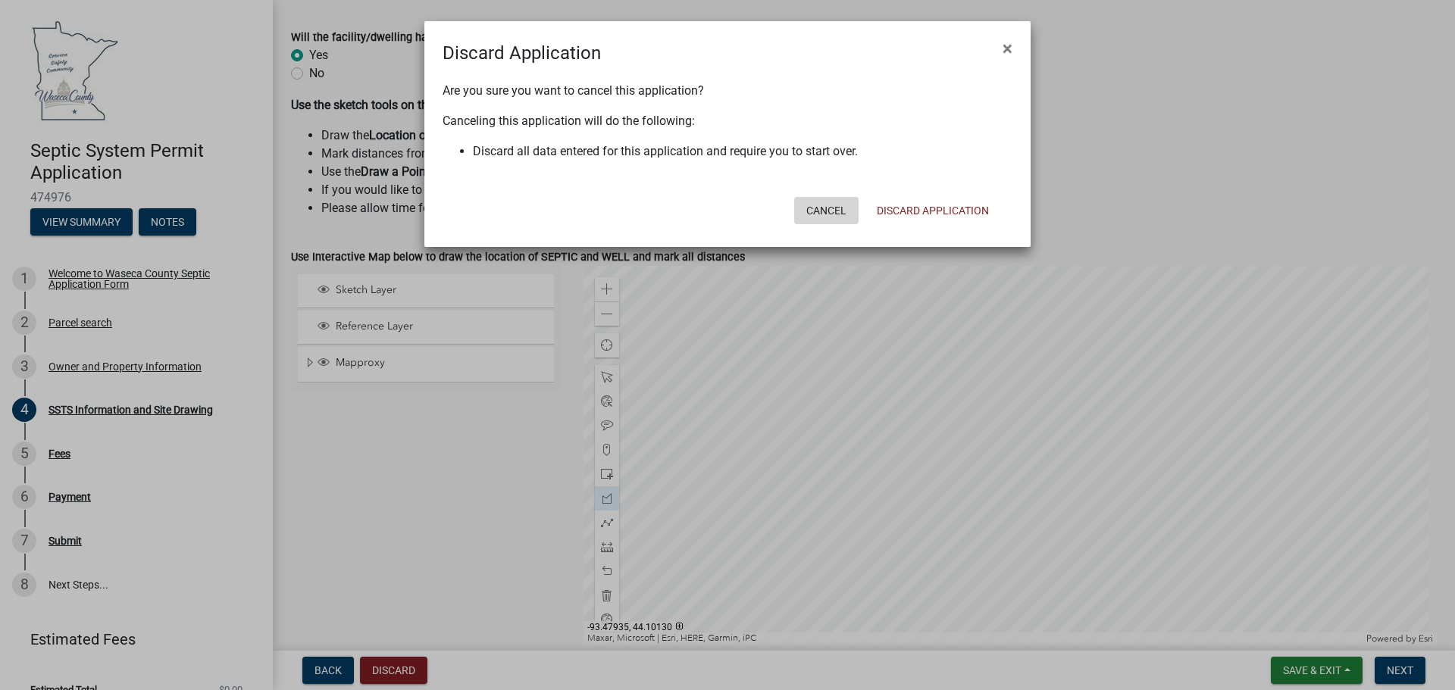
click at [840, 211] on button "Cancel" at bounding box center [826, 210] width 64 height 27
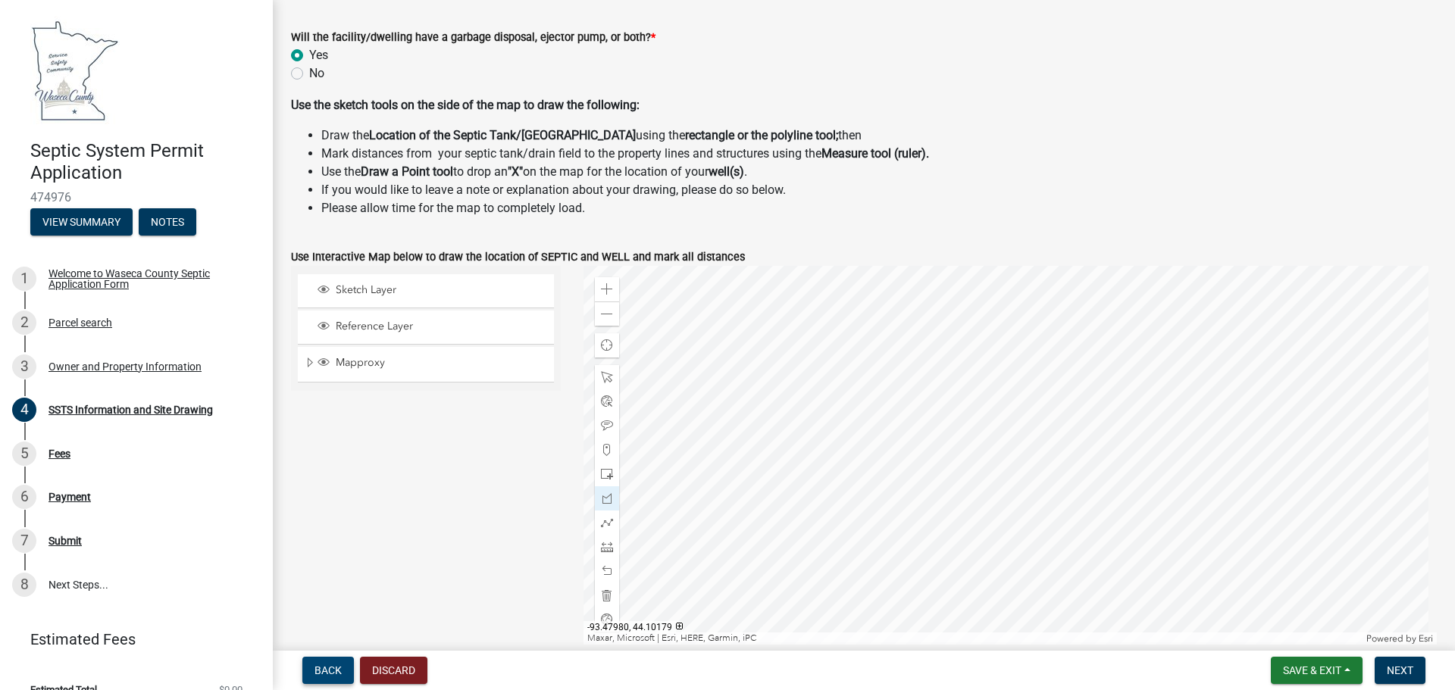
click at [330, 670] on span "Back" at bounding box center [328, 671] width 27 height 12
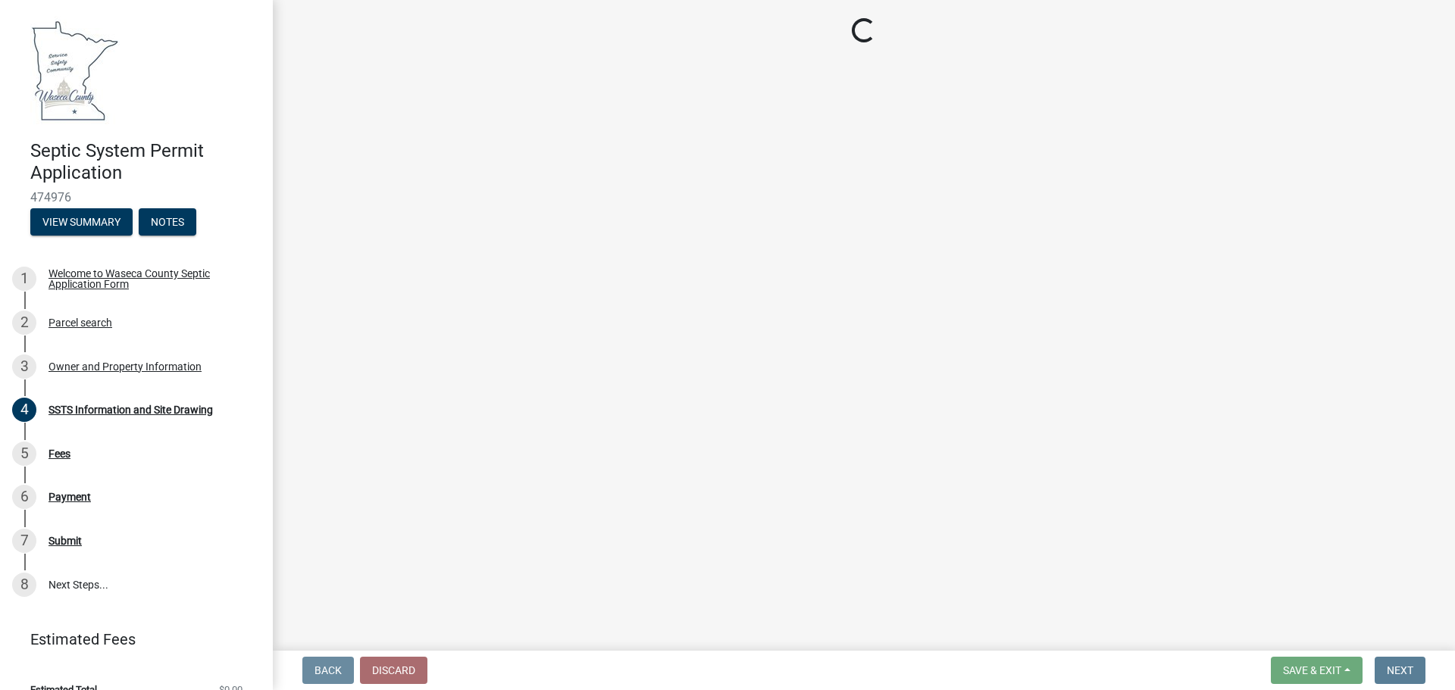
scroll to position [0, 0]
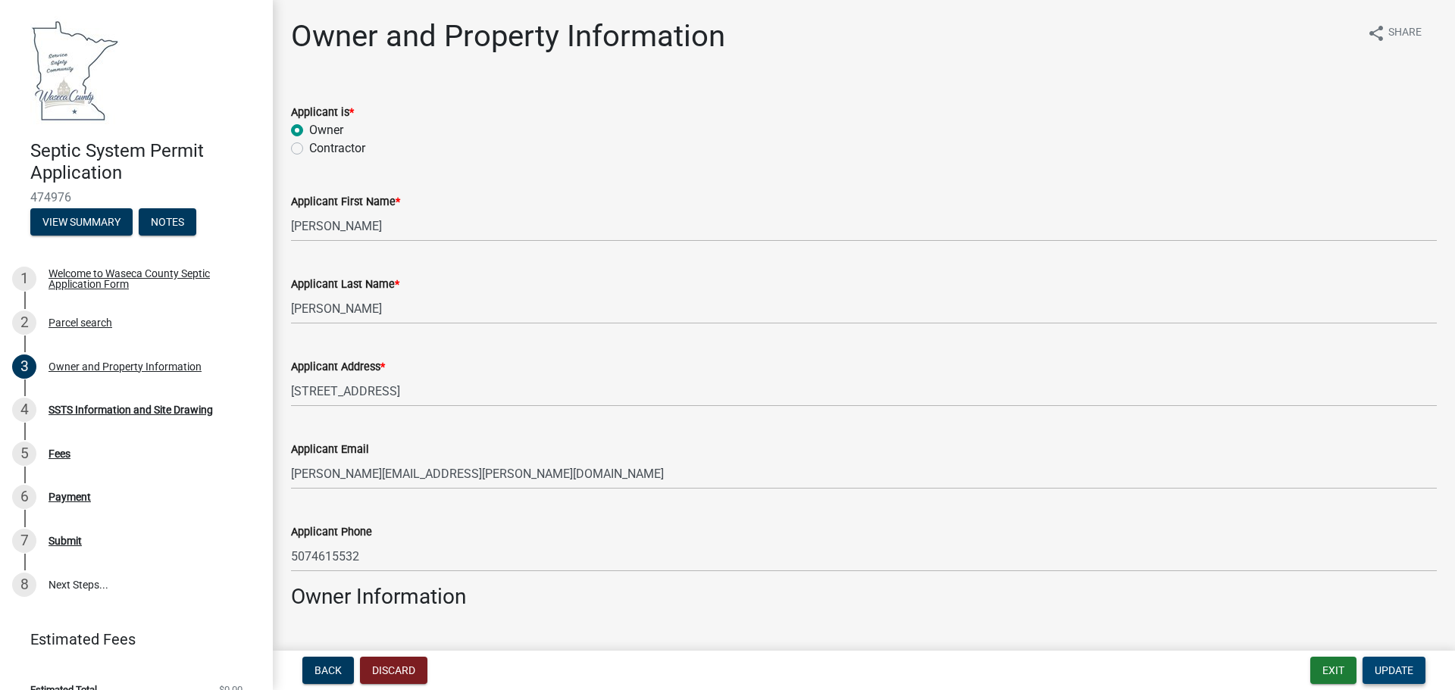
click at [1410, 662] on button "Update" at bounding box center [1394, 670] width 63 height 27
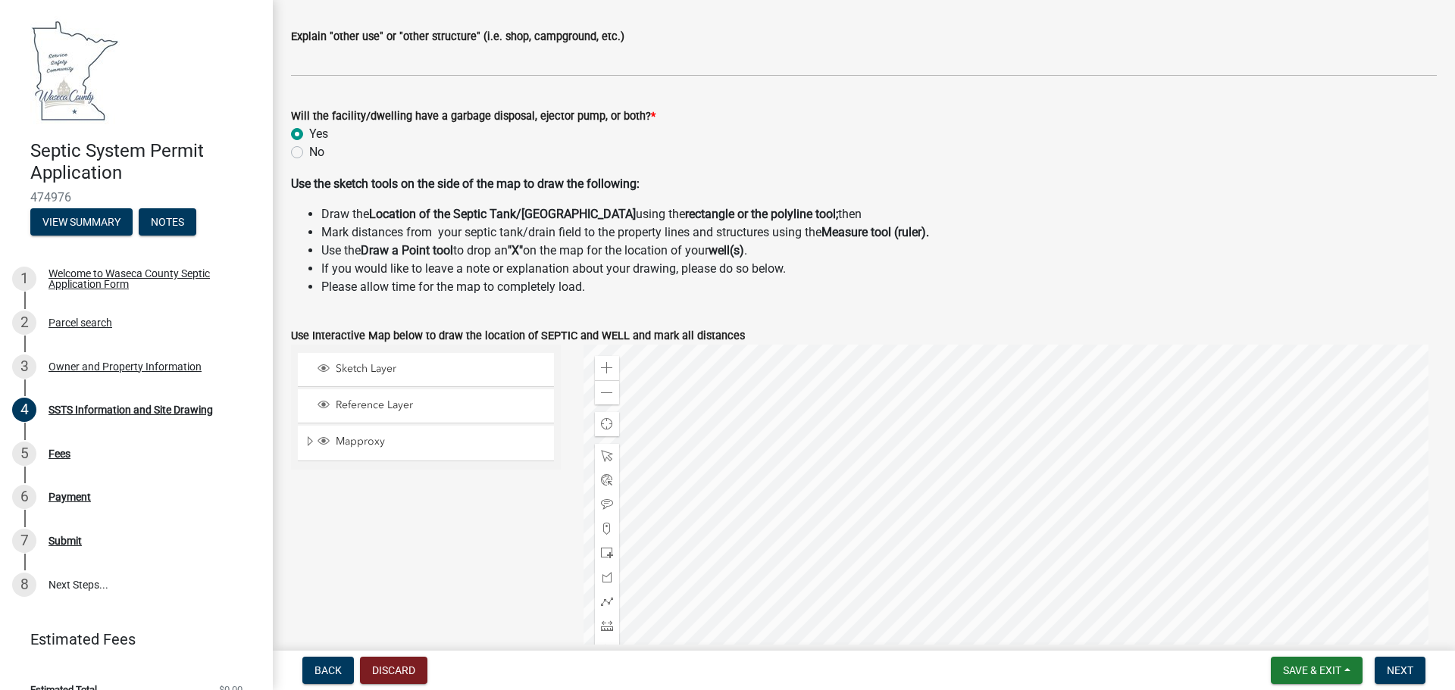
scroll to position [297, 0]
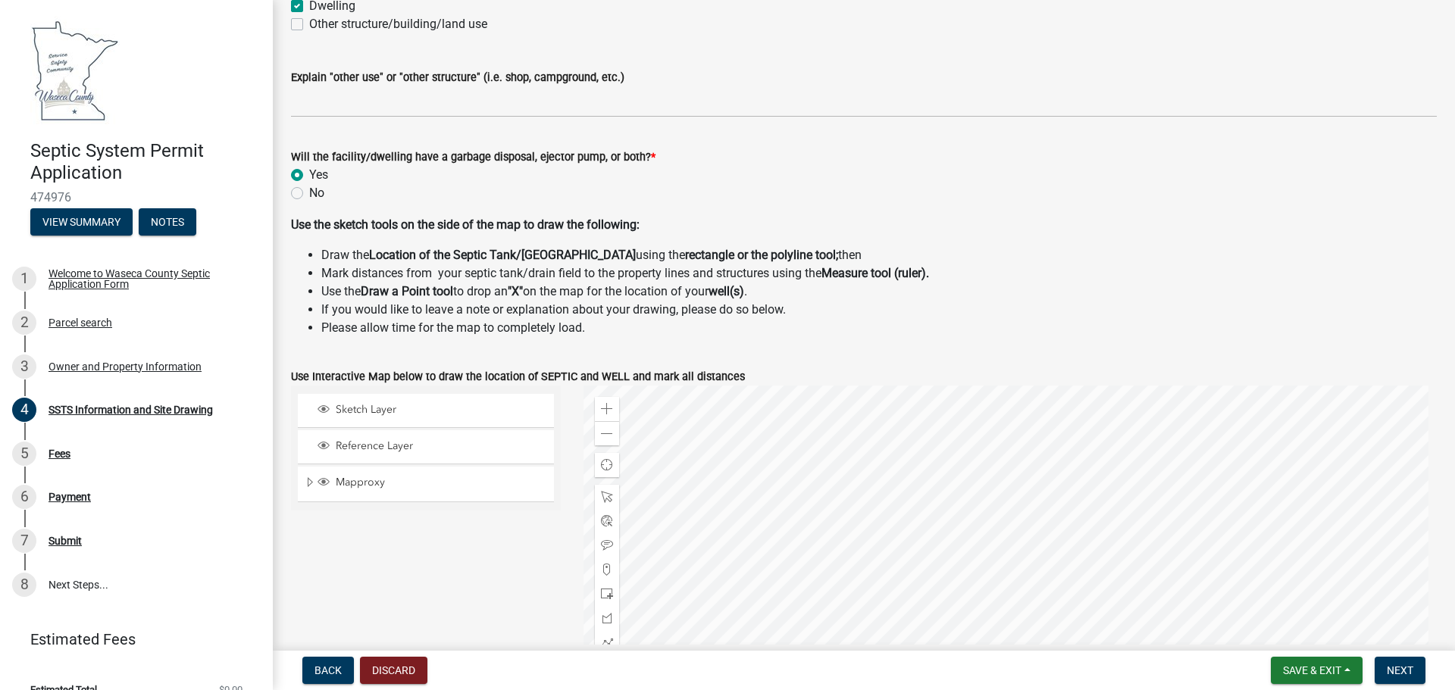
click at [1025, 492] on div at bounding box center [1011, 575] width 854 height 379
click at [608, 438] on span at bounding box center [607, 434] width 12 height 12
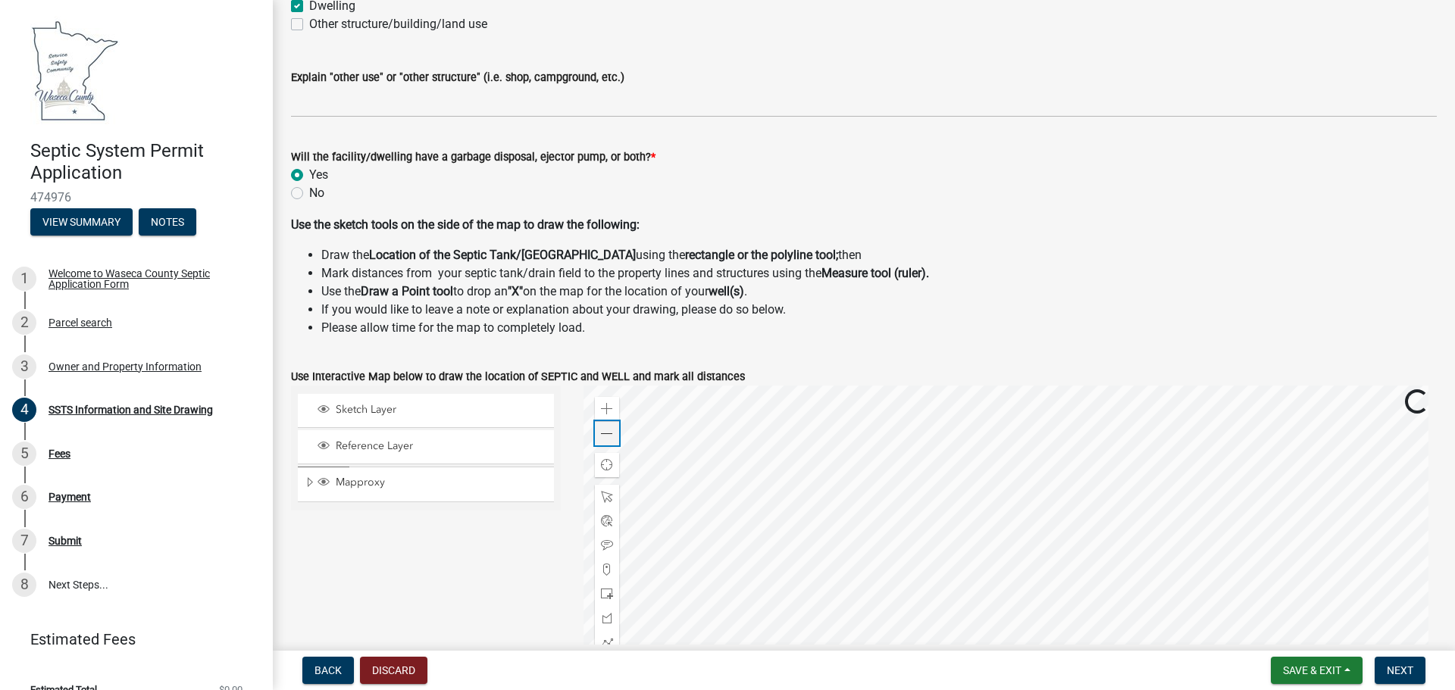
click at [608, 438] on span at bounding box center [607, 434] width 12 height 12
click at [609, 413] on span at bounding box center [607, 409] width 12 height 12
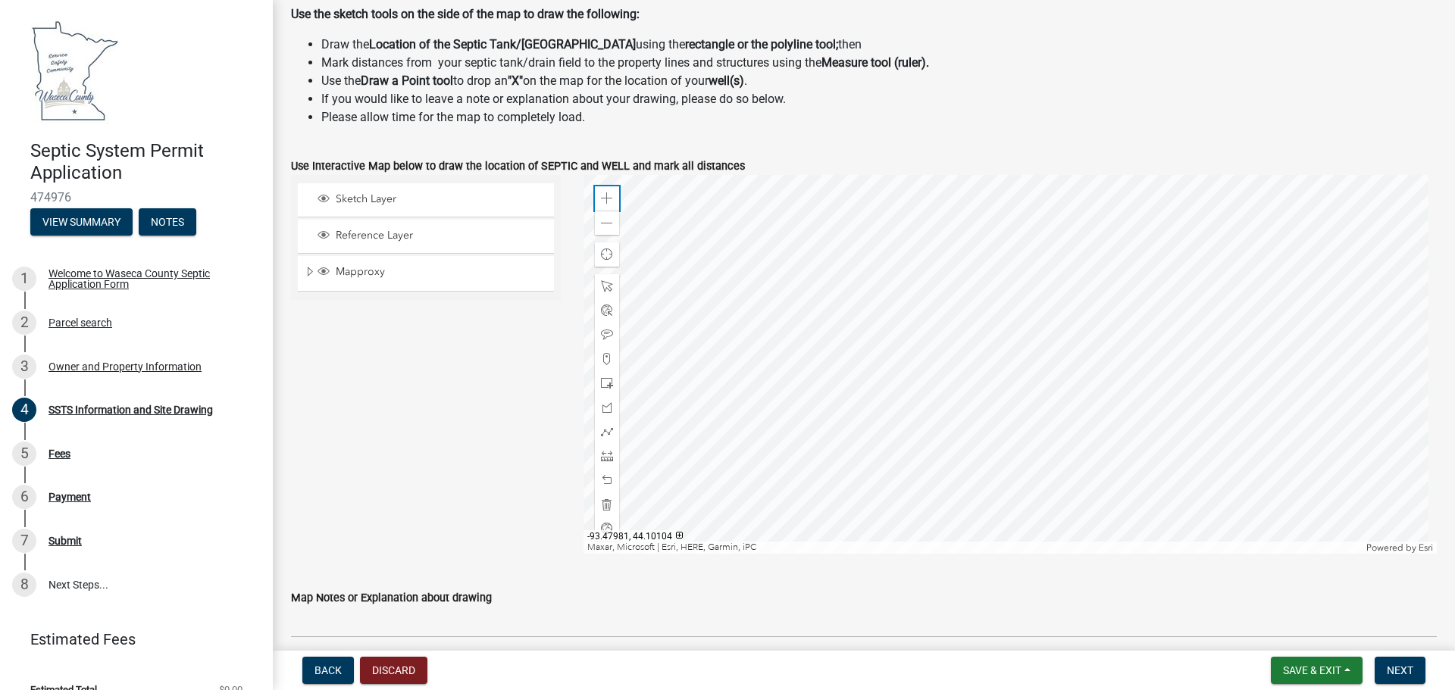
scroll to position [487, 0]
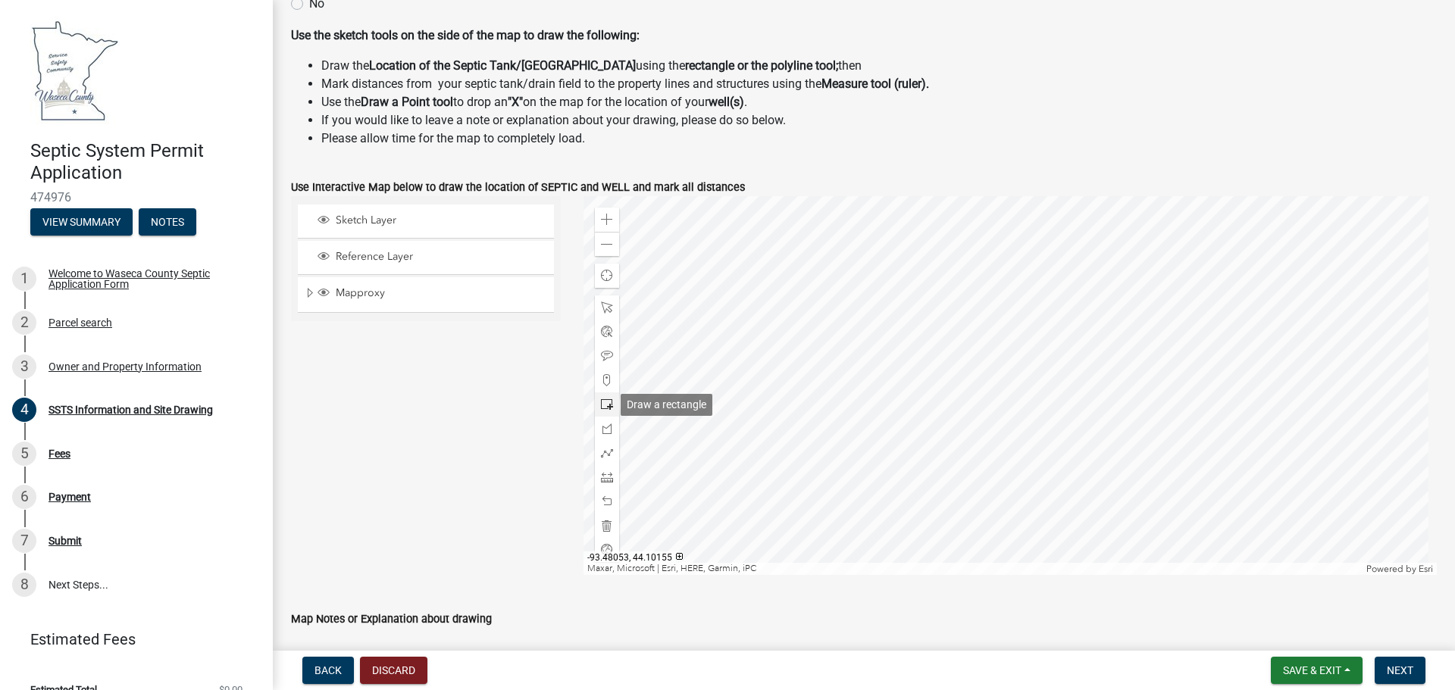
click at [604, 403] on span at bounding box center [607, 405] width 12 height 12
click at [980, 381] on div at bounding box center [1011, 385] width 854 height 379
click at [601, 504] on span at bounding box center [607, 502] width 12 height 12
click at [602, 504] on span at bounding box center [607, 502] width 12 height 12
click at [601, 451] on span at bounding box center [607, 453] width 12 height 12
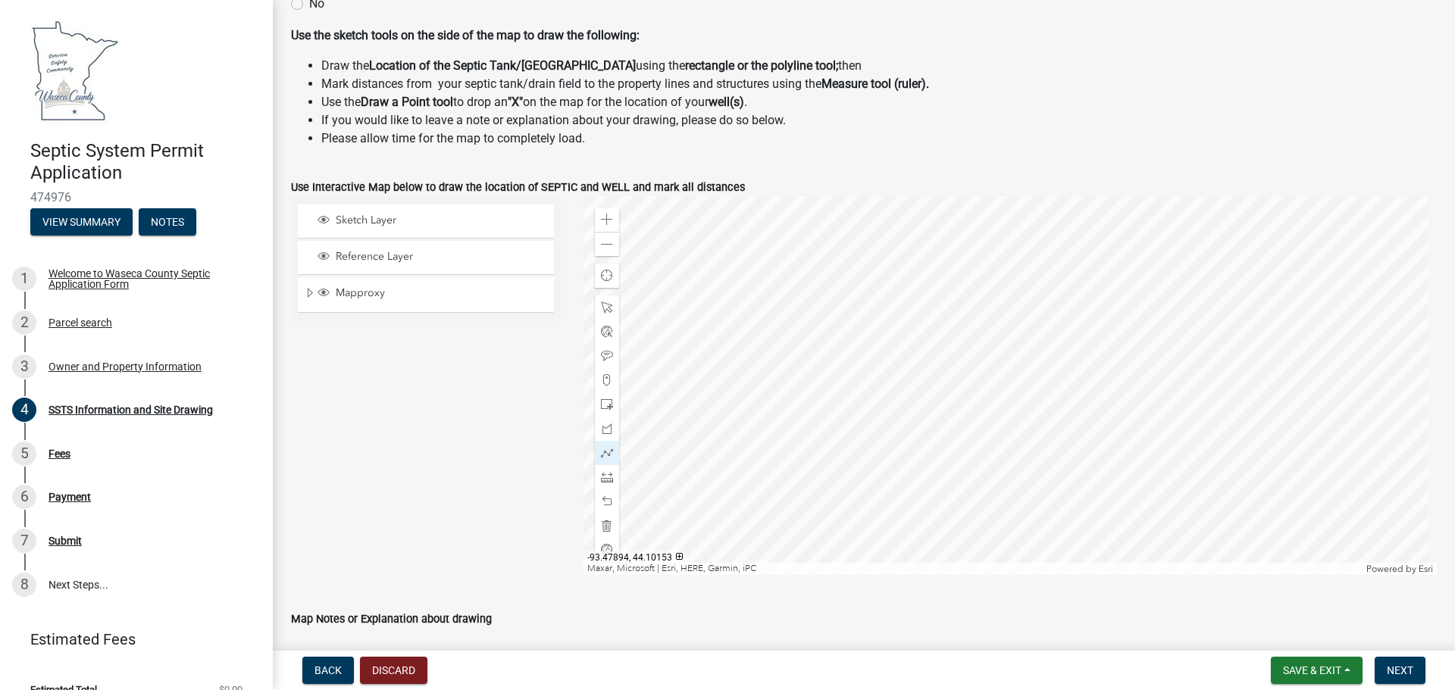
click at [1032, 349] on div at bounding box center [1011, 385] width 854 height 379
click at [601, 501] on span at bounding box center [607, 502] width 12 height 12
click at [1050, 356] on div at bounding box center [1011, 385] width 854 height 379
click at [602, 503] on span at bounding box center [607, 502] width 12 height 12
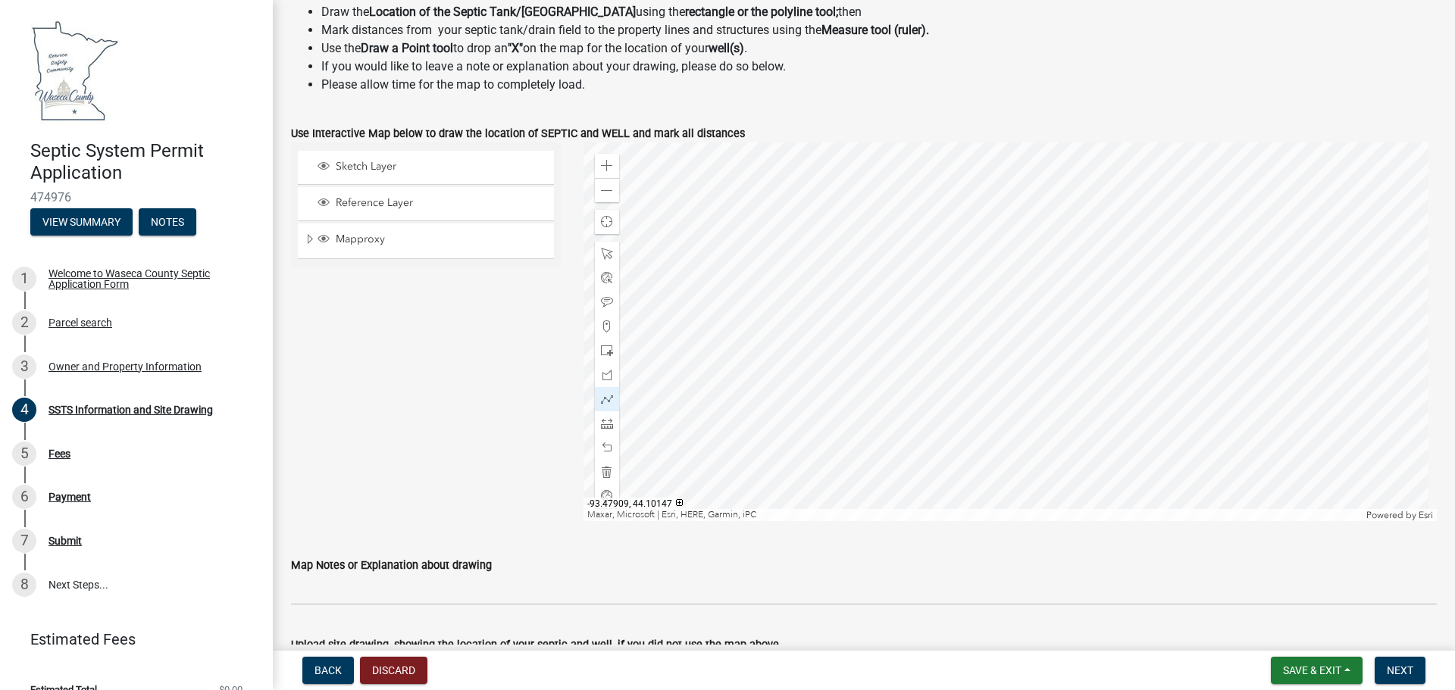
scroll to position [449, 0]
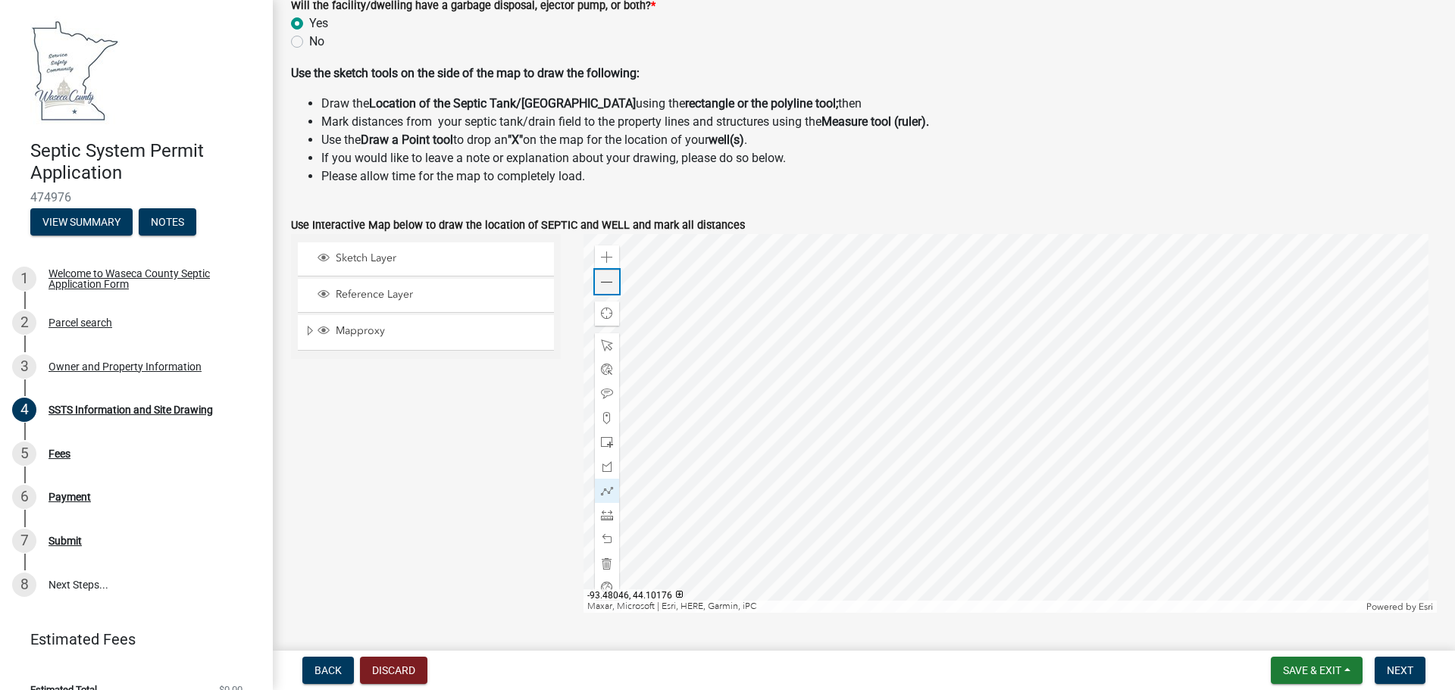
click at [602, 286] on span at bounding box center [607, 283] width 12 height 12
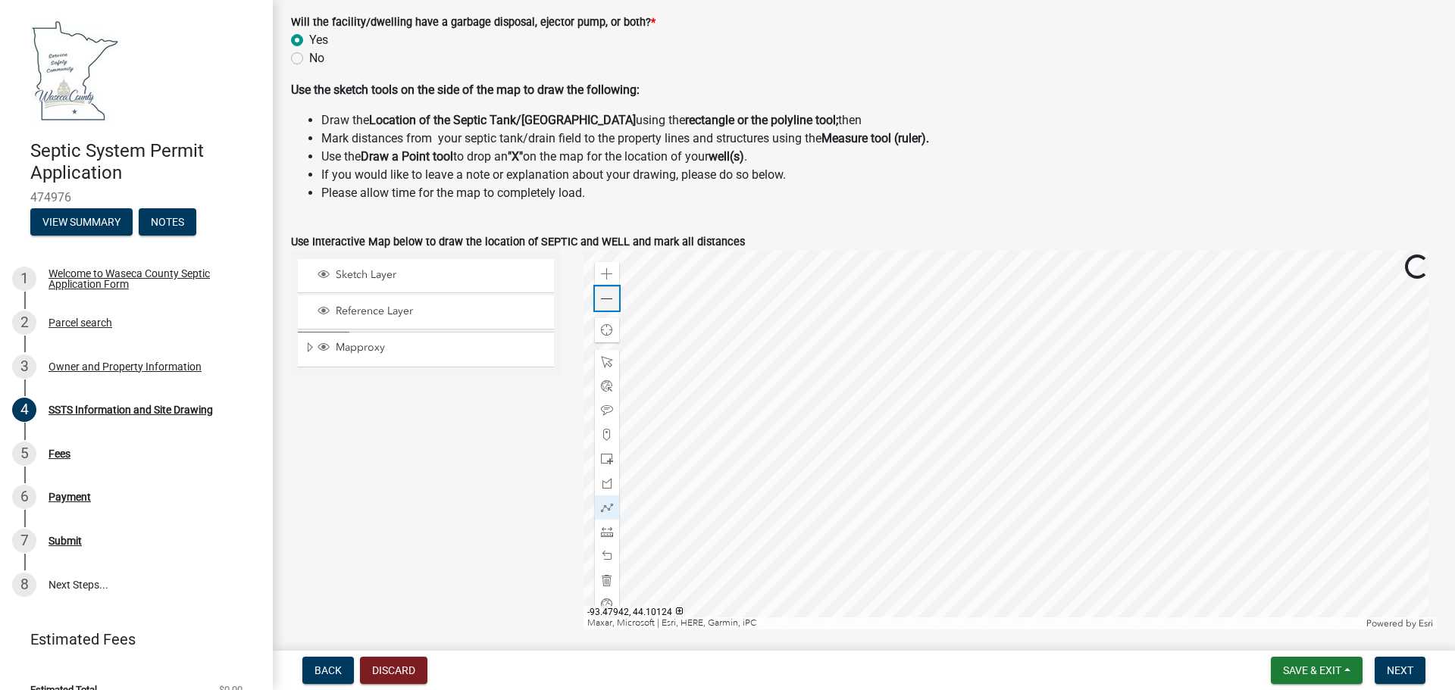
scroll to position [430, 0]
click at [1013, 434] on div at bounding box center [1011, 442] width 854 height 379
click at [604, 513] on span at bounding box center [607, 510] width 12 height 12
click at [1007, 435] on div at bounding box center [1011, 442] width 854 height 379
click at [1023, 453] on div at bounding box center [1011, 442] width 854 height 379
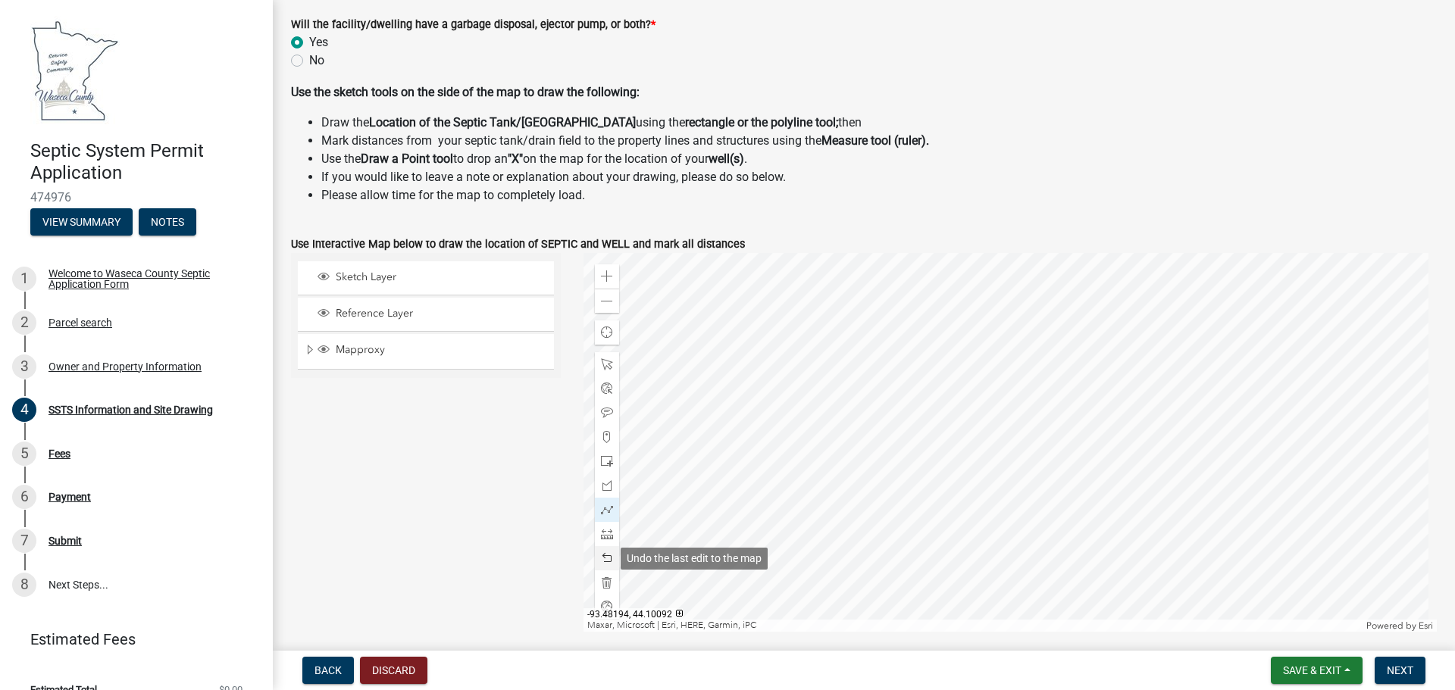
click at [607, 561] on span at bounding box center [607, 558] width 12 height 12
click at [976, 439] on div at bounding box center [1011, 442] width 854 height 379
click at [969, 455] on div at bounding box center [1011, 442] width 854 height 379
click at [606, 562] on span at bounding box center [607, 558] width 12 height 12
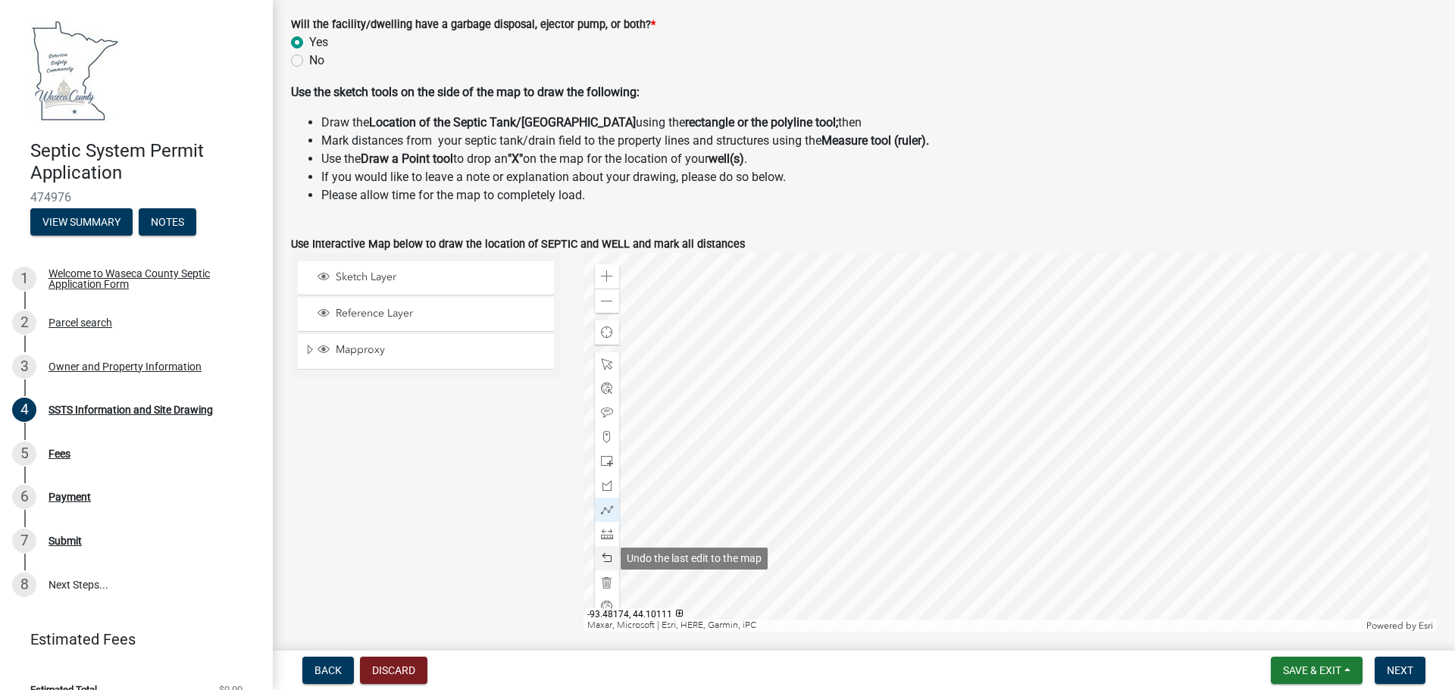
click at [606, 562] on span at bounding box center [607, 558] width 12 height 12
click at [1020, 439] on div at bounding box center [1011, 442] width 854 height 379
click at [975, 424] on div at bounding box center [1011, 442] width 854 height 379
click at [969, 446] on div at bounding box center [1011, 442] width 854 height 379
click at [1016, 460] on div at bounding box center [1011, 442] width 854 height 379
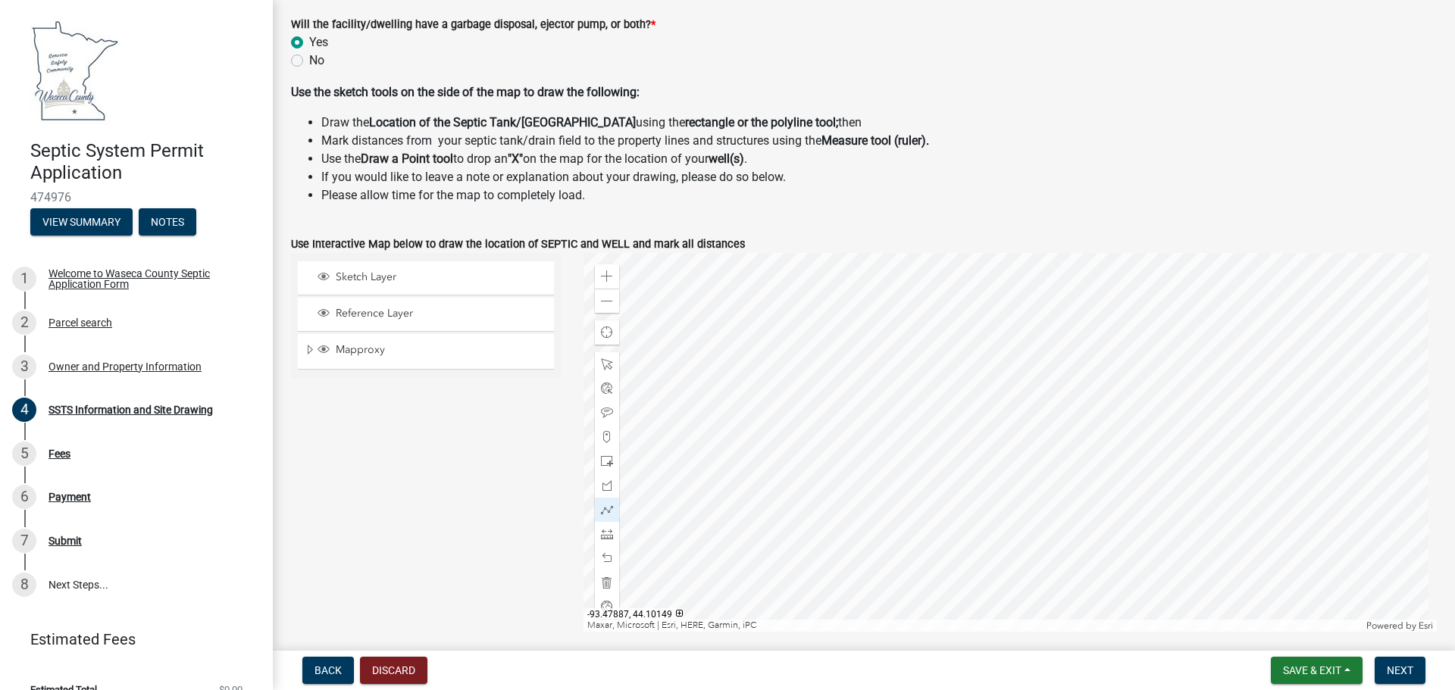
click at [1022, 440] on div at bounding box center [1011, 442] width 854 height 379
click at [603, 511] on span at bounding box center [607, 510] width 12 height 12
click at [606, 509] on span at bounding box center [607, 510] width 12 height 12
click at [1022, 436] on div at bounding box center [1011, 442] width 854 height 379
click at [1006, 458] on div at bounding box center [1011, 442] width 854 height 379
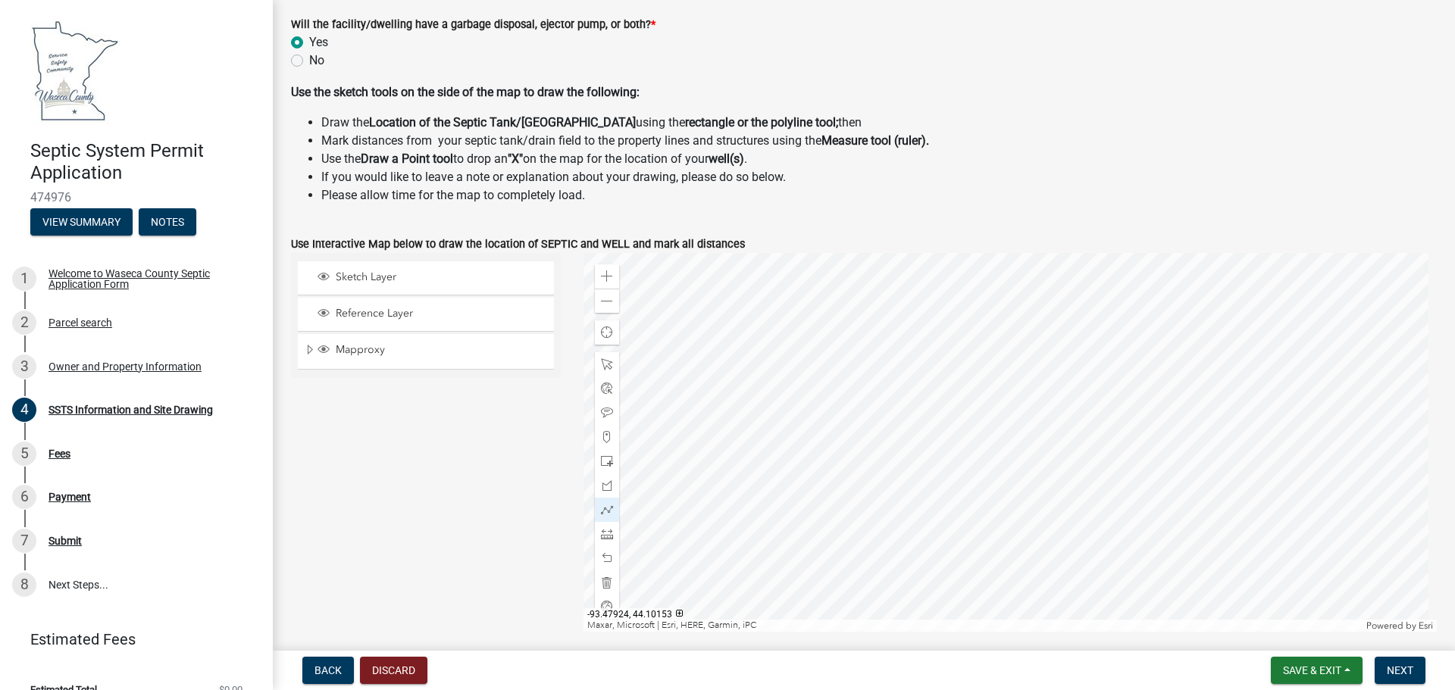
click at [969, 432] on div at bounding box center [1011, 442] width 854 height 379
click at [984, 415] on div at bounding box center [1011, 442] width 854 height 379
click at [1019, 440] on div at bounding box center [1011, 442] width 854 height 379
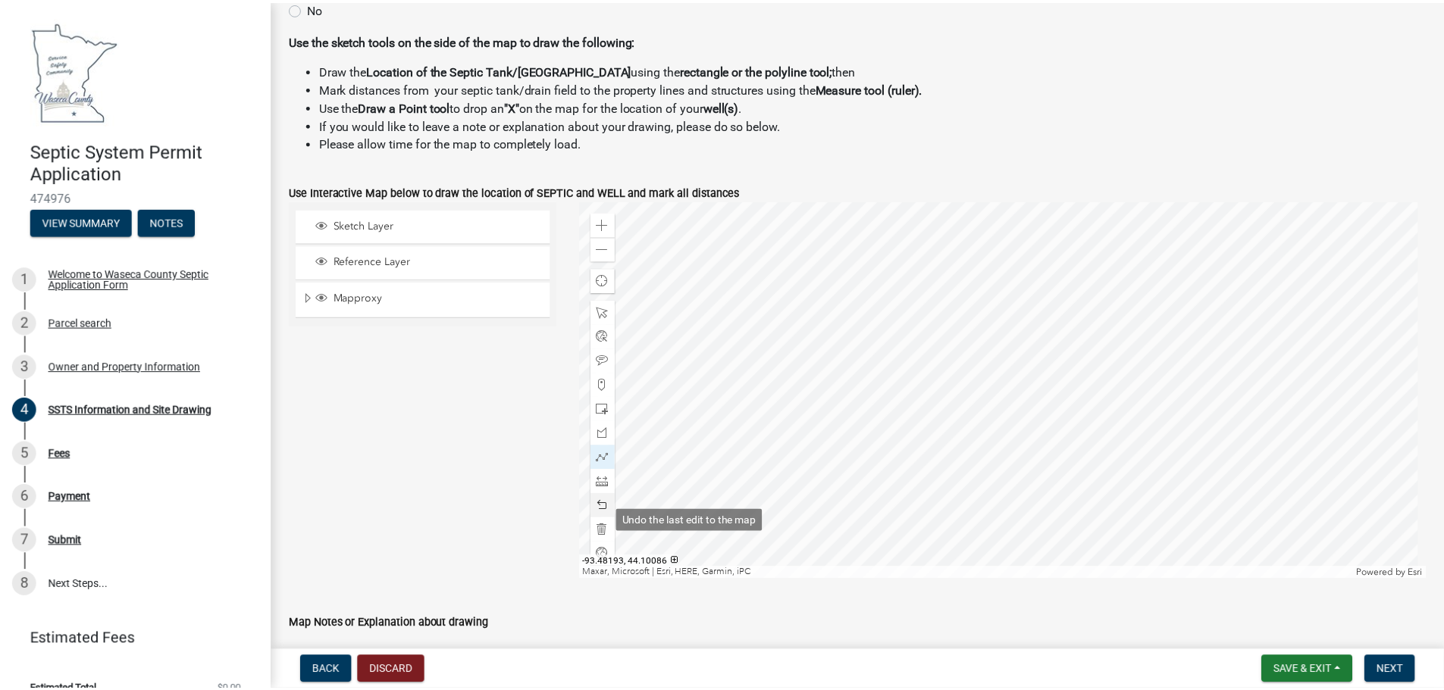
scroll to position [468, 0]
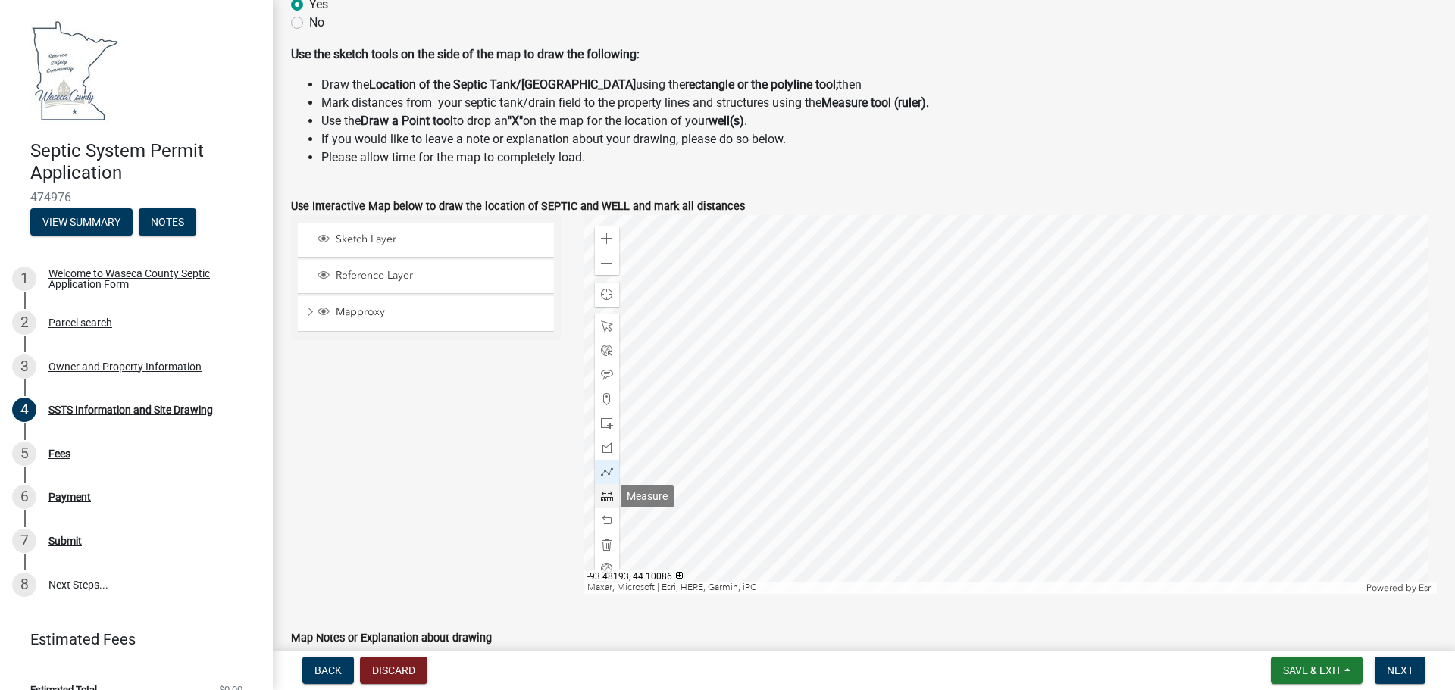
click at [604, 500] on span at bounding box center [607, 496] width 12 height 12
click at [604, 421] on span at bounding box center [607, 424] width 12 height 12
click at [1017, 402] on div at bounding box center [1011, 404] width 854 height 379
click at [606, 329] on span at bounding box center [607, 327] width 12 height 12
click at [998, 397] on div at bounding box center [1011, 404] width 854 height 379
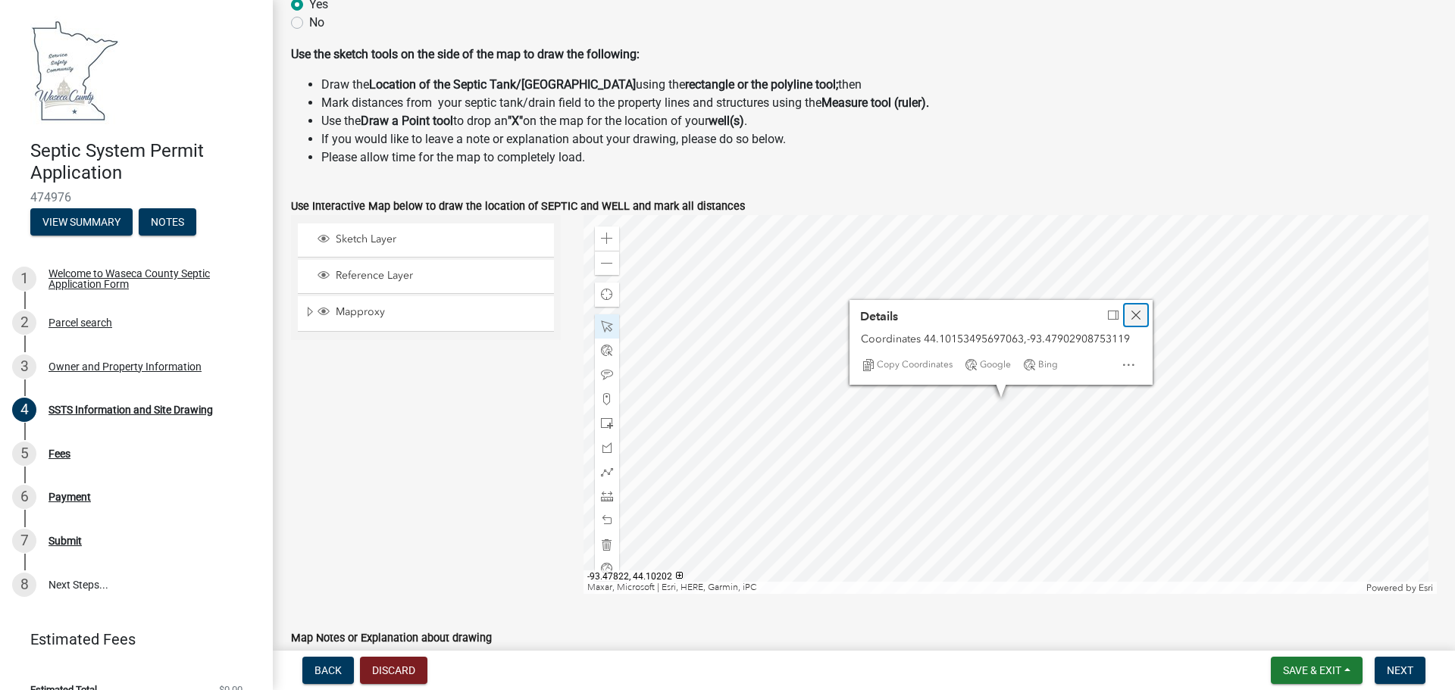
click at [1130, 315] on span "Close" at bounding box center [1136, 315] width 12 height 12
click at [1015, 368] on div at bounding box center [1011, 404] width 854 height 379
click at [1022, 415] on div at bounding box center [1011, 404] width 854 height 379
click at [968, 421] on div at bounding box center [1011, 404] width 854 height 379
click at [1031, 418] on div at bounding box center [1011, 404] width 854 height 379
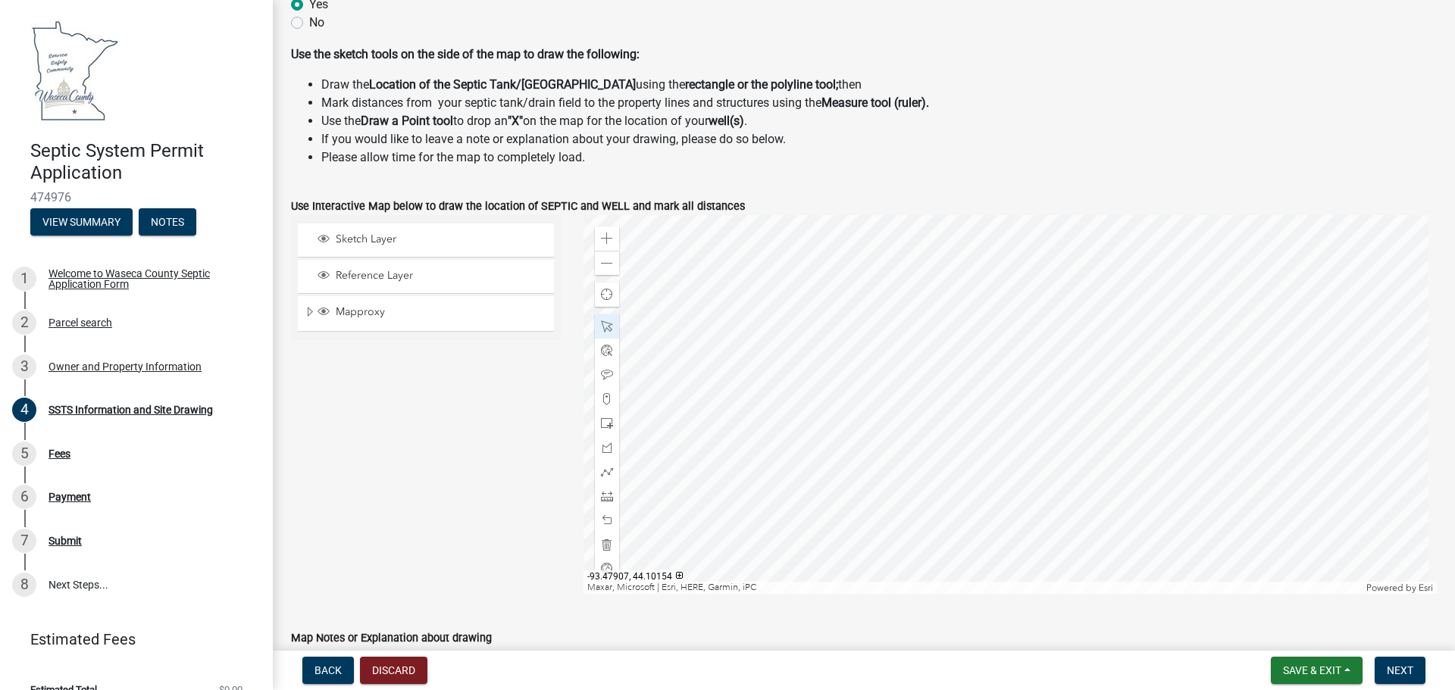
click at [993, 392] on div at bounding box center [1011, 404] width 854 height 379
click at [976, 422] on div at bounding box center [1011, 404] width 854 height 379
click at [1027, 419] on div at bounding box center [1011, 404] width 854 height 379
click at [994, 402] on div at bounding box center [1011, 404] width 854 height 379
click at [1020, 421] on div at bounding box center [1011, 404] width 854 height 379
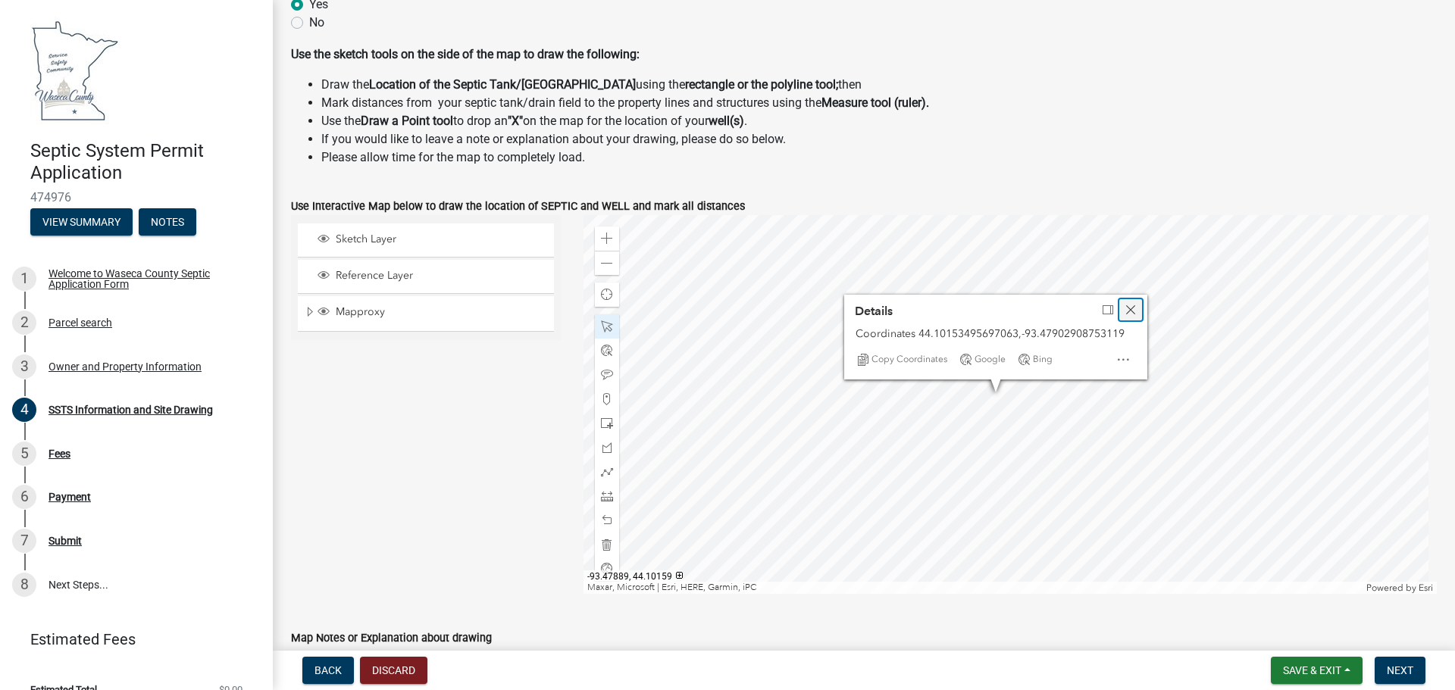
click at [1125, 309] on span "Close" at bounding box center [1131, 310] width 12 height 12
click at [997, 400] on div at bounding box center [1011, 404] width 854 height 379
click at [1075, 492] on div at bounding box center [1011, 404] width 854 height 379
click at [391, 669] on button "Discard" at bounding box center [393, 670] width 67 height 27
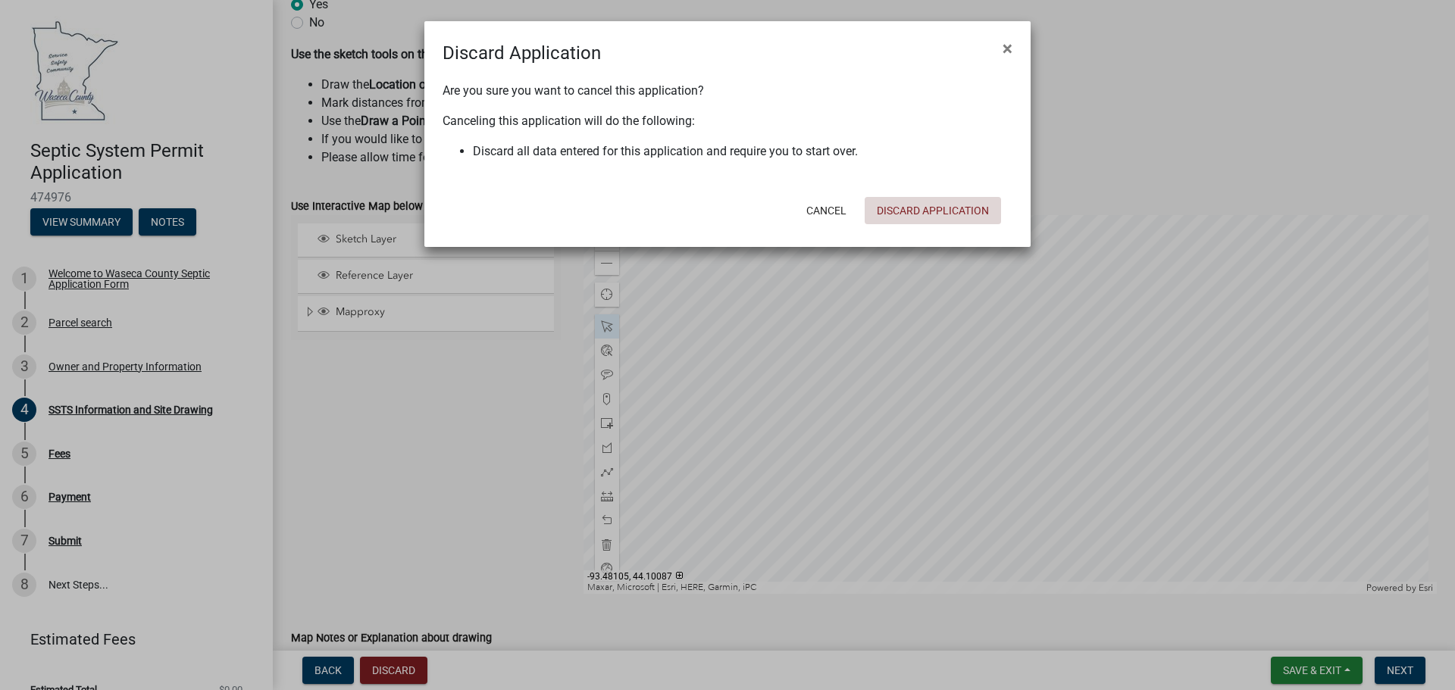
click at [905, 208] on button "Discard Application" at bounding box center [933, 210] width 136 height 27
